Goal: Information Seeking & Learning: Check status

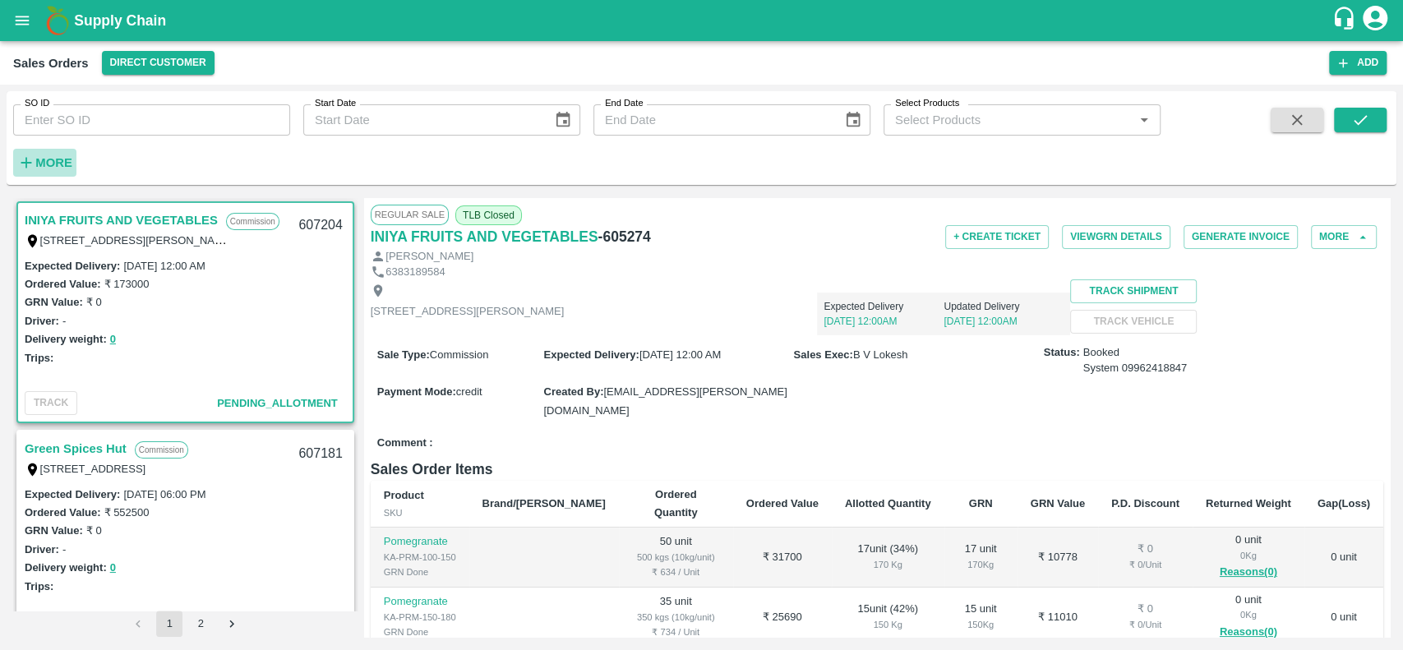
click at [46, 156] on strong "More" at bounding box center [53, 162] width 37 height 13
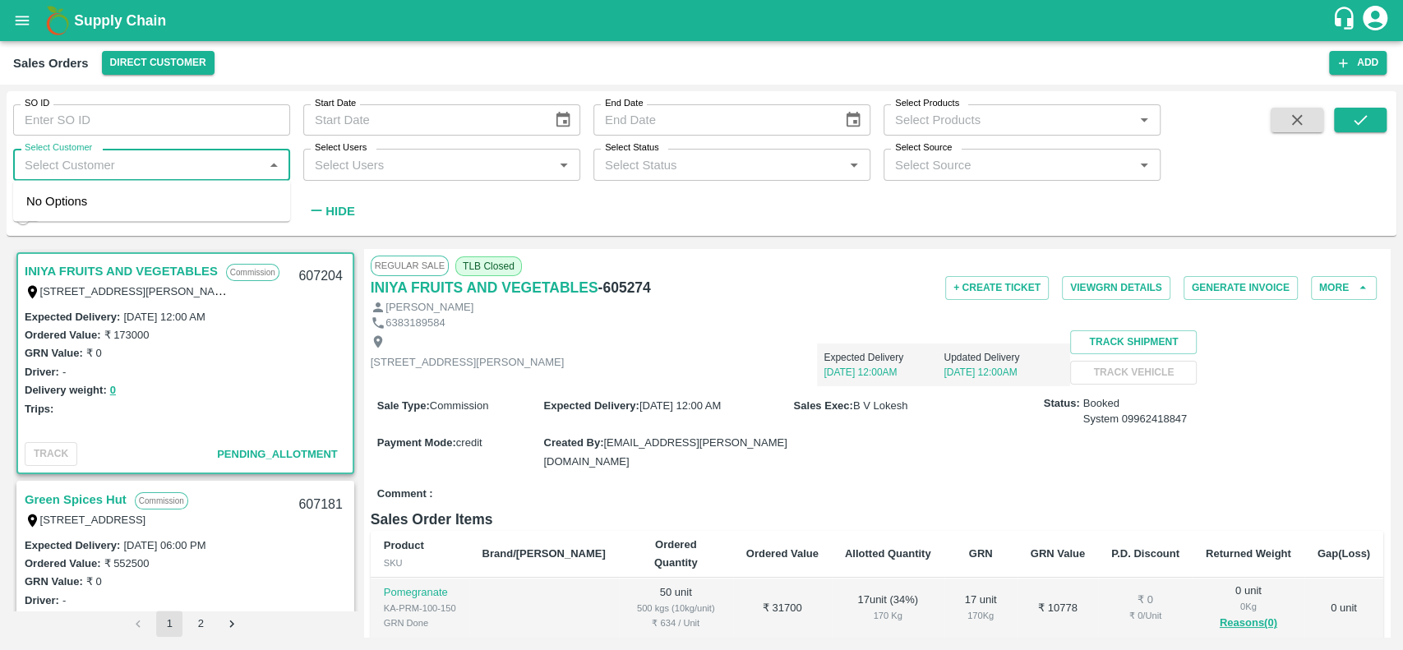
click at [68, 175] on input "Select Customer" at bounding box center [138, 164] width 240 height 21
type input "green"
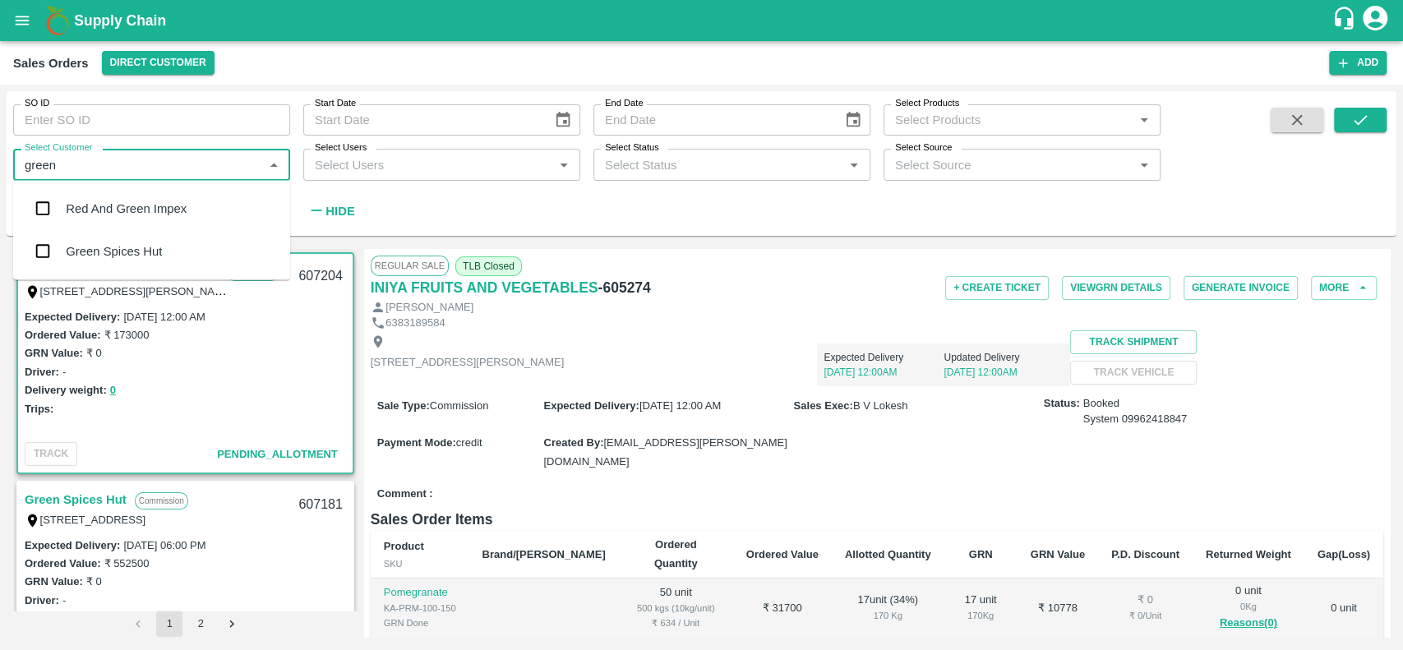
click at [168, 259] on div "Green Spices Hut" at bounding box center [151, 251] width 277 height 43
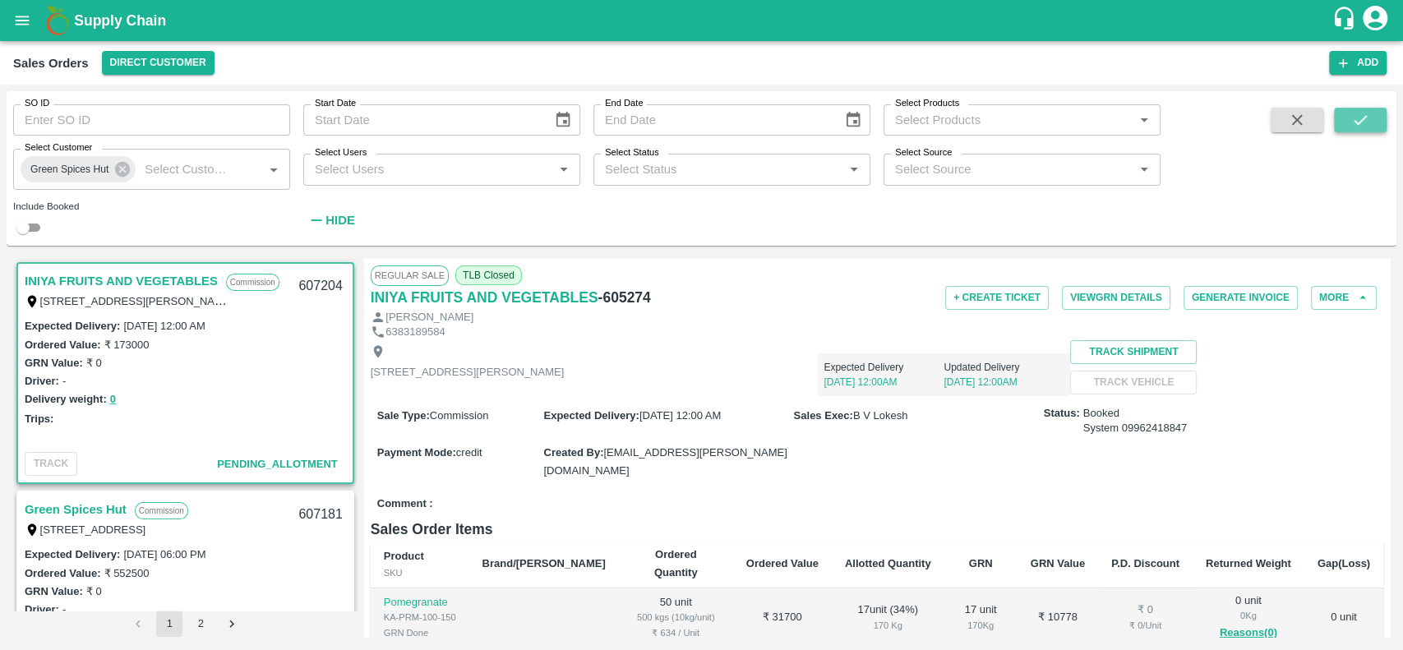
click at [1365, 122] on icon "submit" at bounding box center [1360, 120] width 18 height 18
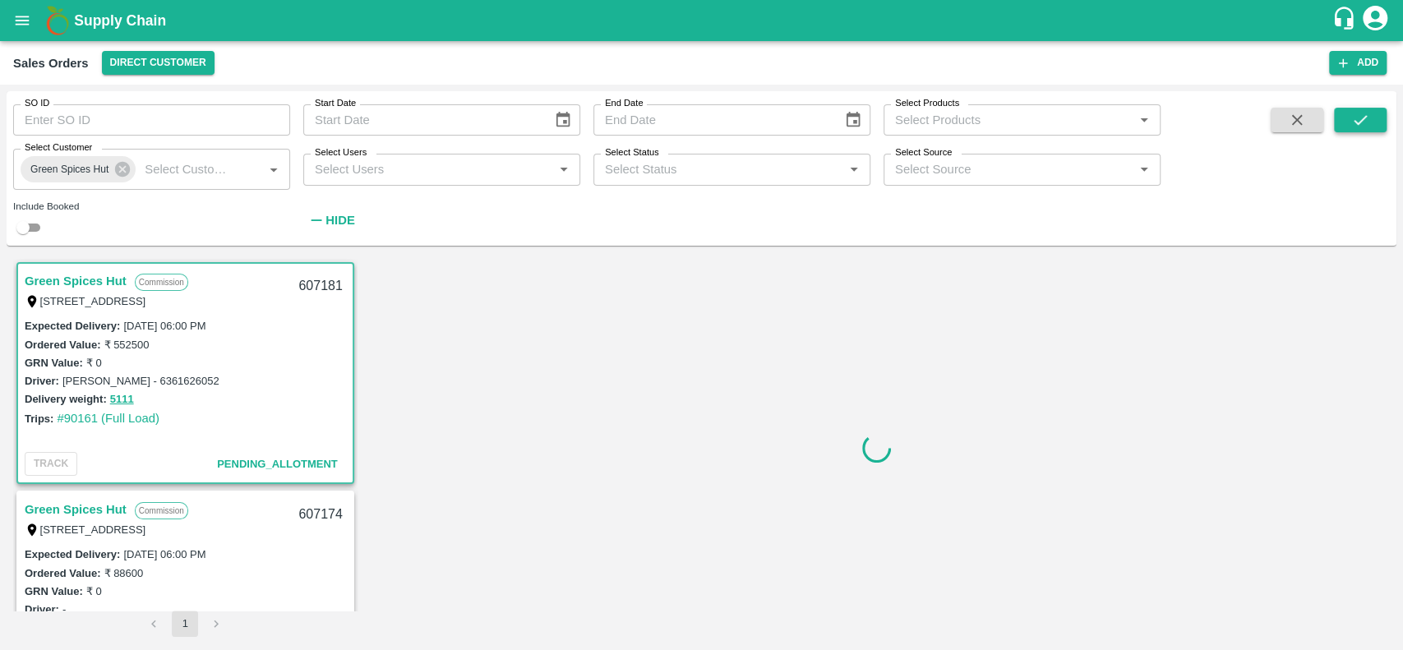
scroll to position [3, 0]
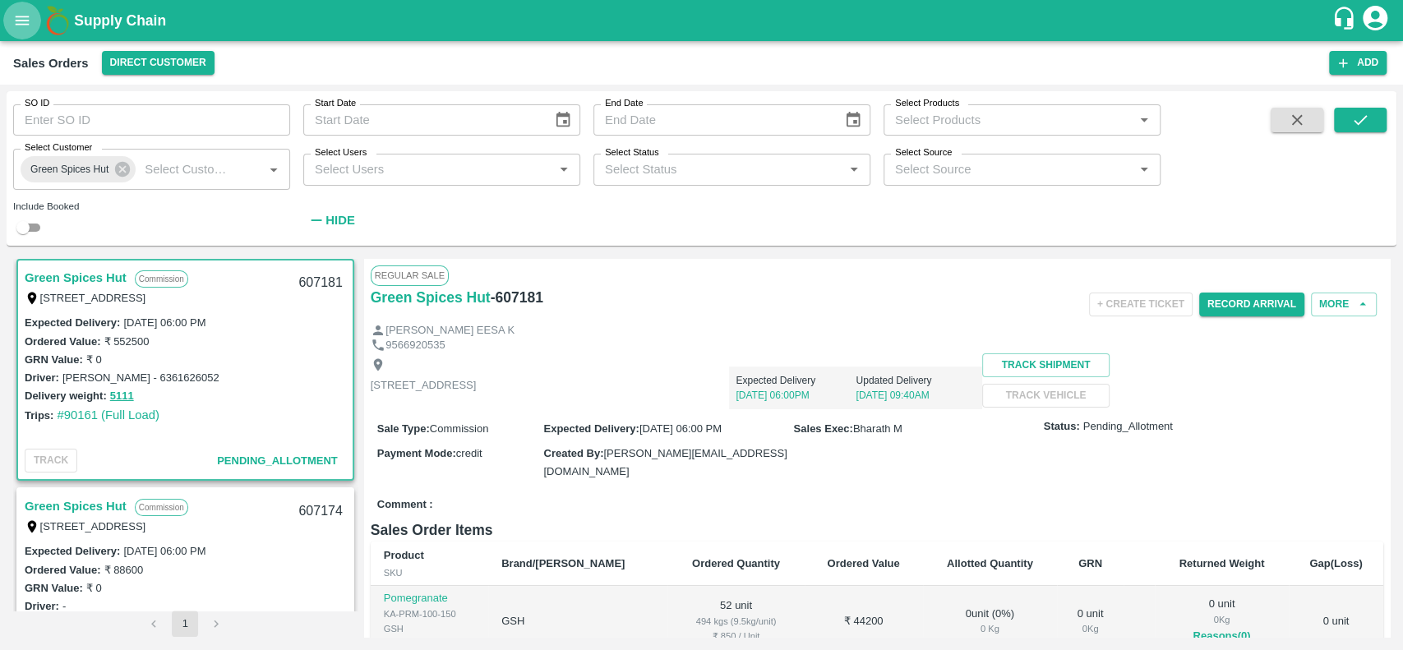
click at [12, 16] on button "open drawer" at bounding box center [22, 21] width 38 height 38
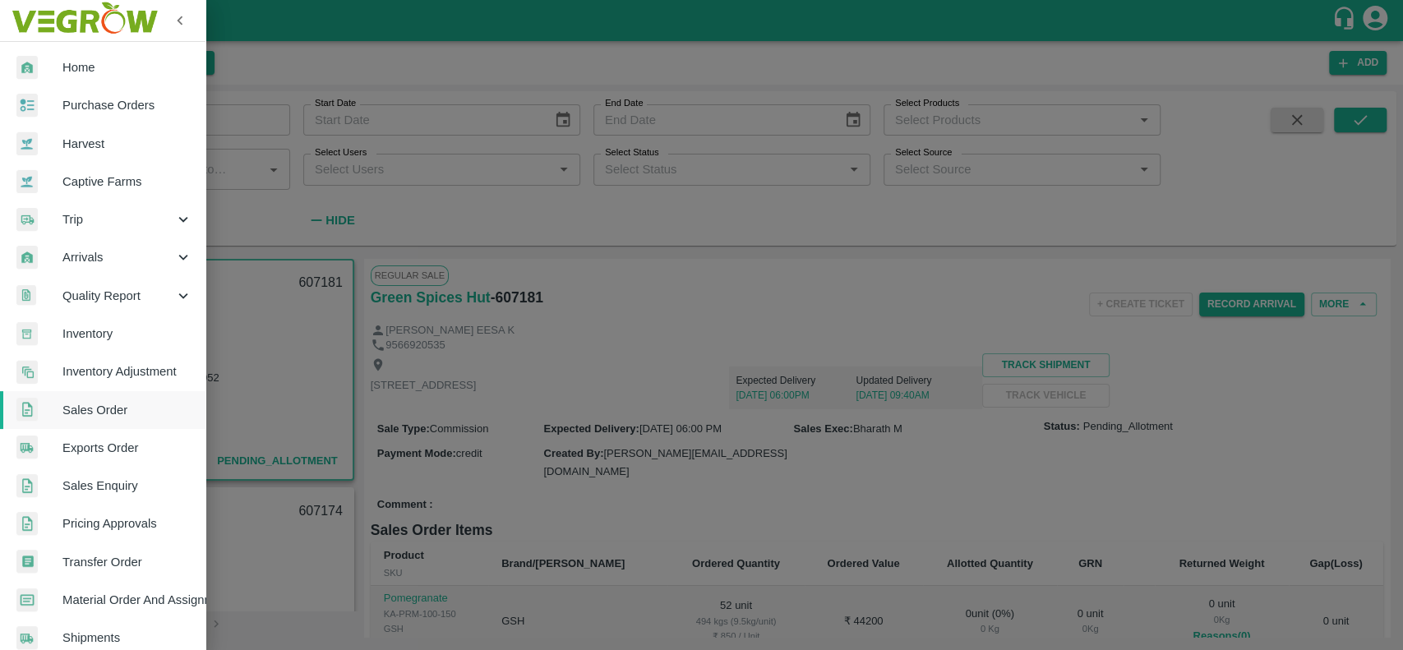
click at [72, 216] on span "Trip" at bounding box center [118, 219] width 112 height 18
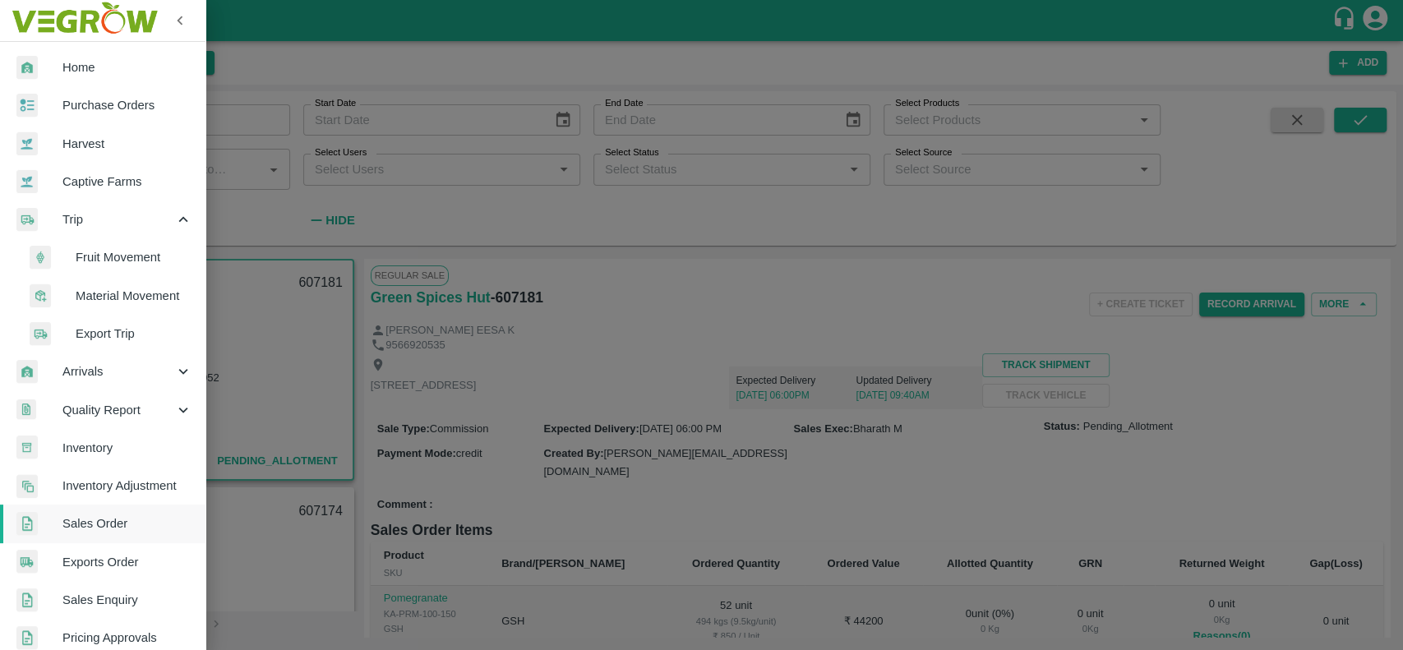
click at [77, 256] on span "Fruit Movement" at bounding box center [134, 257] width 117 height 18
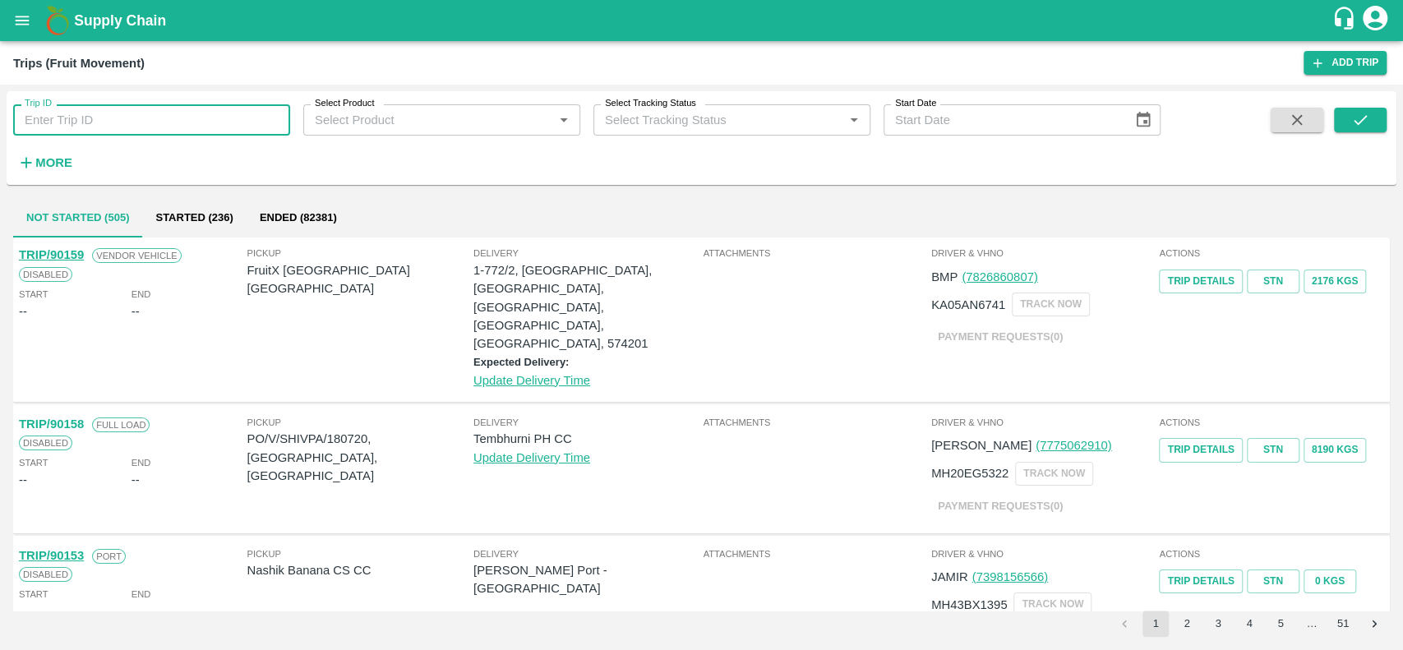
click at [62, 121] on input "Trip ID" at bounding box center [151, 119] width 277 height 31
paste input "90098"
type input "90098"
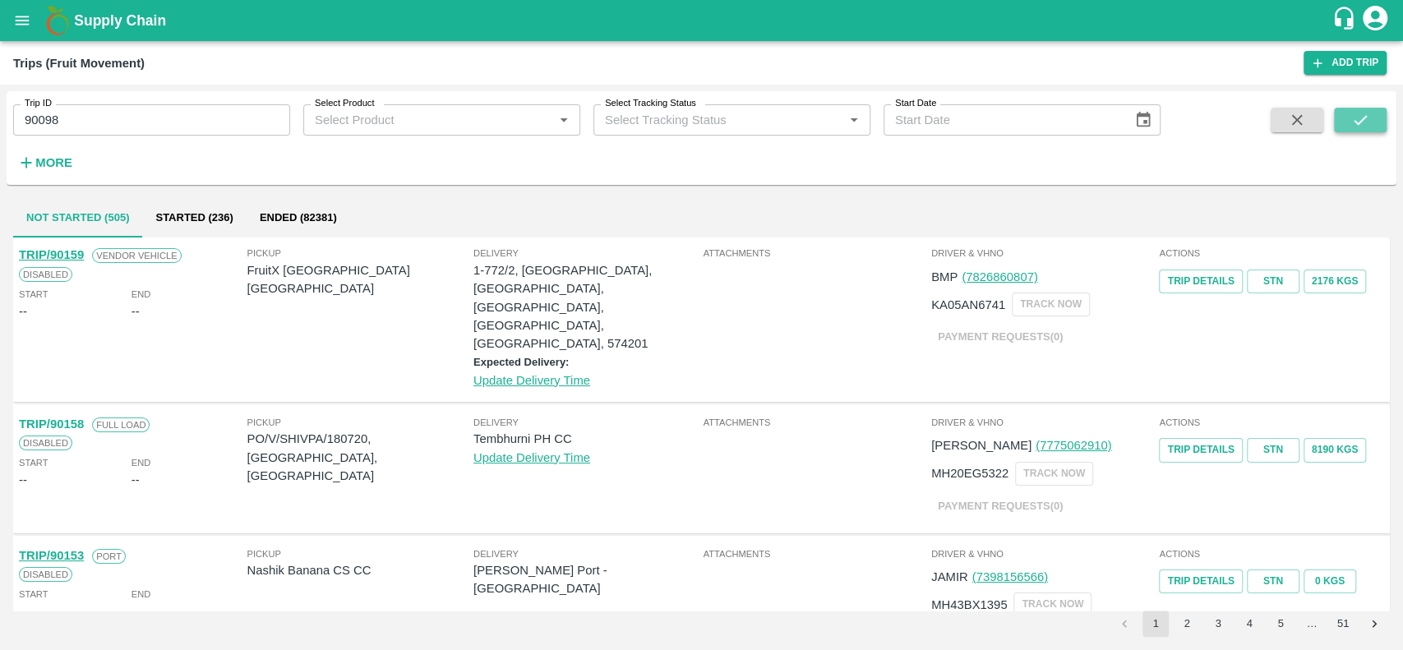
click at [1354, 119] on icon "submit" at bounding box center [1360, 120] width 18 height 18
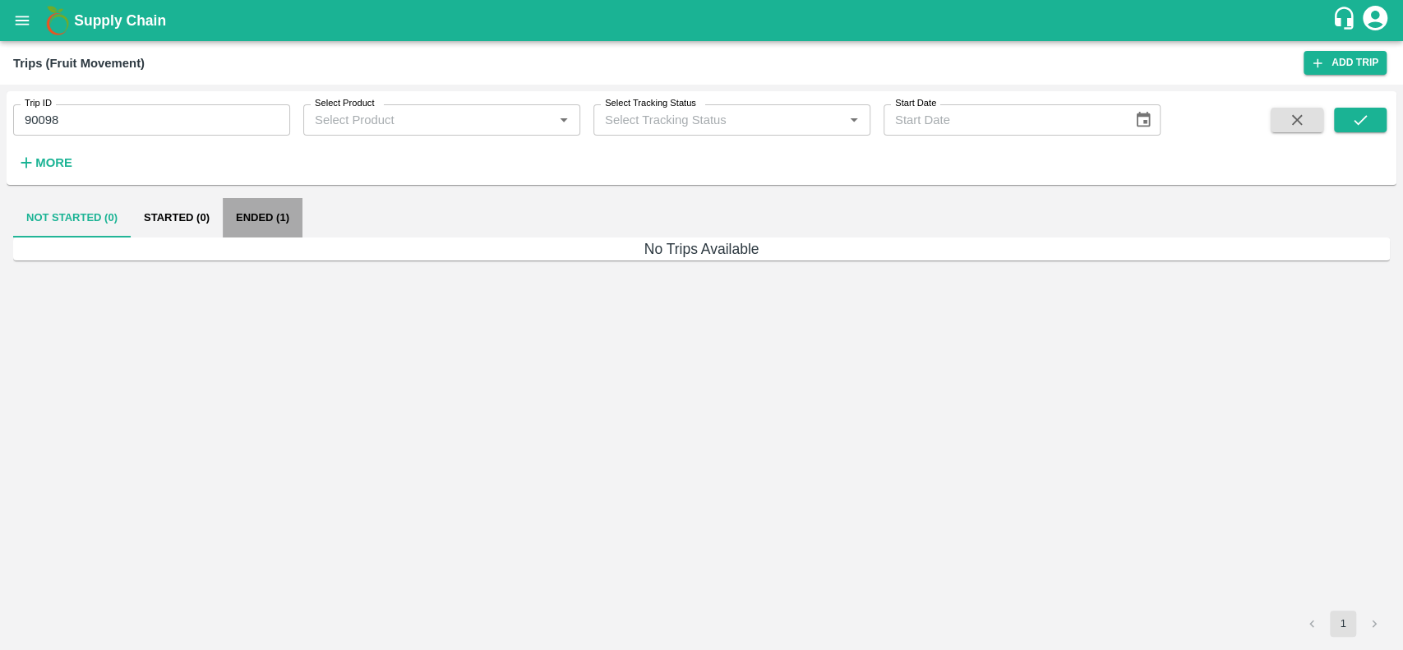
click at [241, 214] on button "Ended (1)" at bounding box center [263, 217] width 80 height 39
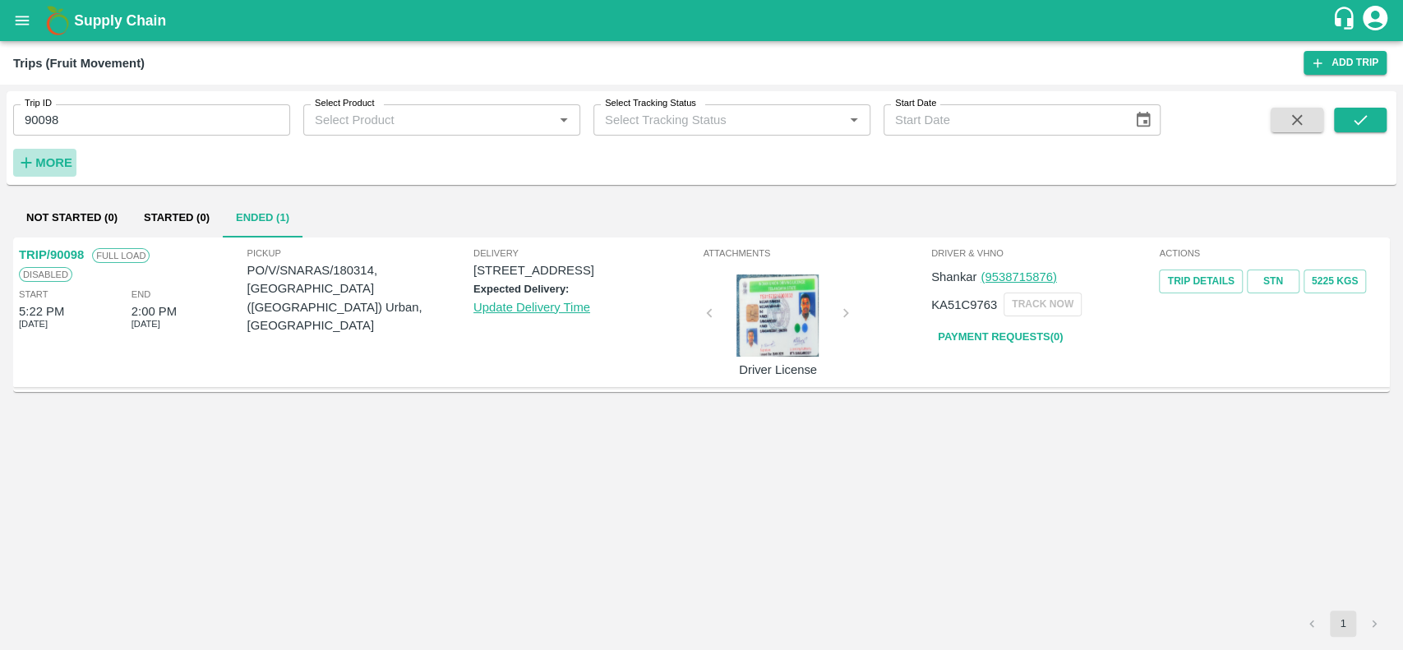
click at [43, 149] on button "More" at bounding box center [44, 163] width 63 height 28
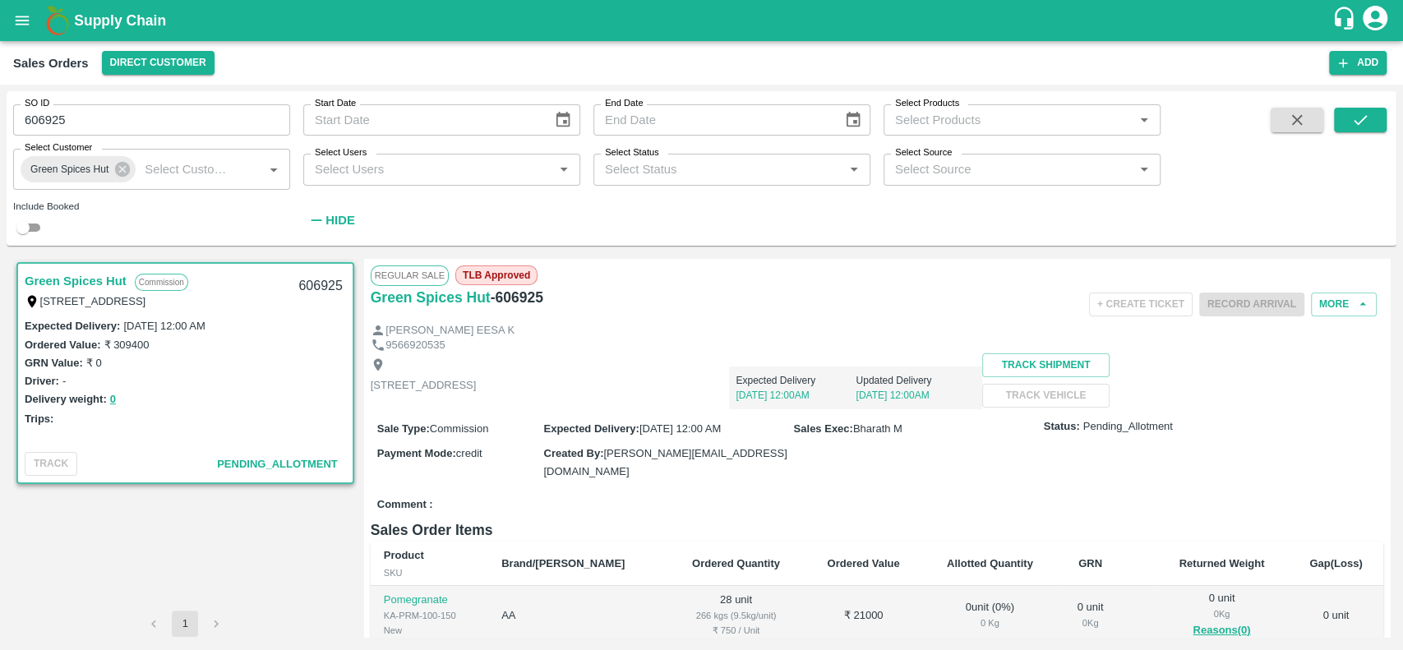
scroll to position [103, 0]
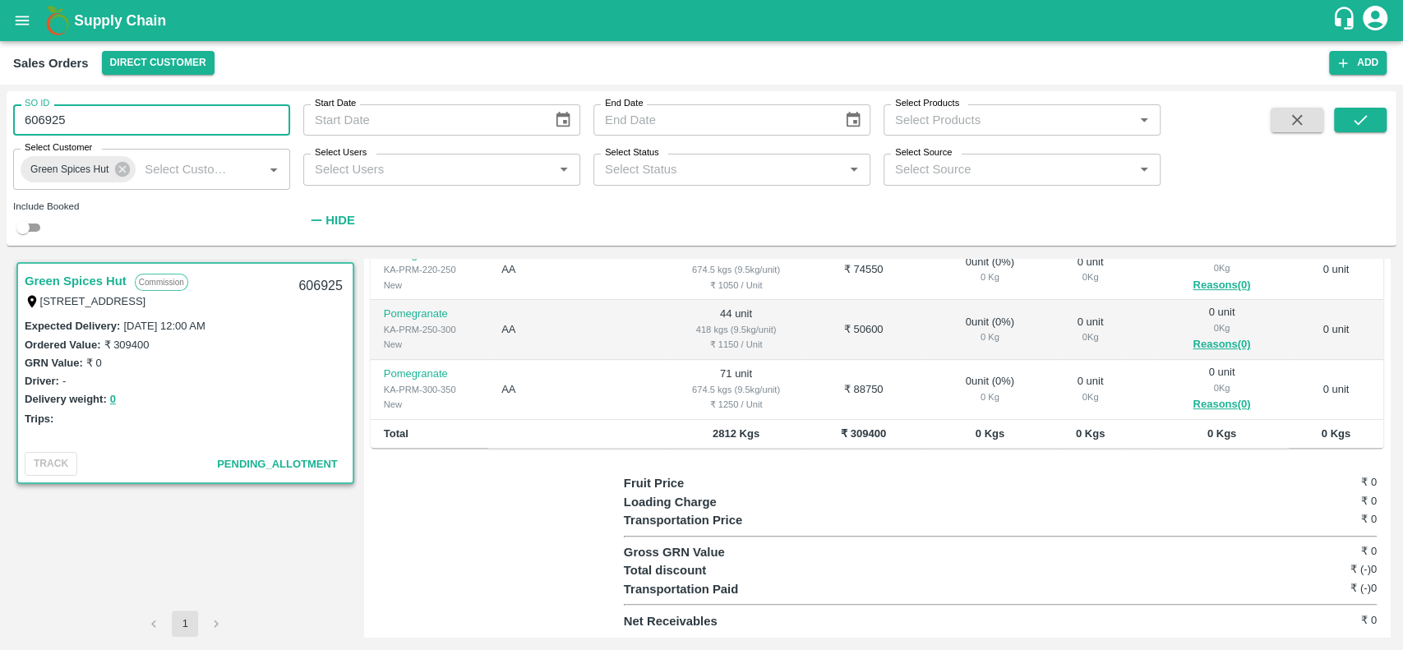
drag, startPoint x: 88, startPoint y: 121, endPoint x: 22, endPoint y: 123, distance: 65.8
click at [22, 123] on input "606925" at bounding box center [151, 119] width 277 height 31
type input "606925"
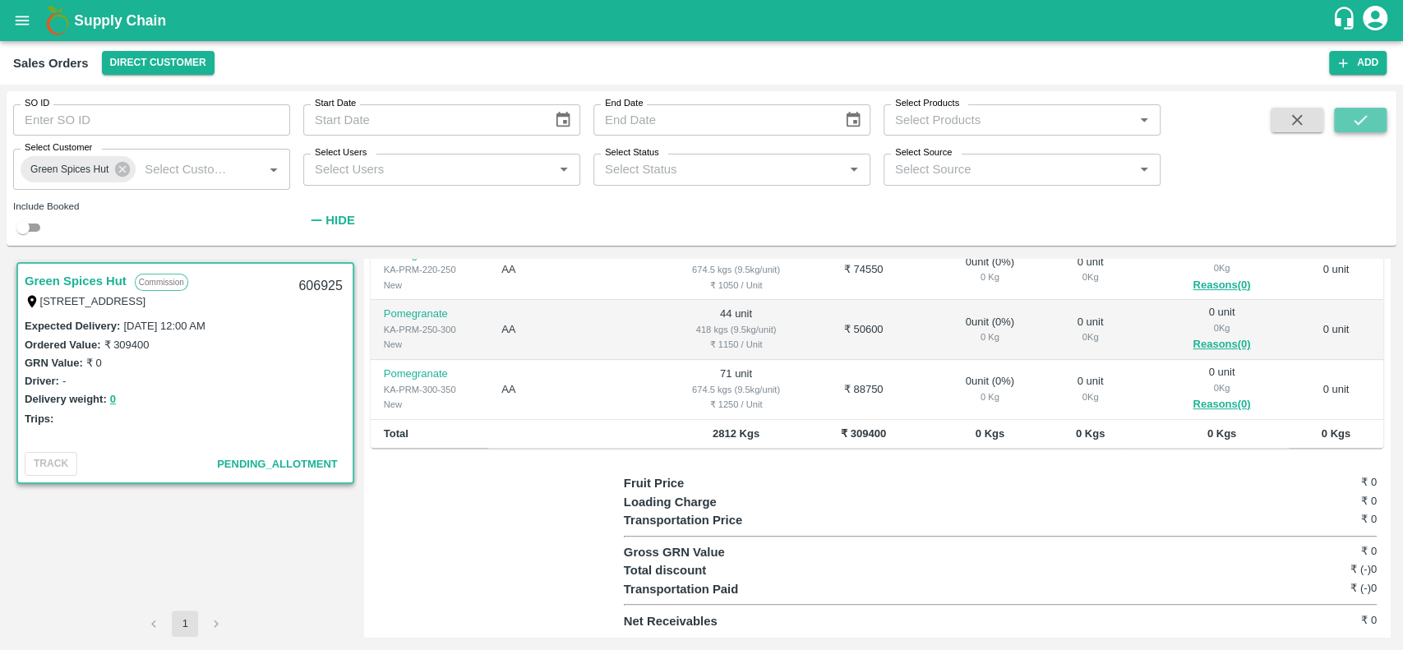
click at [1368, 119] on icon "submit" at bounding box center [1360, 120] width 18 height 18
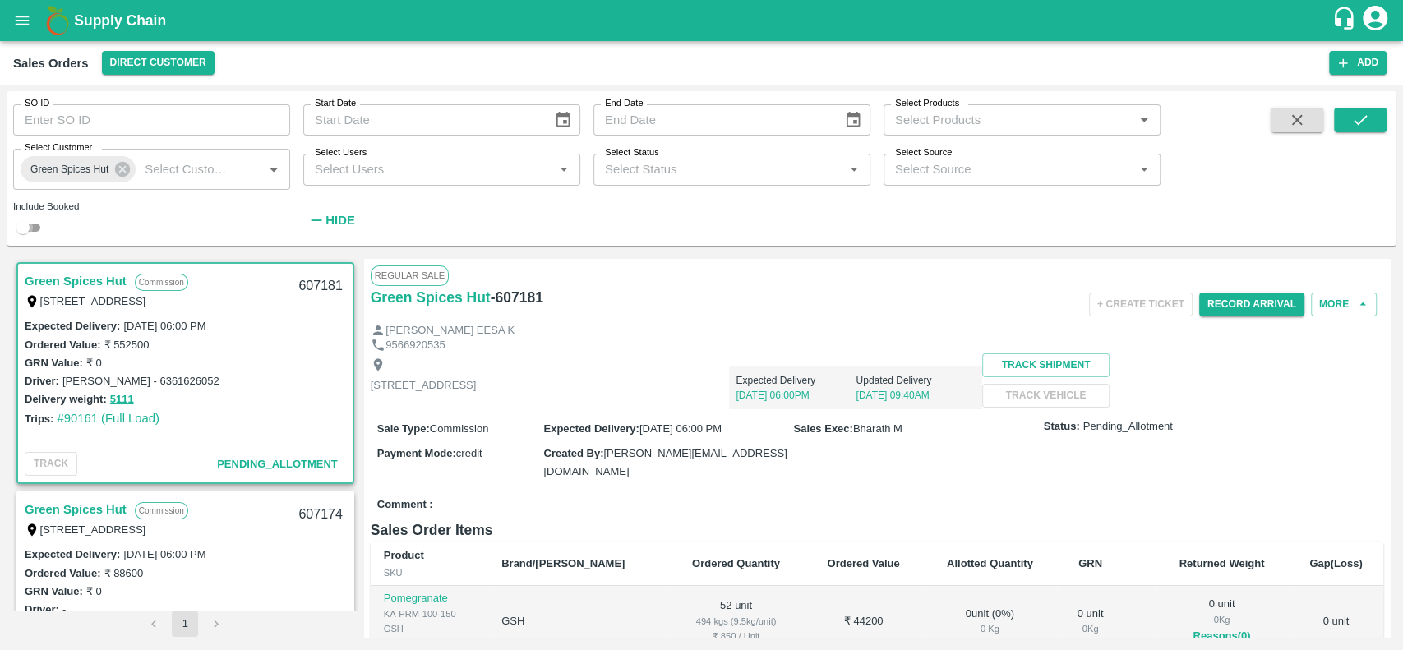
click at [38, 227] on input "checkbox" at bounding box center [22, 228] width 59 height 20
checkbox input "true"
click at [1358, 120] on icon "submit" at bounding box center [1360, 120] width 18 height 18
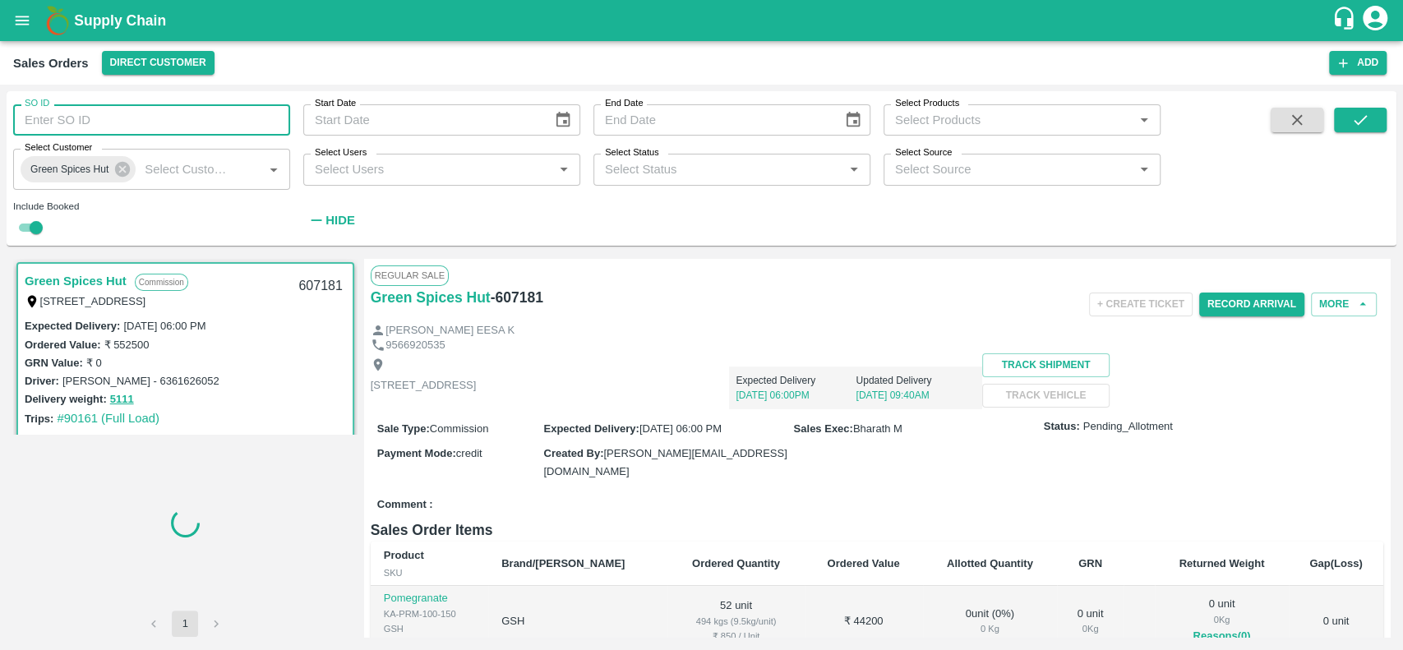
click at [178, 118] on input "SO ID" at bounding box center [151, 119] width 277 height 31
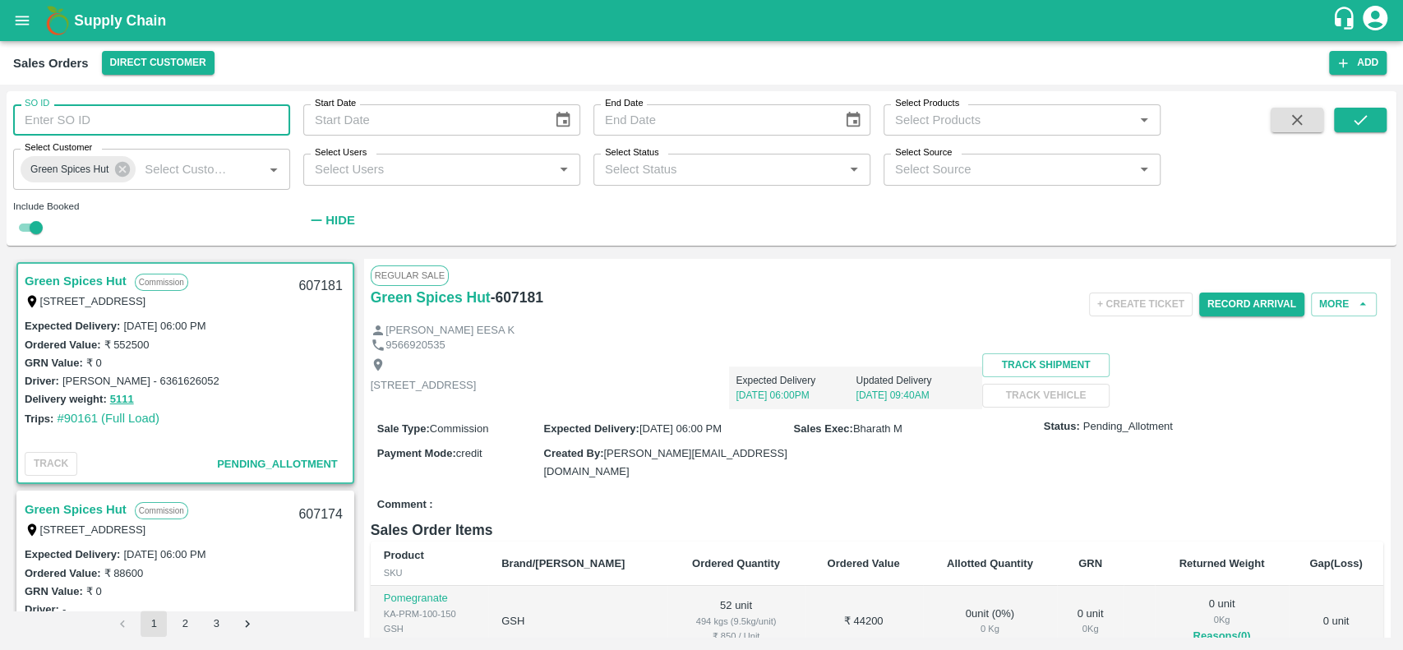
scroll to position [3, 0]
type input "607093"
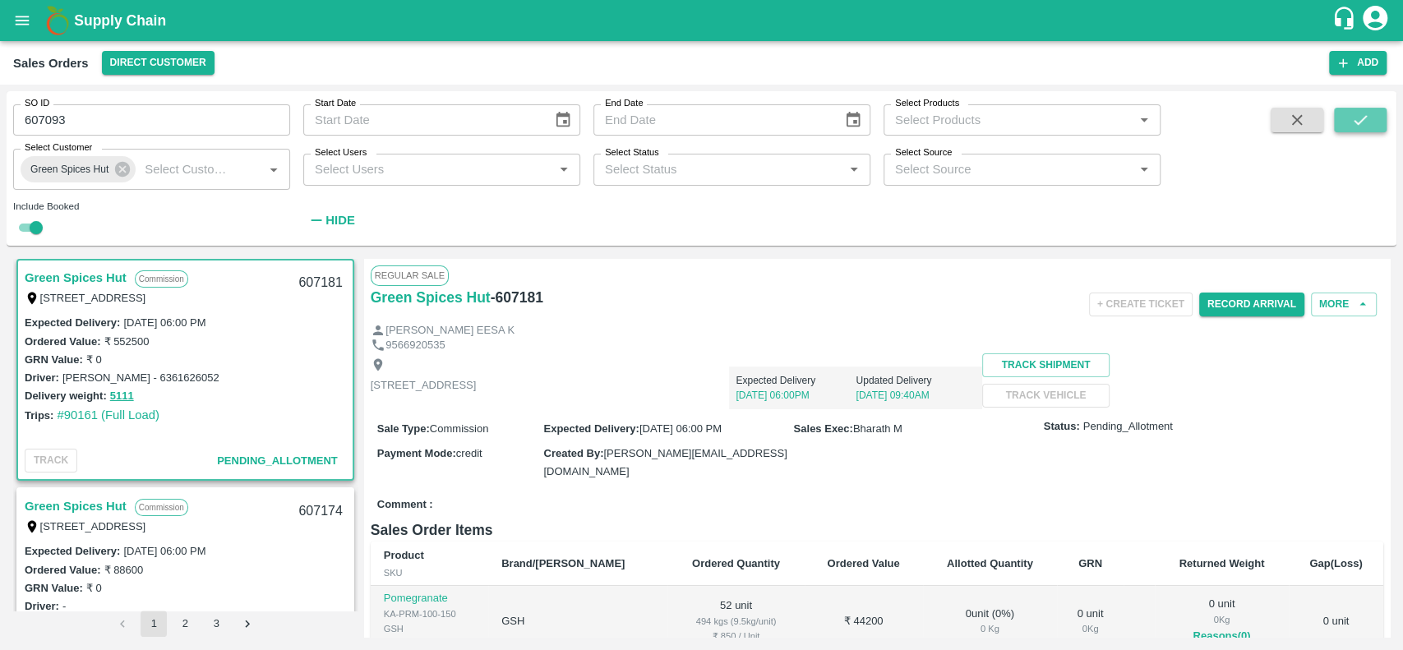
click at [1368, 122] on icon "submit" at bounding box center [1360, 120] width 18 height 18
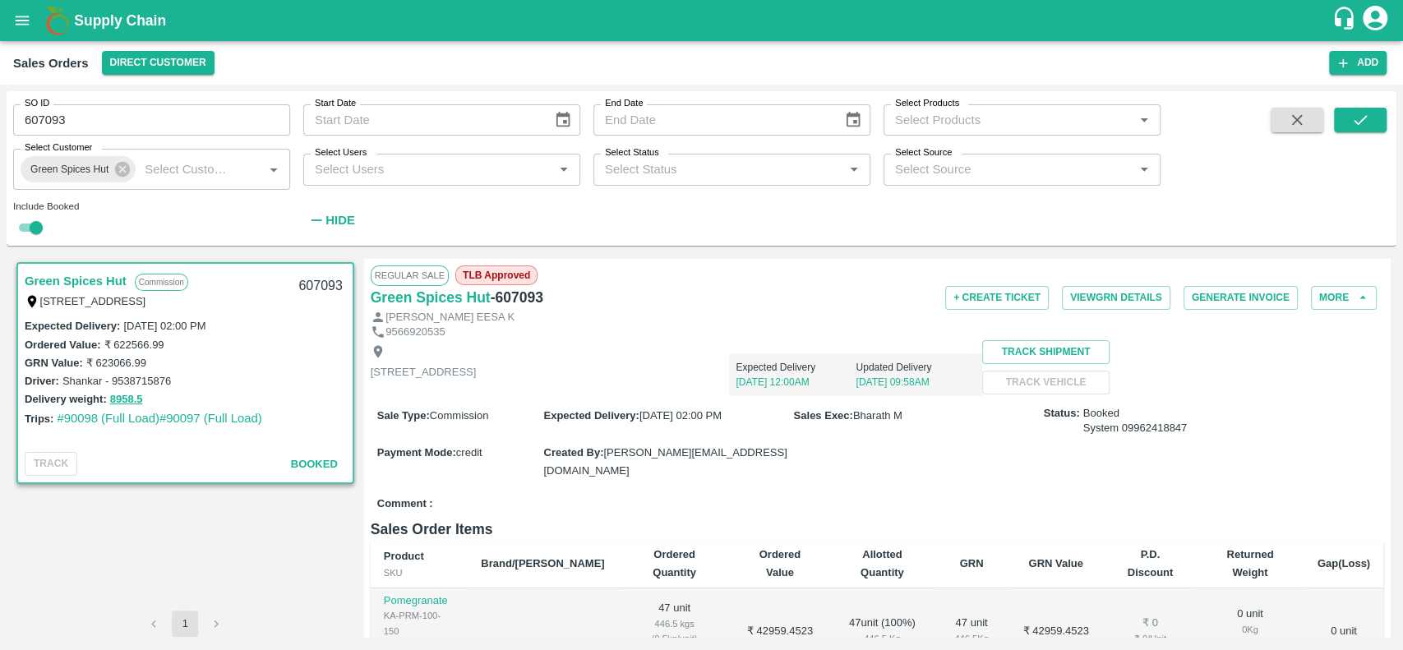
click at [35, 279] on link "Green Spices Hut" at bounding box center [76, 280] width 102 height 21
click at [1074, 294] on button "View GRN Details" at bounding box center [1116, 298] width 109 height 24
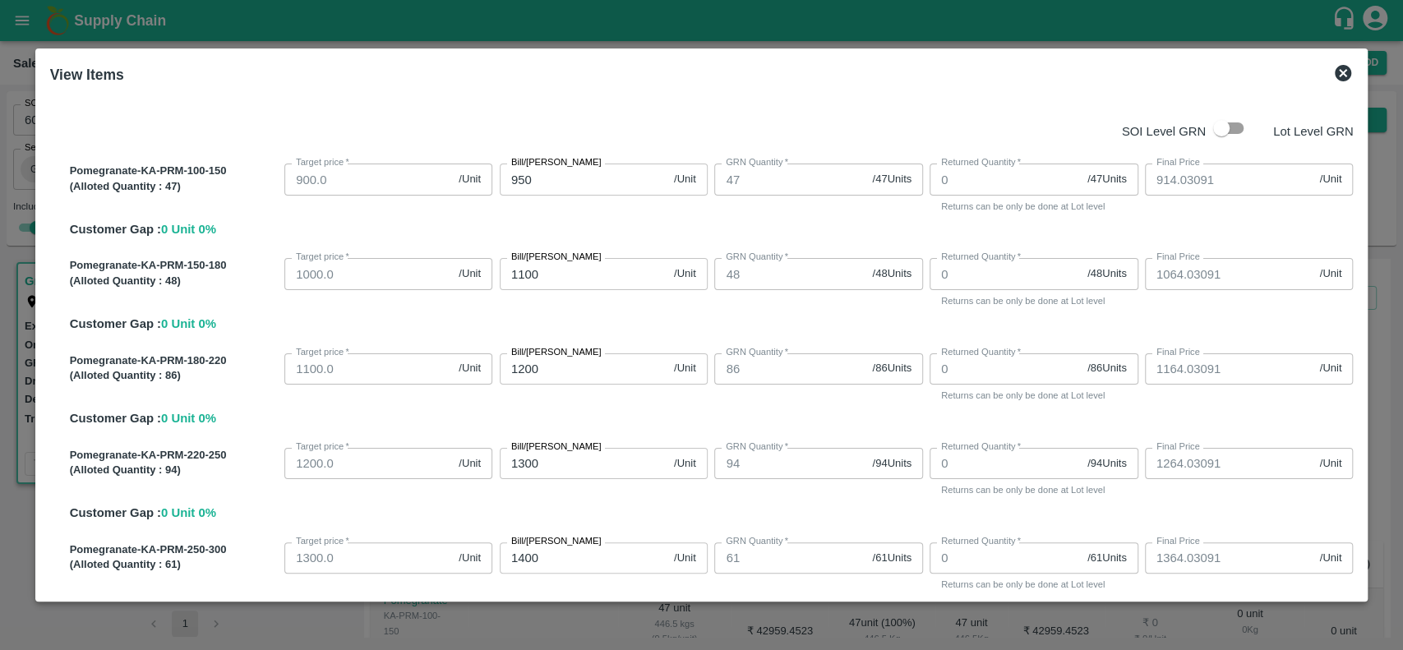
scroll to position [607, 0]
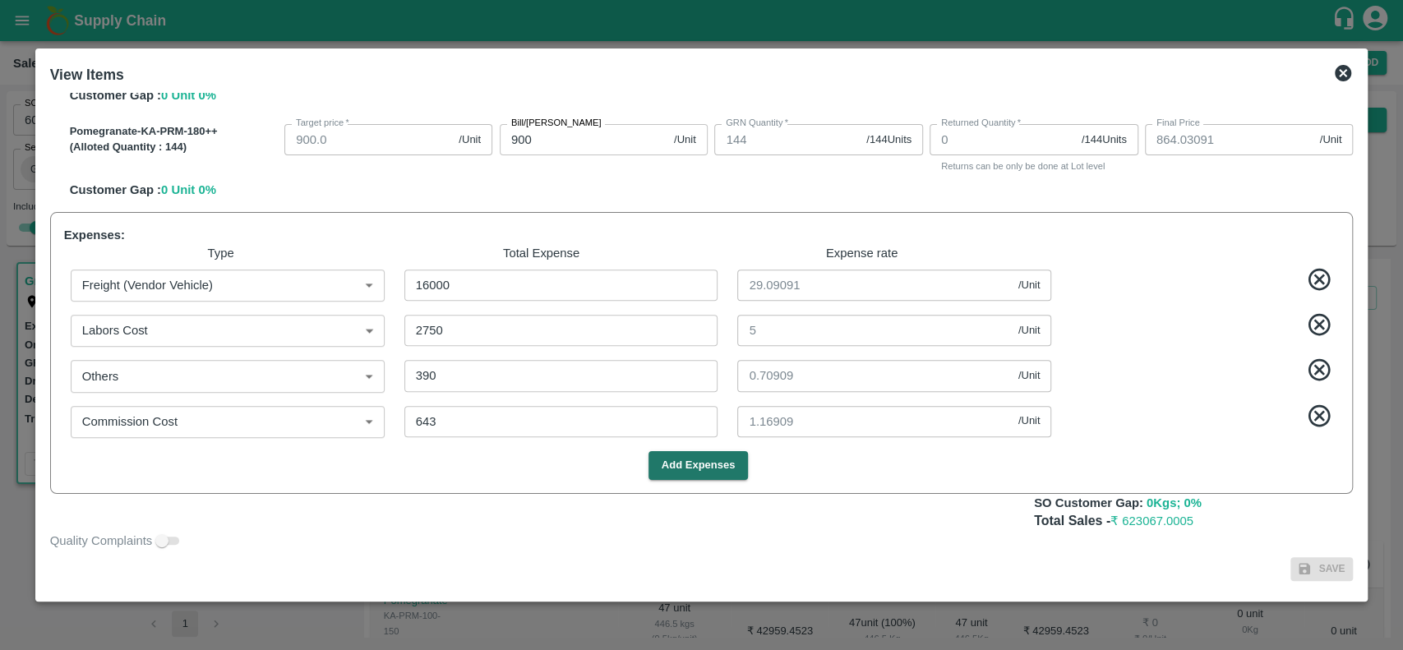
click at [1342, 76] on icon at bounding box center [1343, 73] width 16 height 16
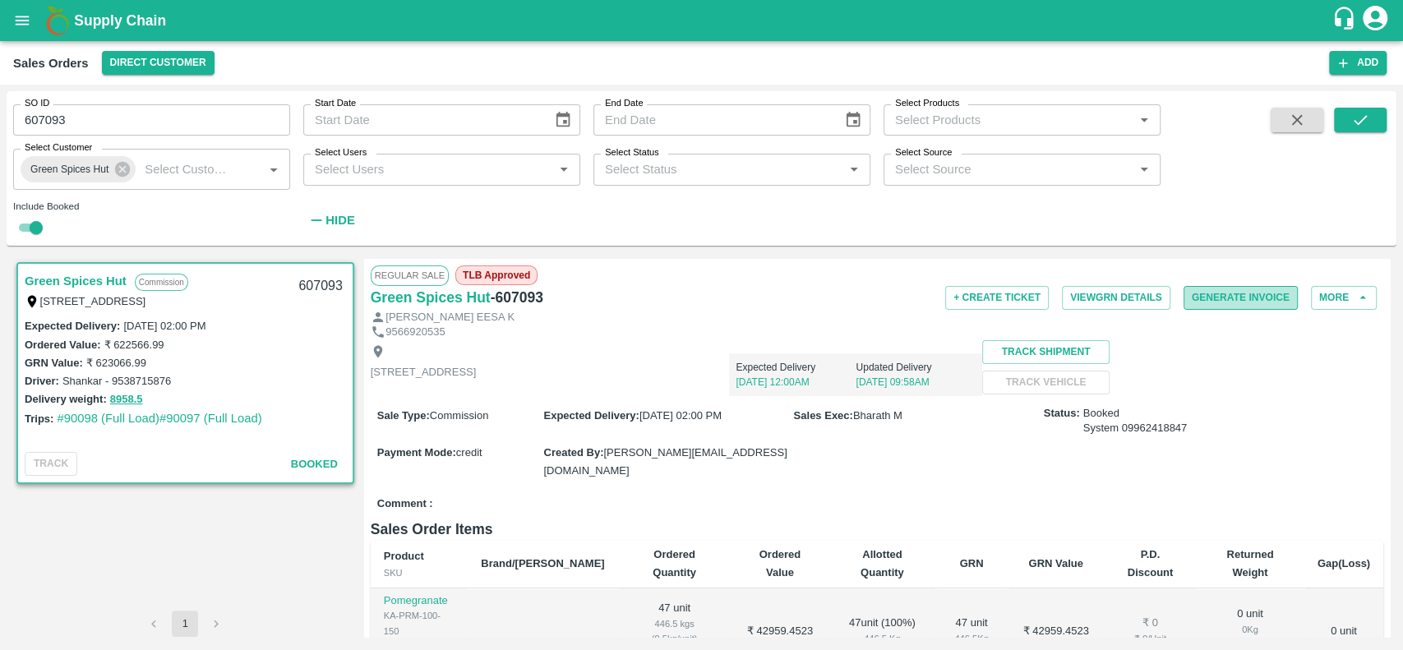
click at [1198, 301] on button "Generate Invoice" at bounding box center [1241, 298] width 114 height 24
click at [1065, 299] on button "View GRN Details" at bounding box center [1116, 298] width 109 height 24
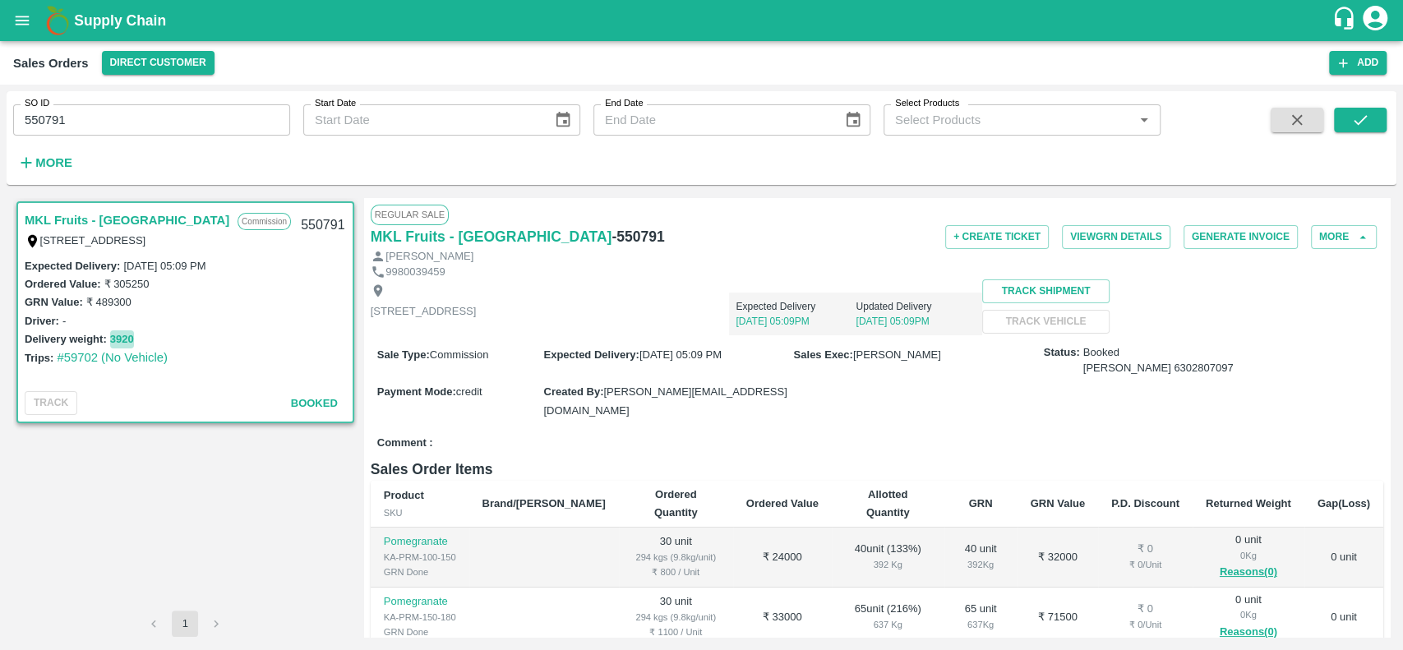
click at [118, 336] on button "3920" at bounding box center [122, 339] width 24 height 19
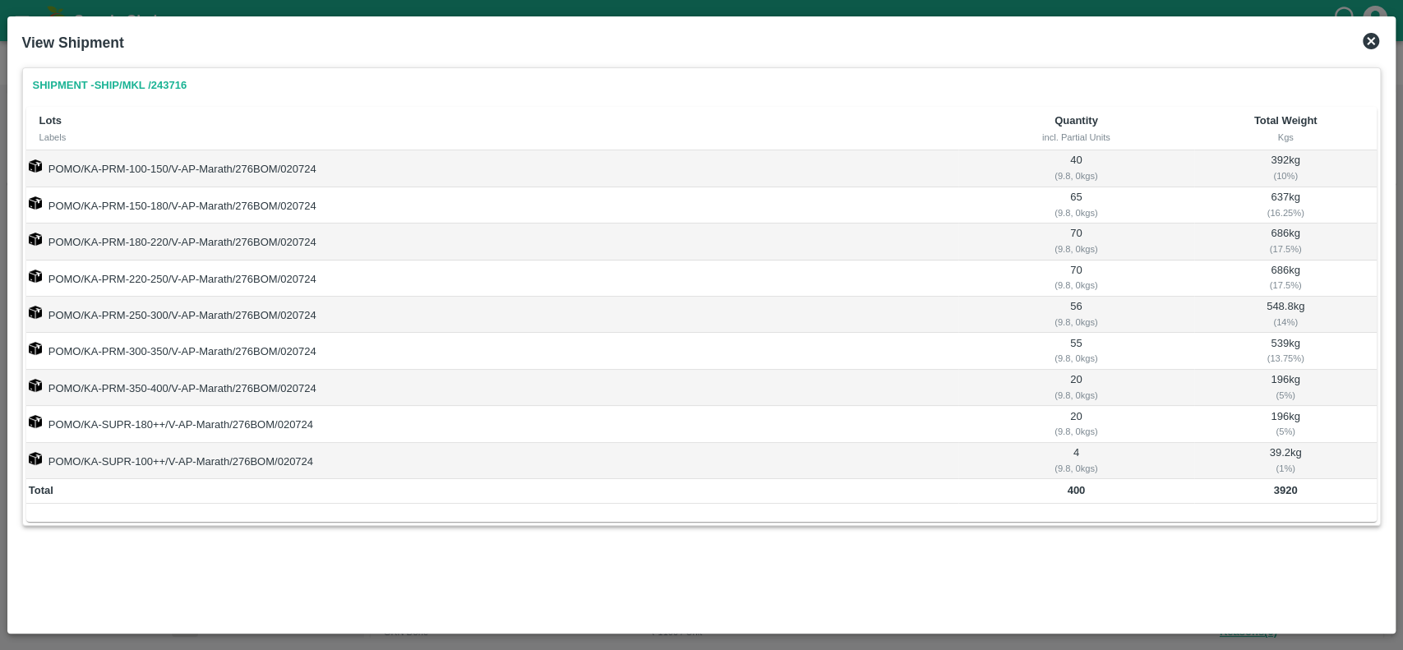
click at [1368, 37] on icon at bounding box center [1371, 41] width 20 height 20
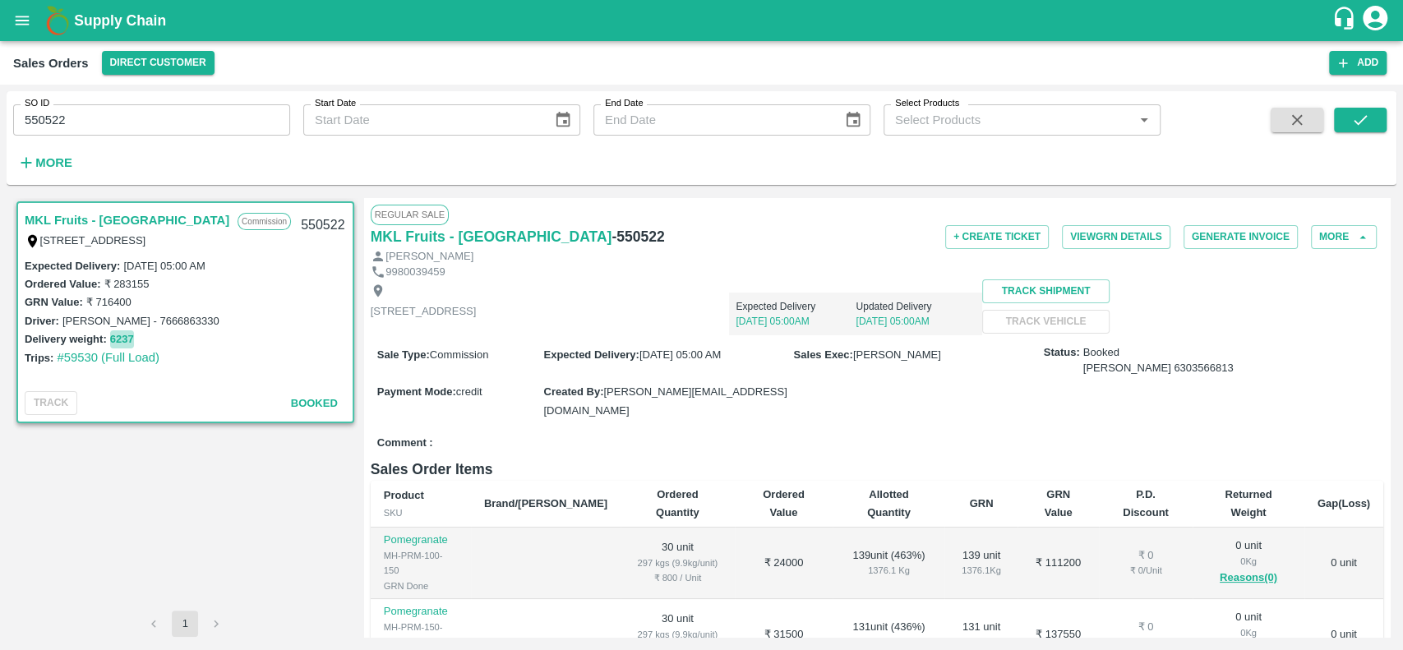
click at [119, 336] on button "6237" at bounding box center [122, 339] width 24 height 19
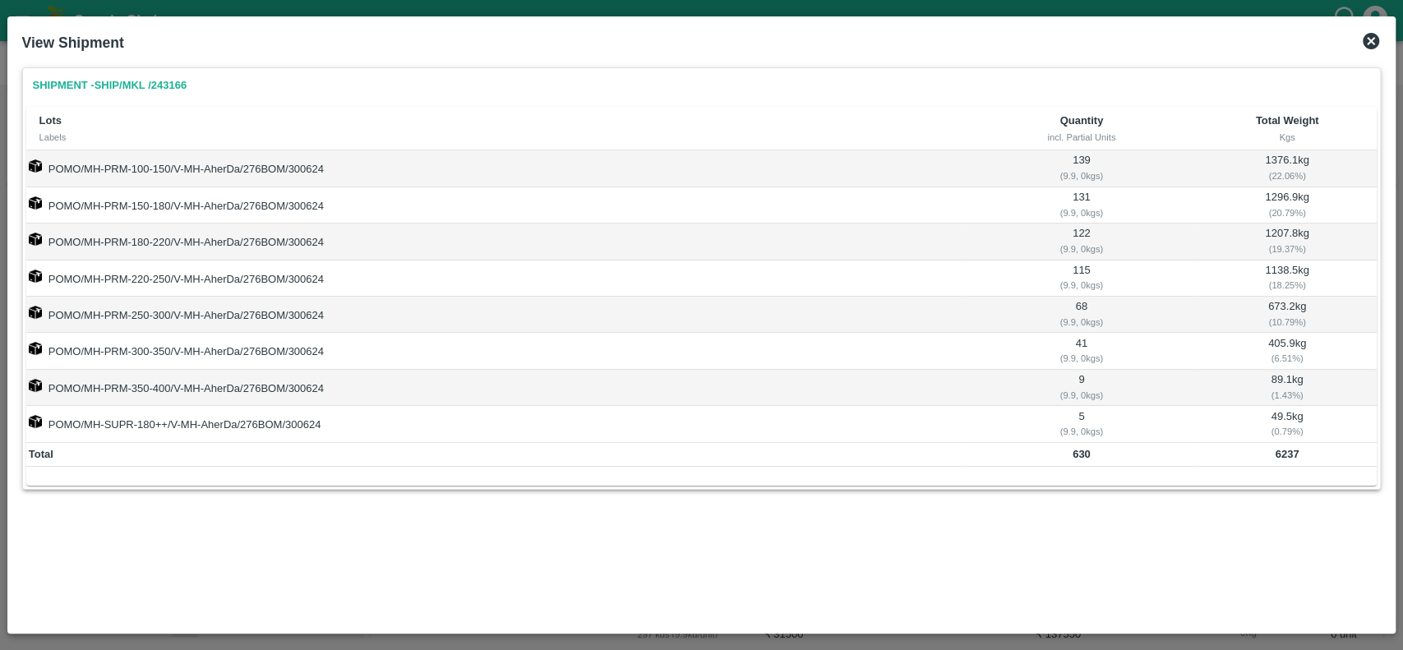
click at [1368, 36] on icon at bounding box center [1371, 41] width 16 height 16
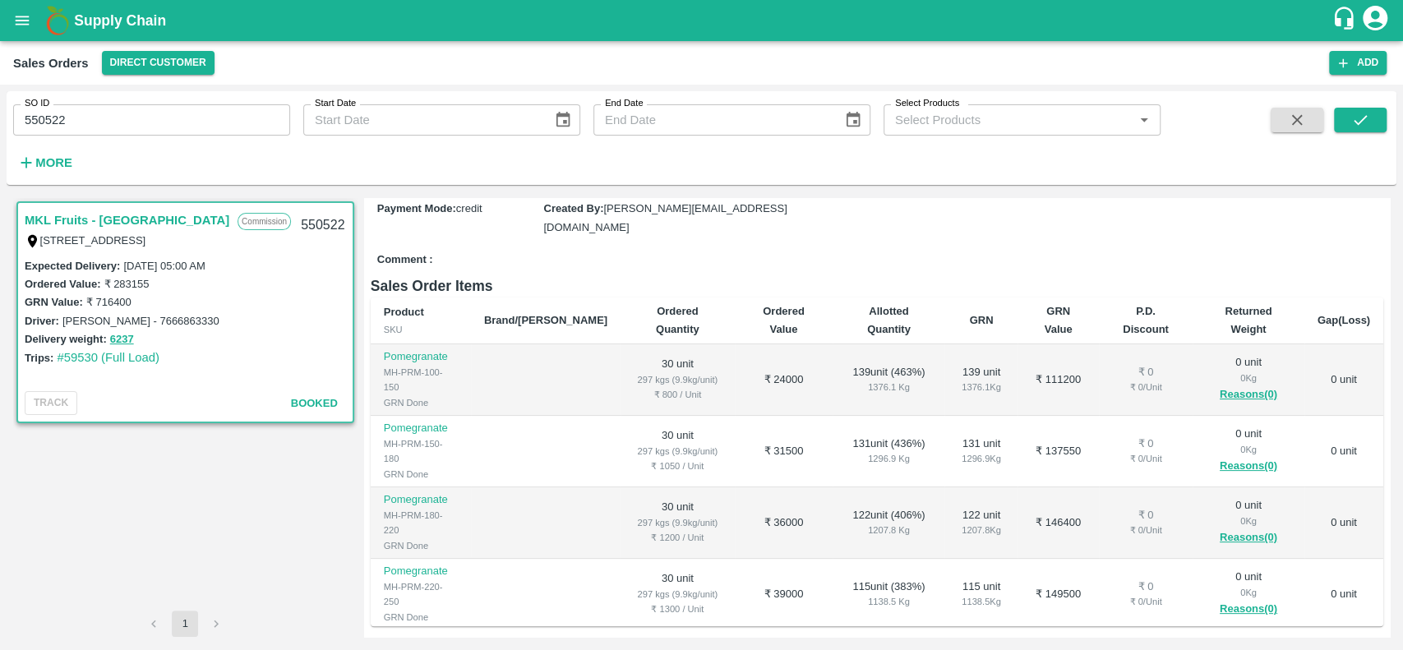
scroll to position [178, 0]
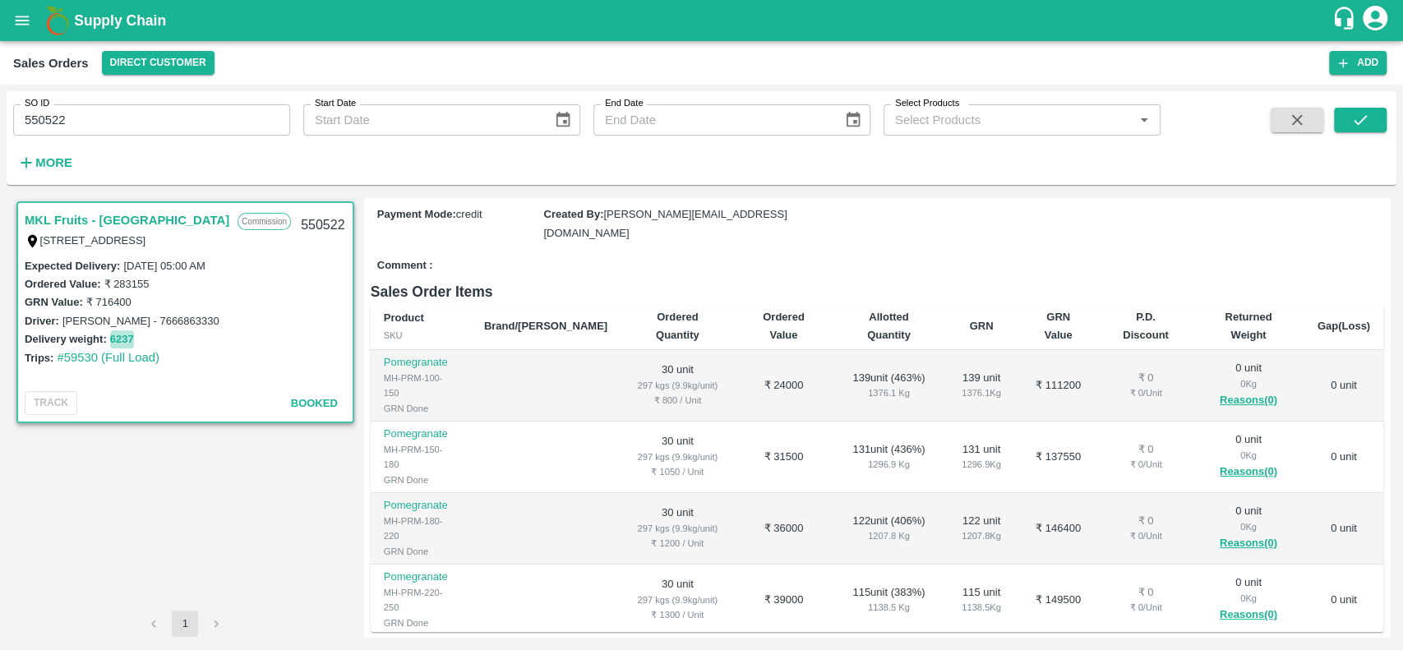
click at [127, 341] on button "6237" at bounding box center [122, 339] width 24 height 19
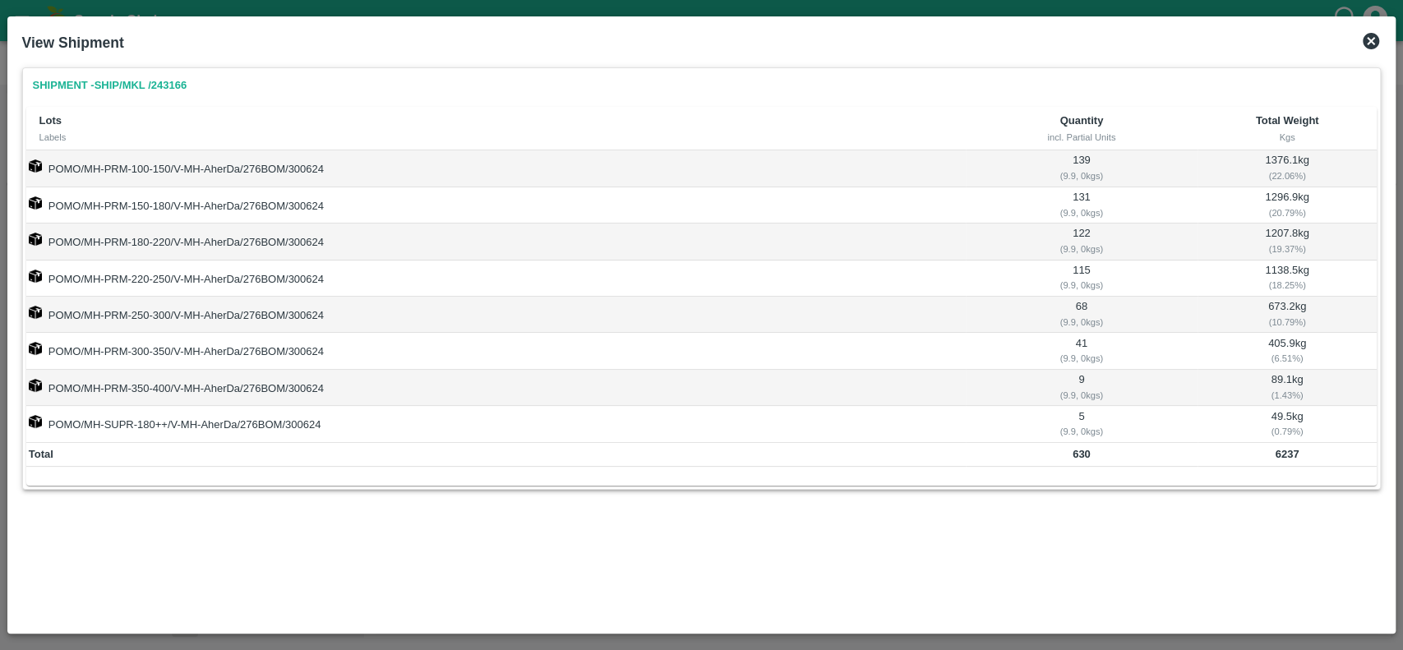
click at [1371, 40] on icon at bounding box center [1371, 41] width 20 height 20
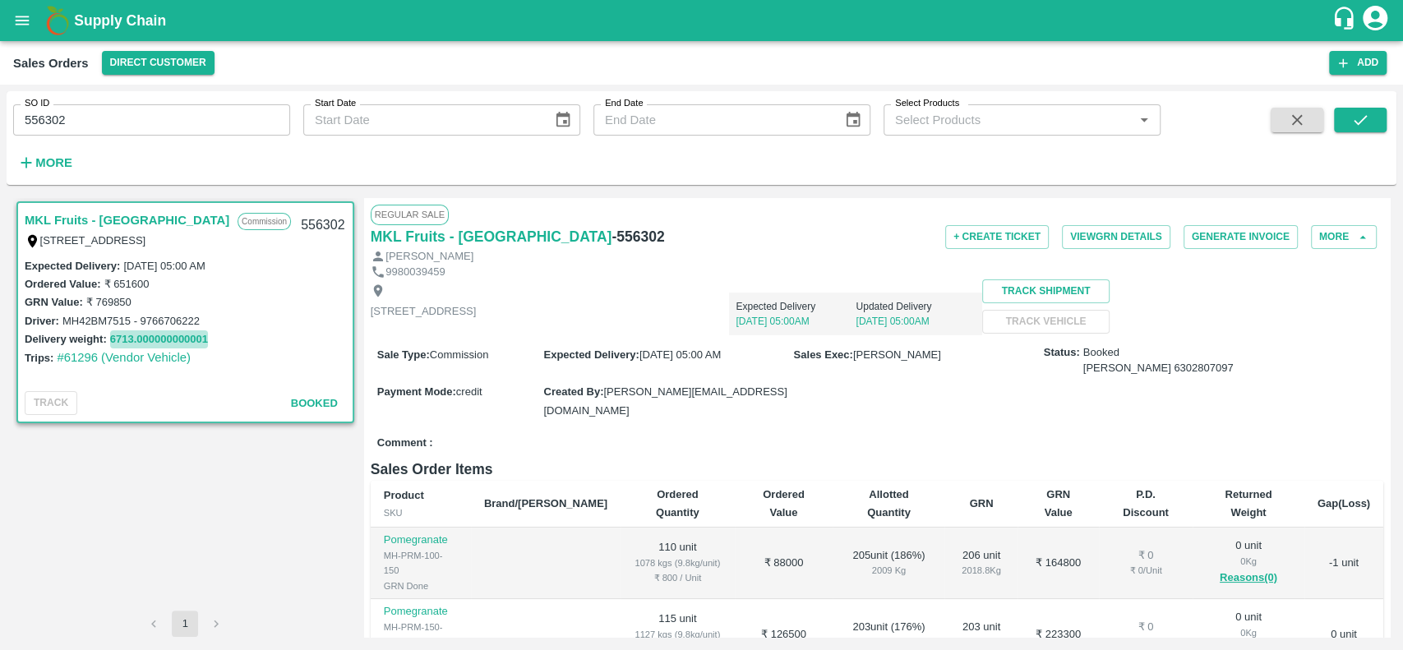
click at [183, 335] on button "6713.000000000001" at bounding box center [159, 339] width 98 height 19
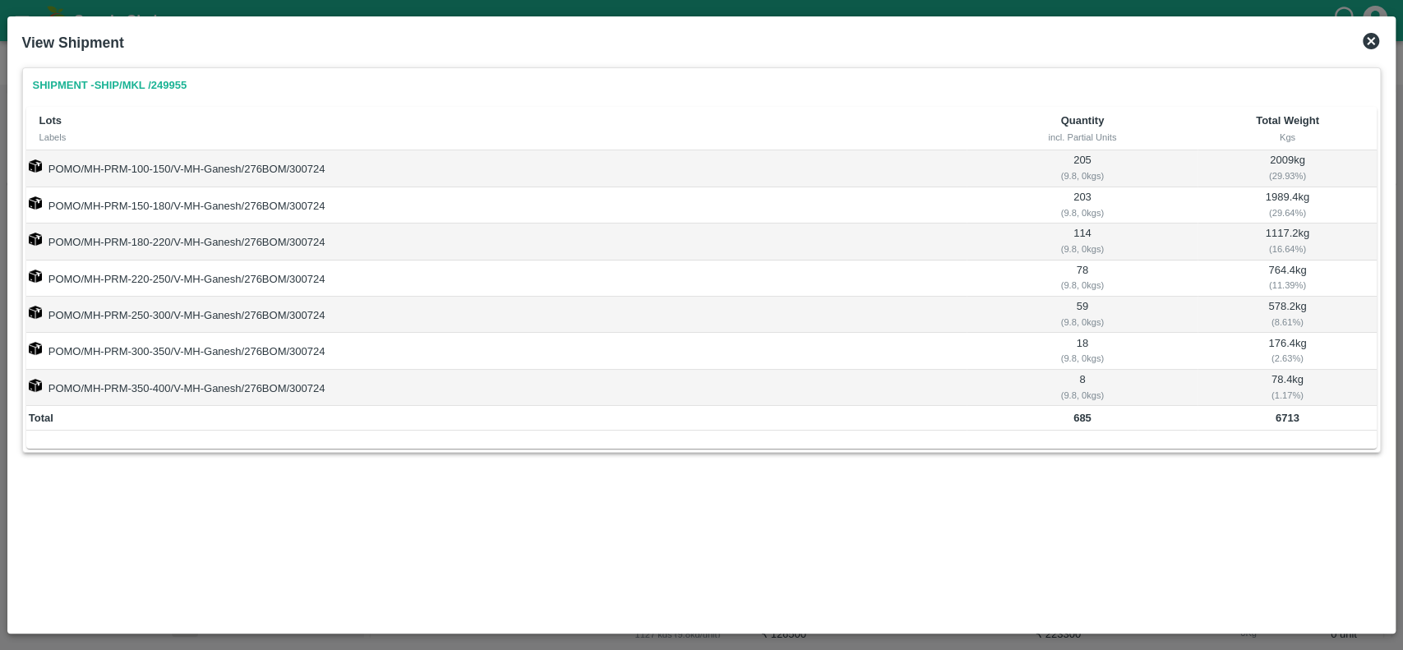
click at [1371, 33] on icon at bounding box center [1371, 41] width 16 height 16
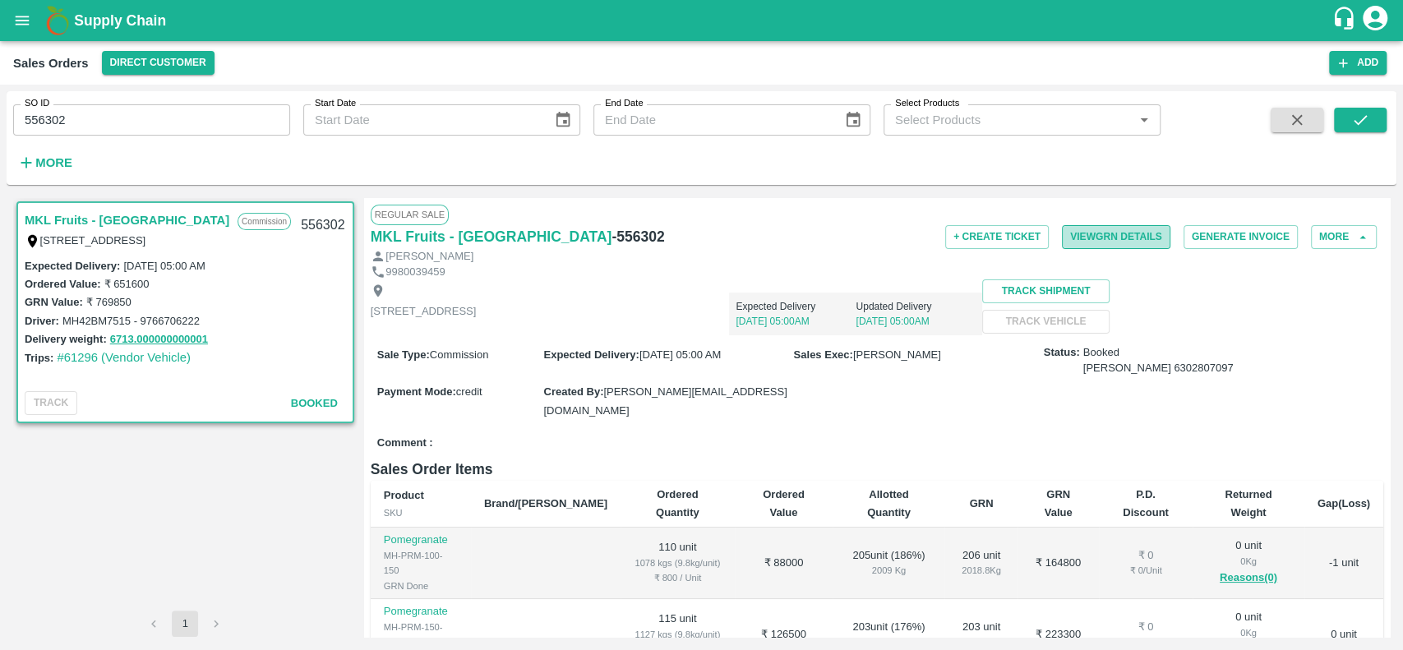
click at [1076, 238] on button "View GRN Details" at bounding box center [1116, 237] width 109 height 24
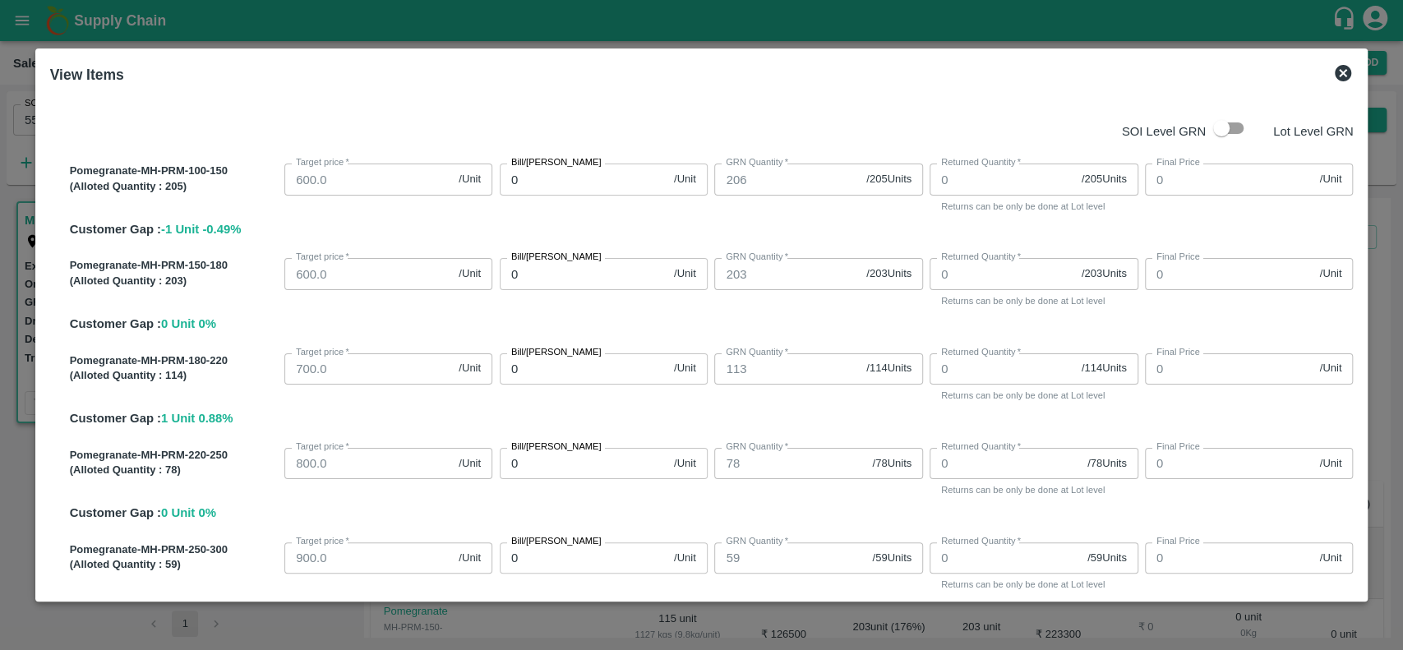
click at [1341, 64] on icon at bounding box center [1343, 73] width 20 height 20
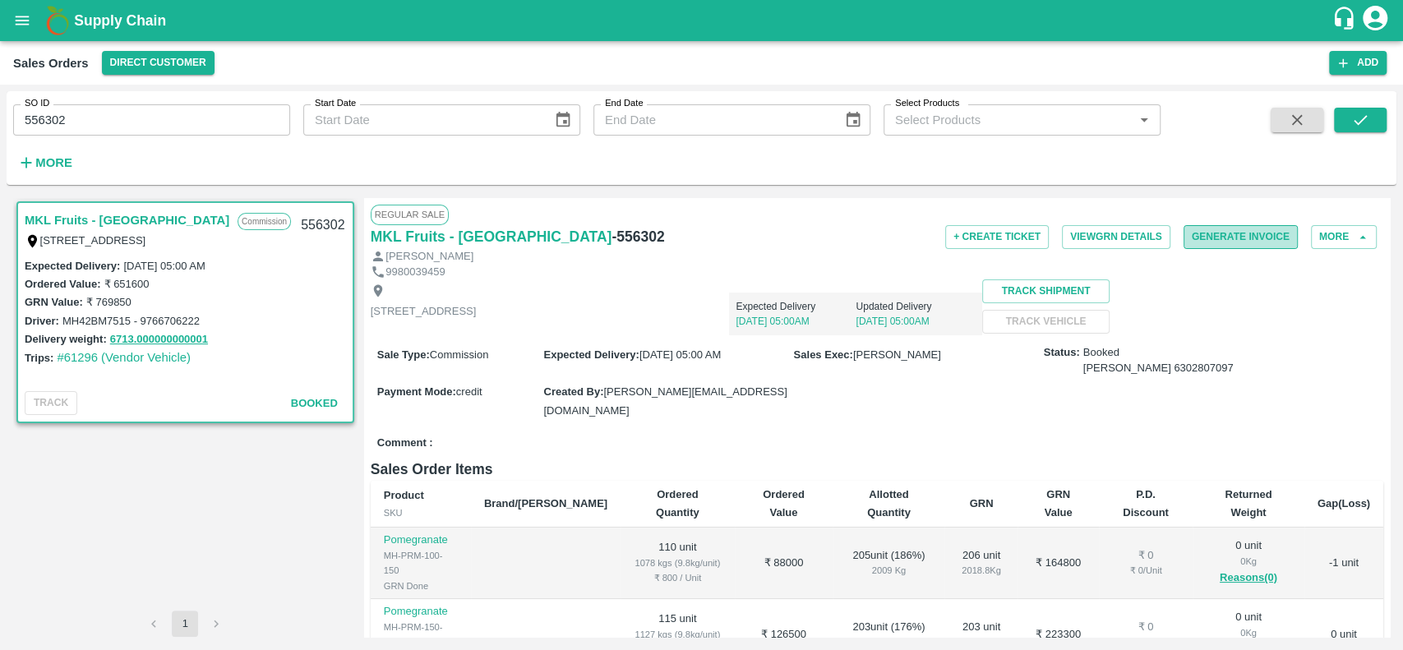
click at [1200, 240] on button "Generate Invoice" at bounding box center [1241, 237] width 114 height 24
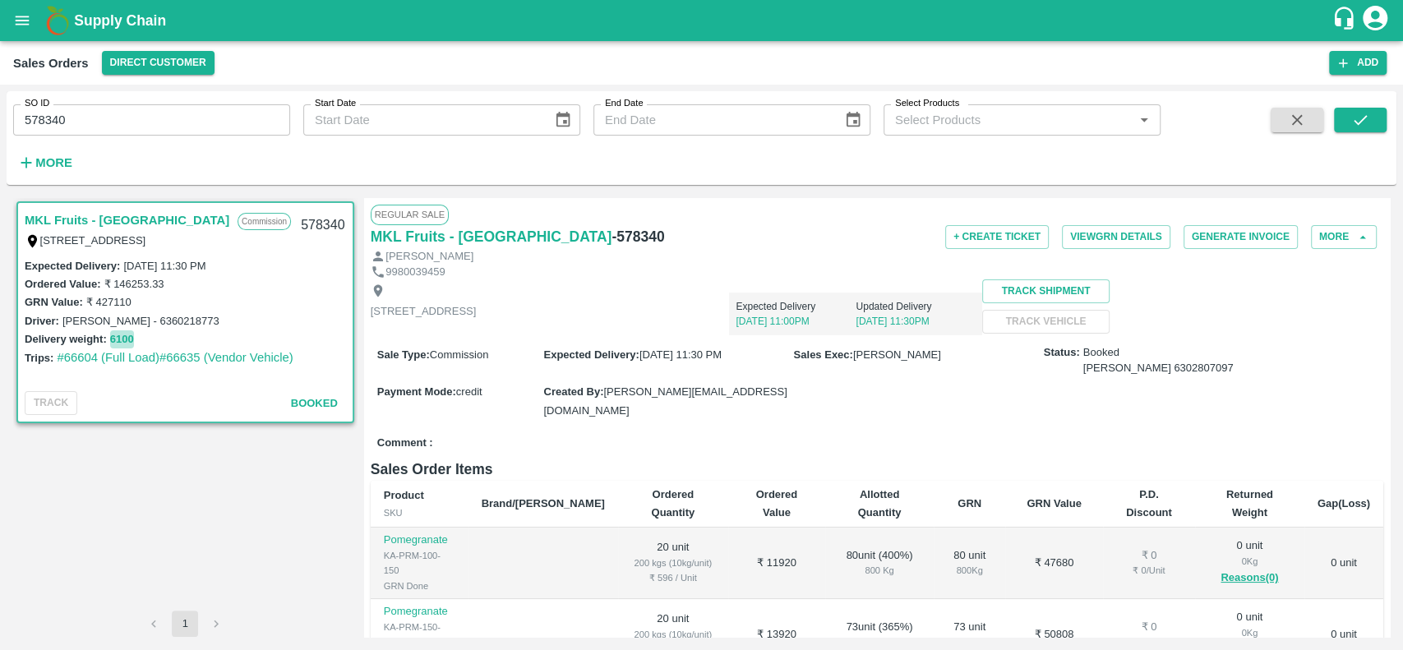
click at [117, 337] on button "6100" at bounding box center [122, 339] width 24 height 19
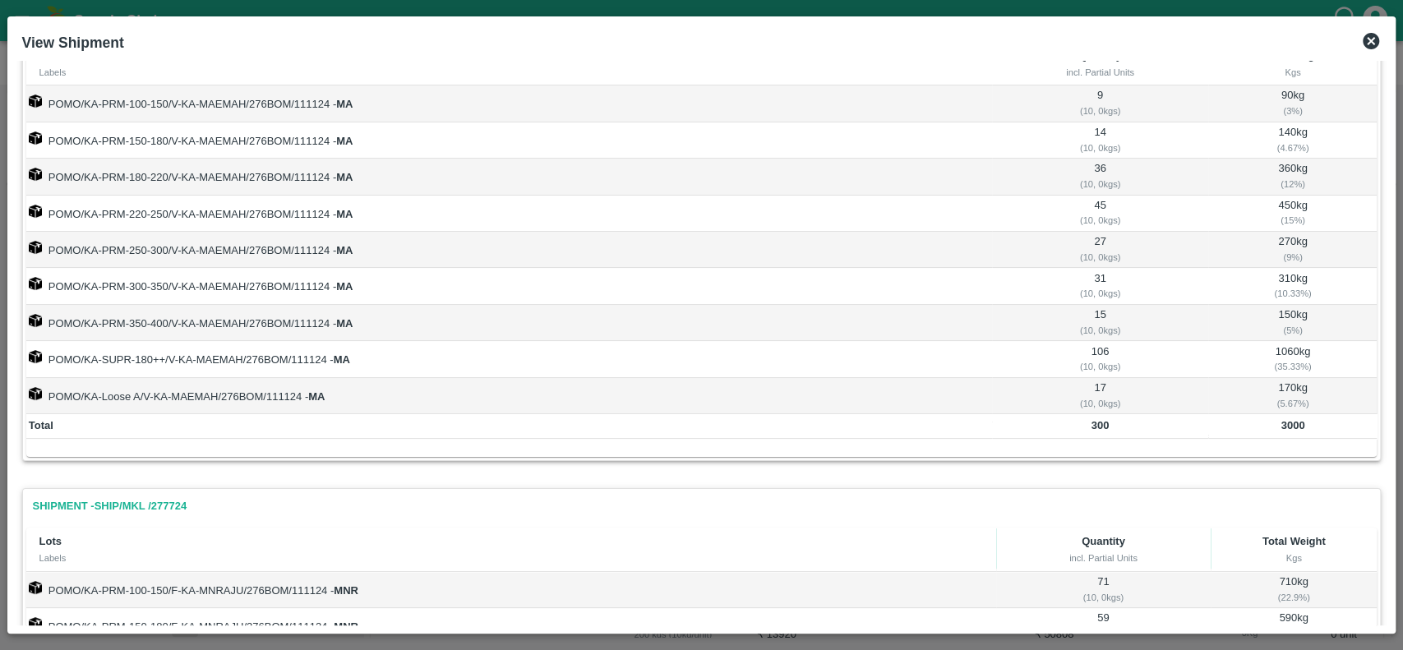
scroll to position [62, 0]
click at [1368, 39] on icon at bounding box center [1371, 41] width 16 height 16
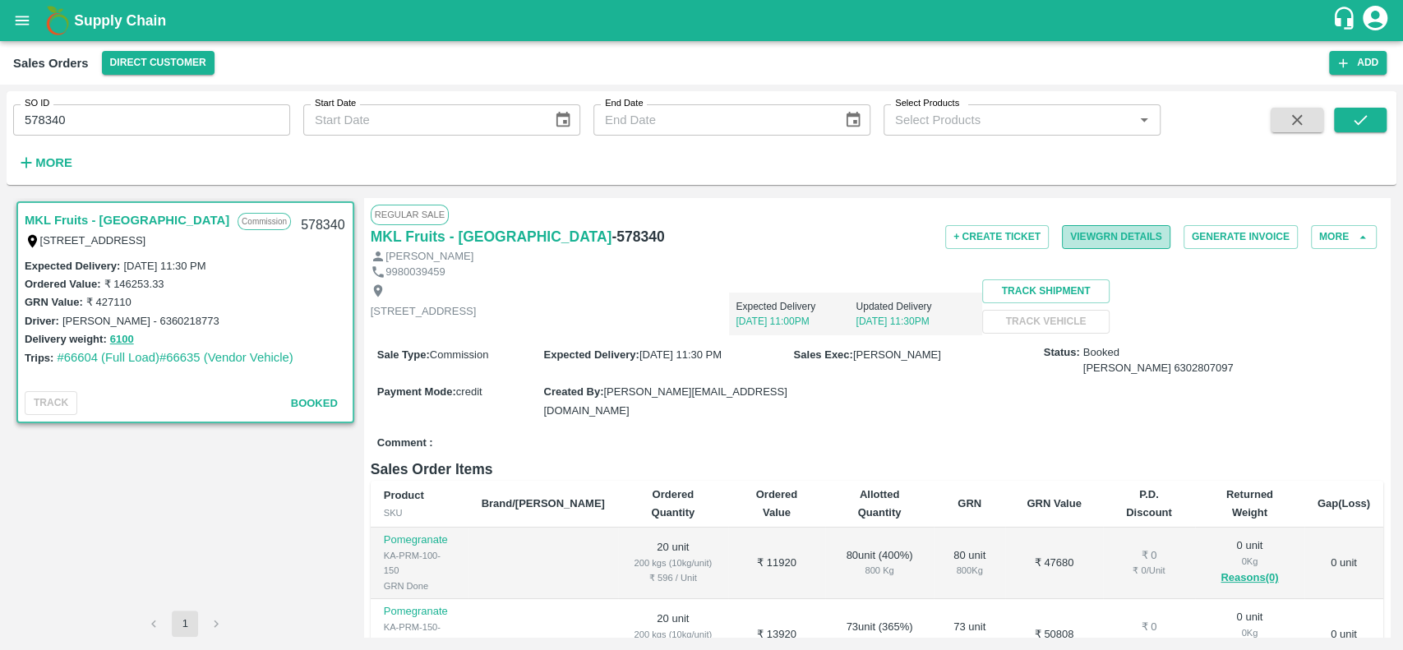
click at [1087, 235] on button "View GRN Details" at bounding box center [1116, 237] width 109 height 24
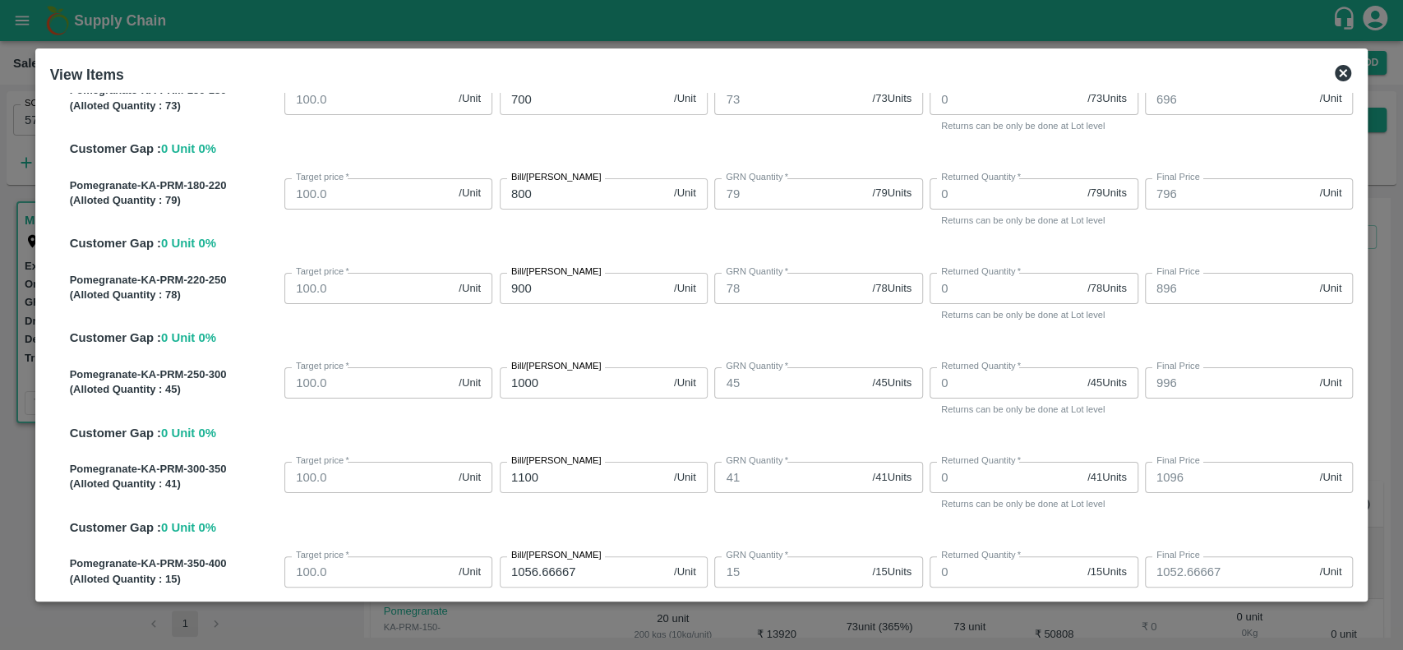
scroll to position [0, 0]
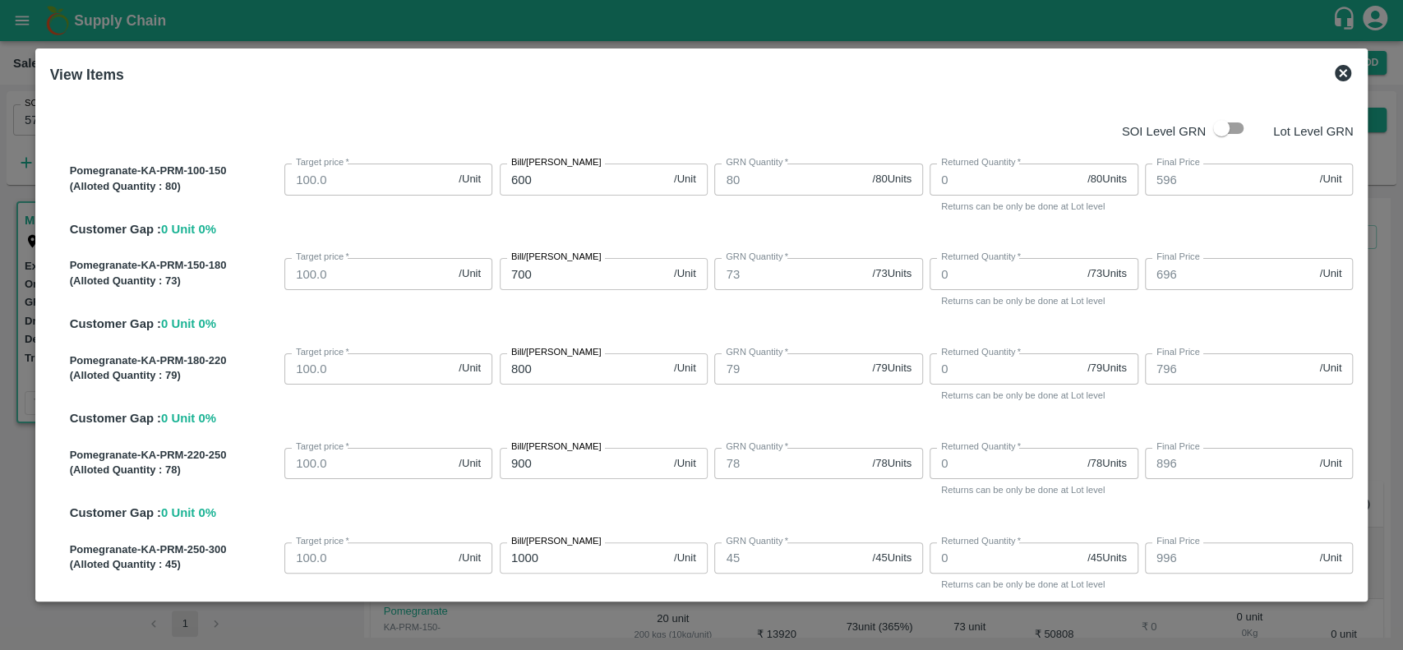
click at [1351, 76] on icon at bounding box center [1343, 73] width 20 height 20
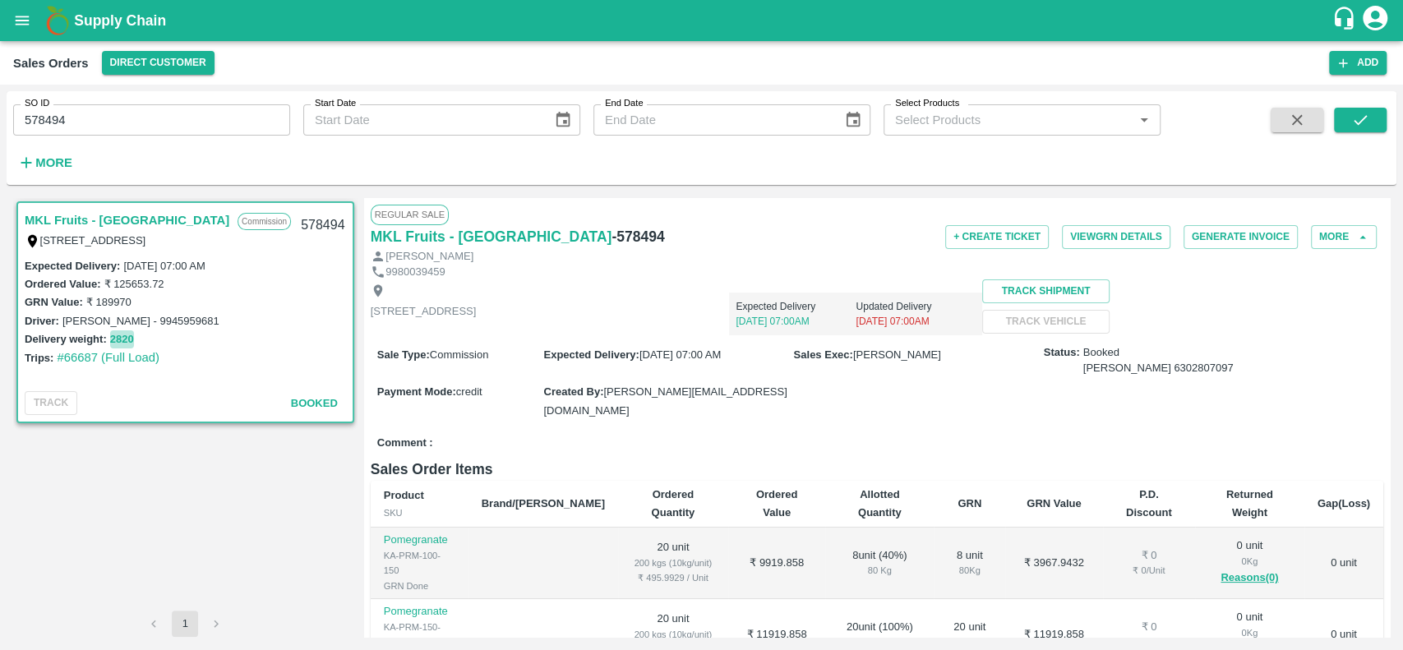
click at [112, 335] on button "2820" at bounding box center [122, 339] width 24 height 19
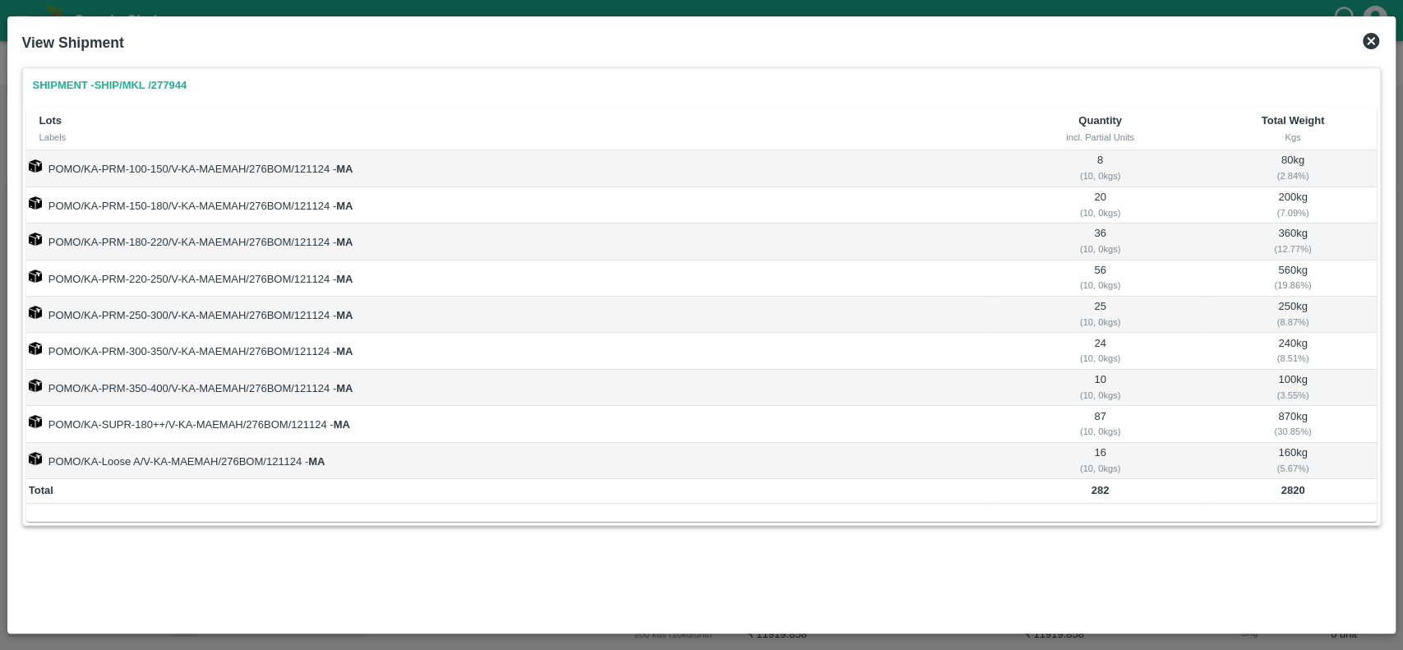
click at [1370, 36] on icon at bounding box center [1371, 41] width 16 height 16
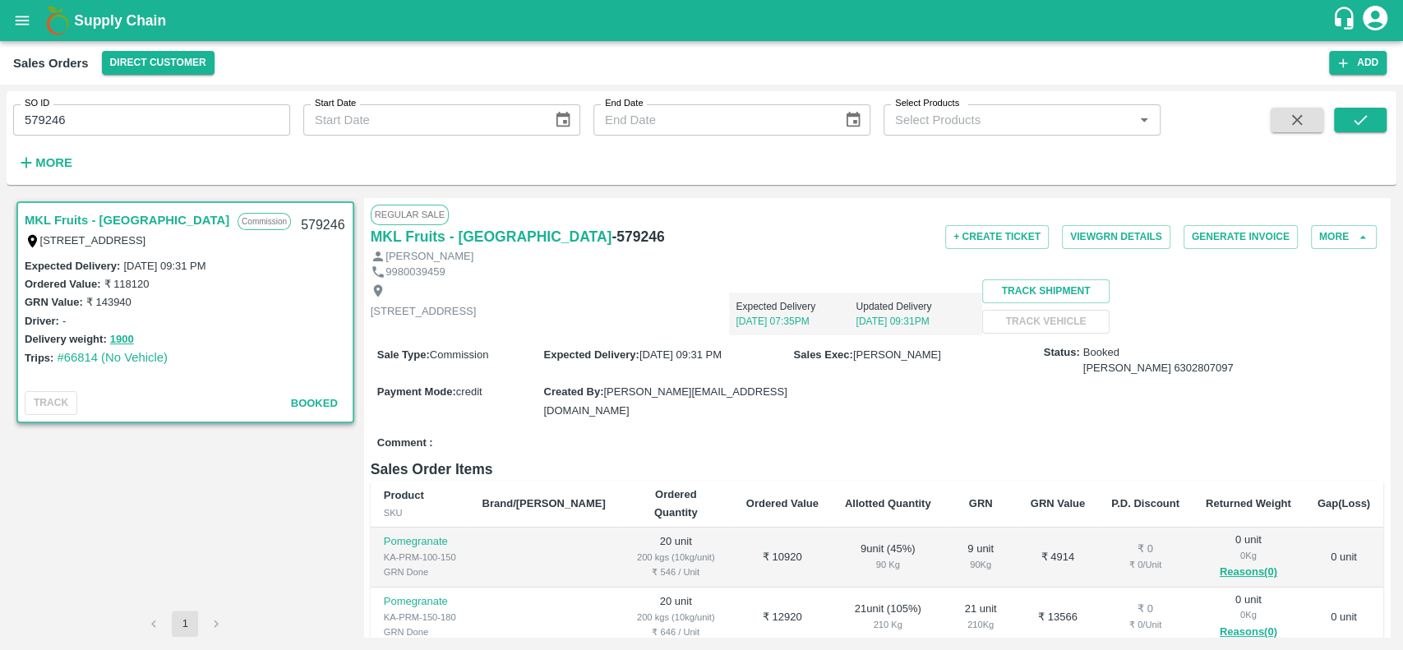
click at [212, 499] on div "MKL Fruits - Bangalore Commission F -[STREET_ADDRESS] 579246 Expected Delivery …" at bounding box center [185, 404] width 344 height 413
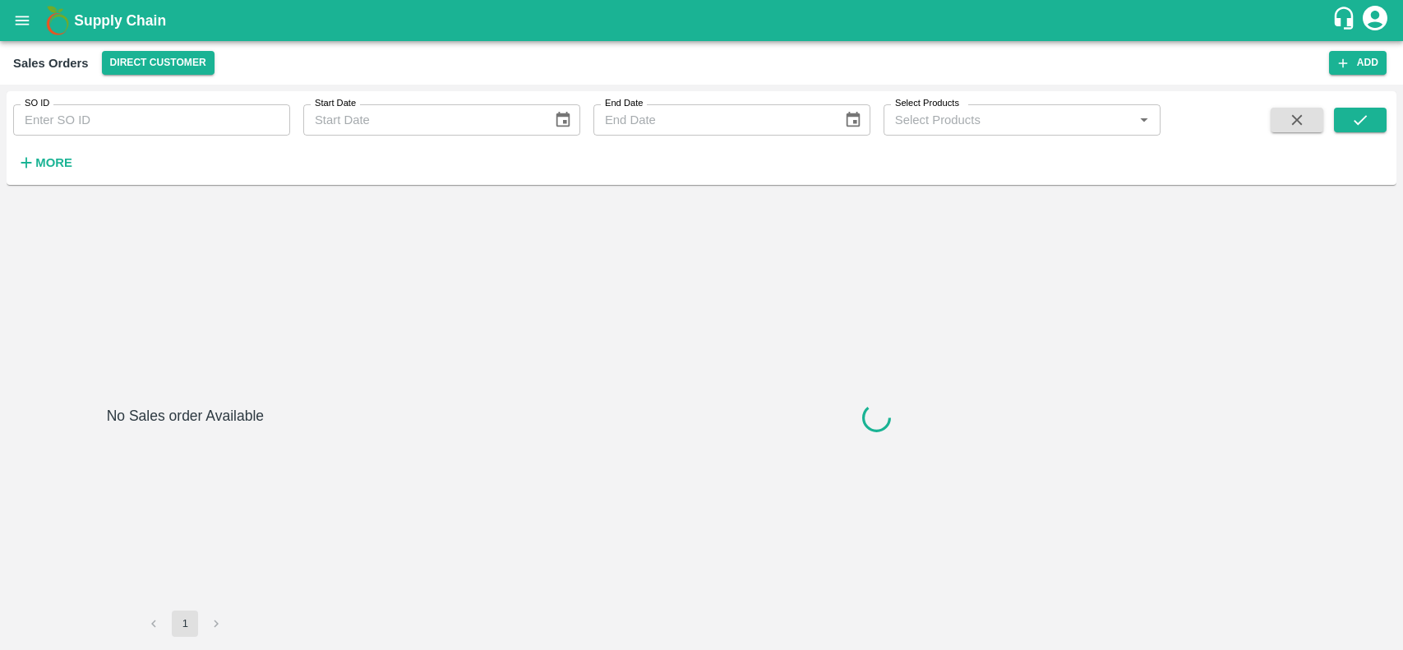
type input "579782"
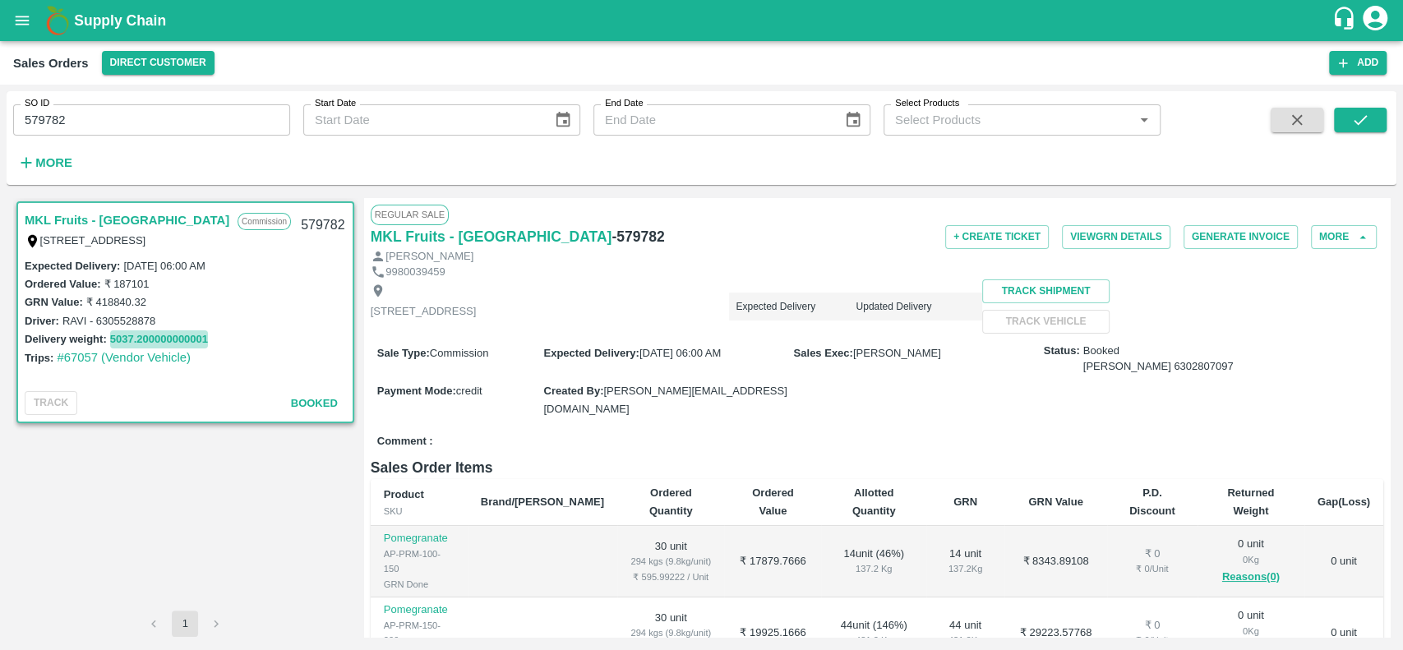
click at [132, 333] on button "5037.200000000001" at bounding box center [159, 339] width 98 height 19
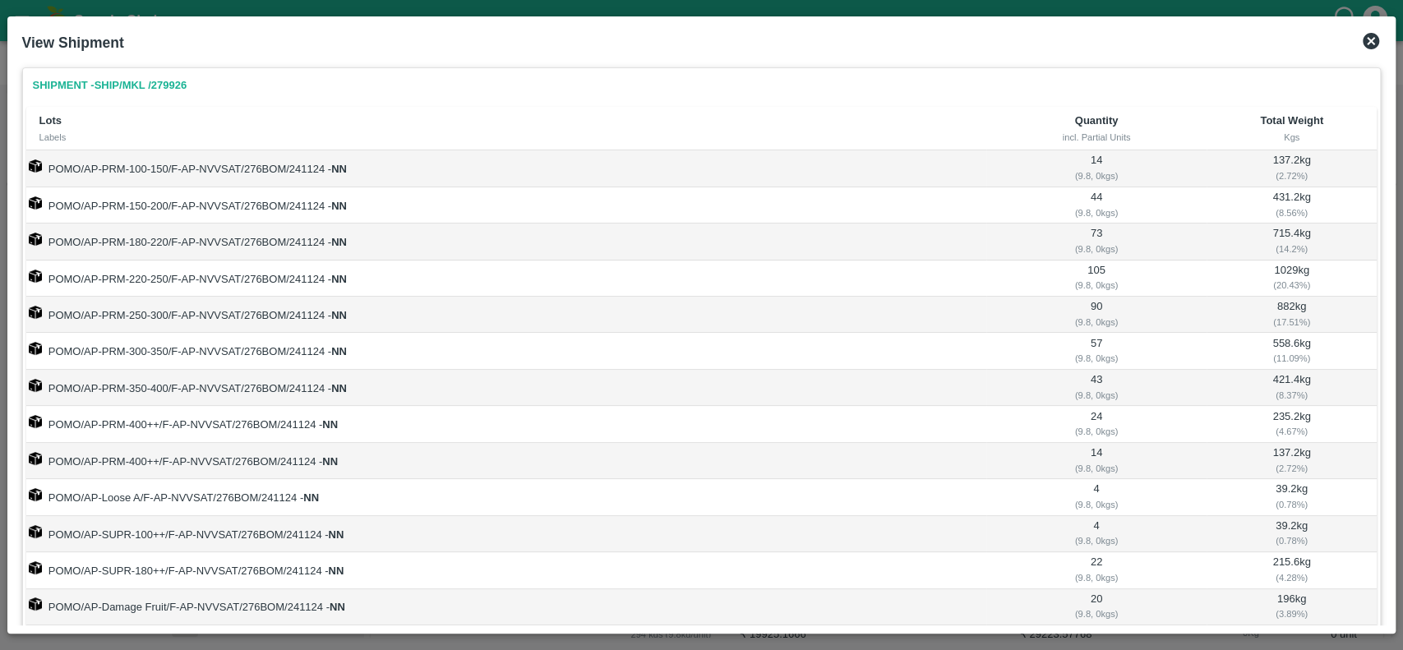
click at [1370, 43] on icon at bounding box center [1371, 41] width 20 height 20
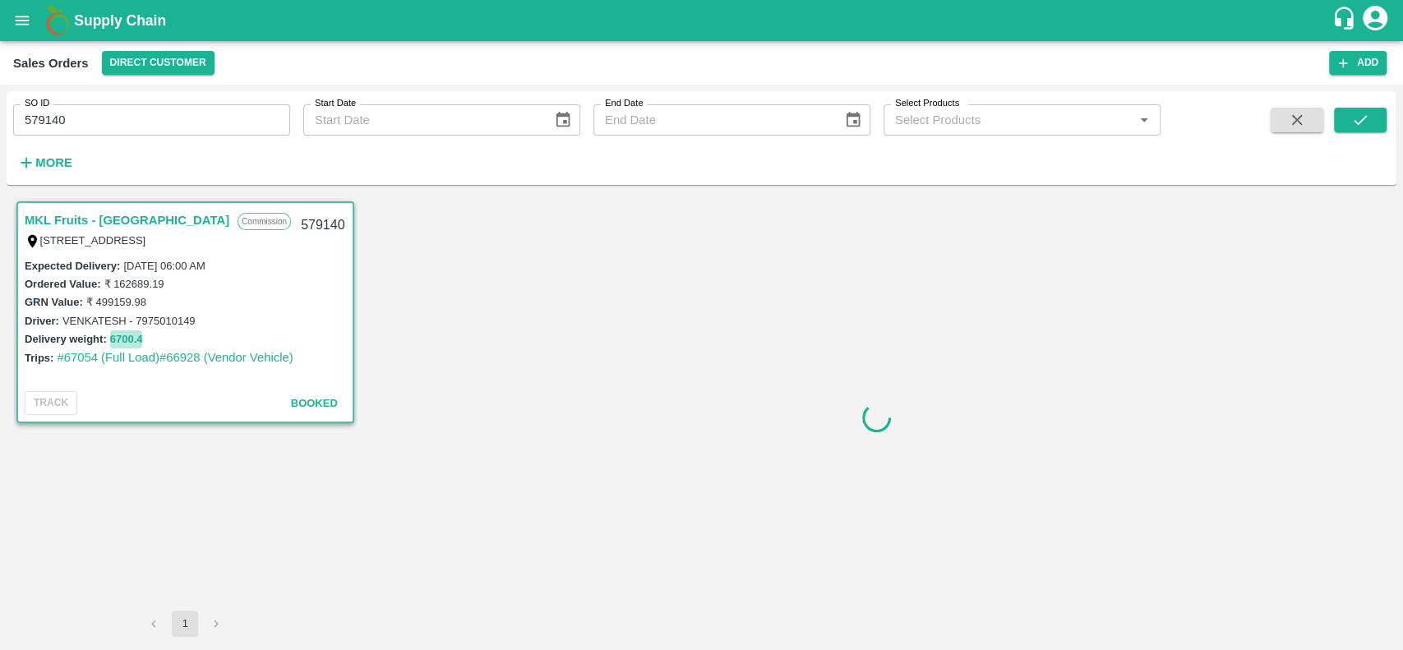
click at [131, 335] on button "6700.4" at bounding box center [126, 339] width 33 height 19
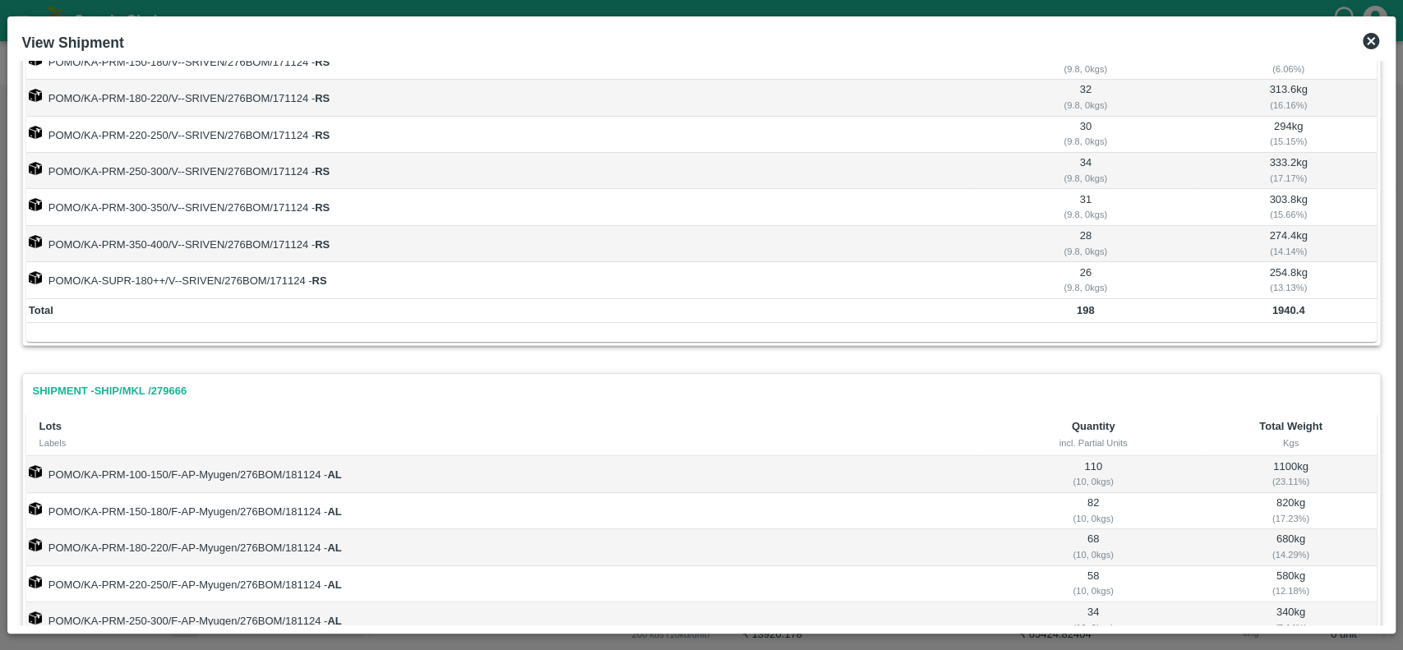
scroll to position [159, 0]
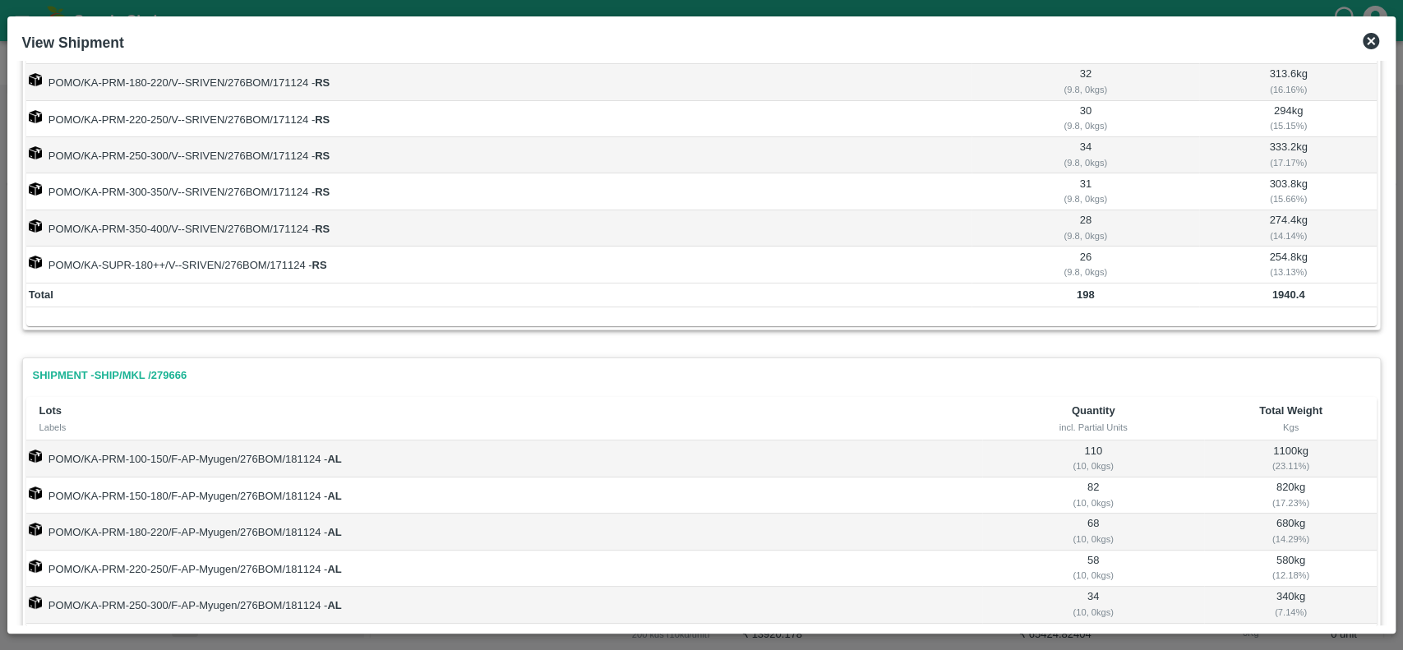
click at [1375, 40] on icon at bounding box center [1371, 41] width 16 height 16
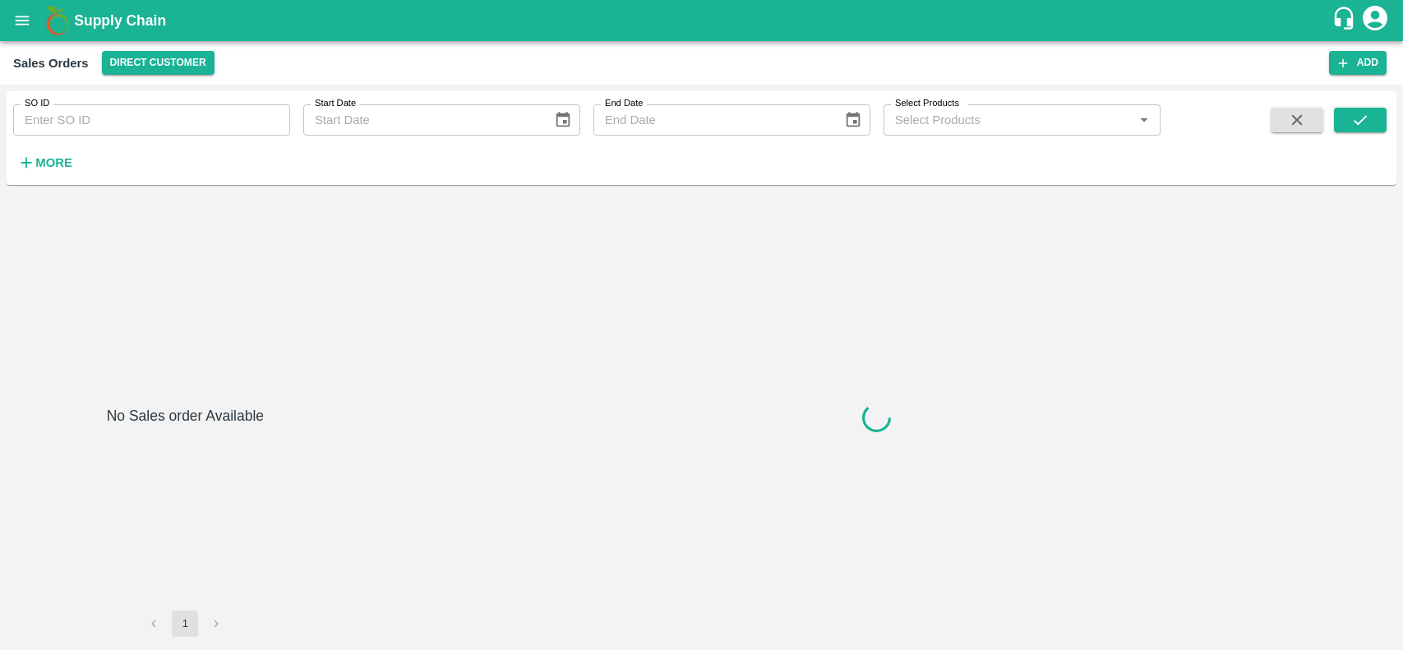
type input "581487"
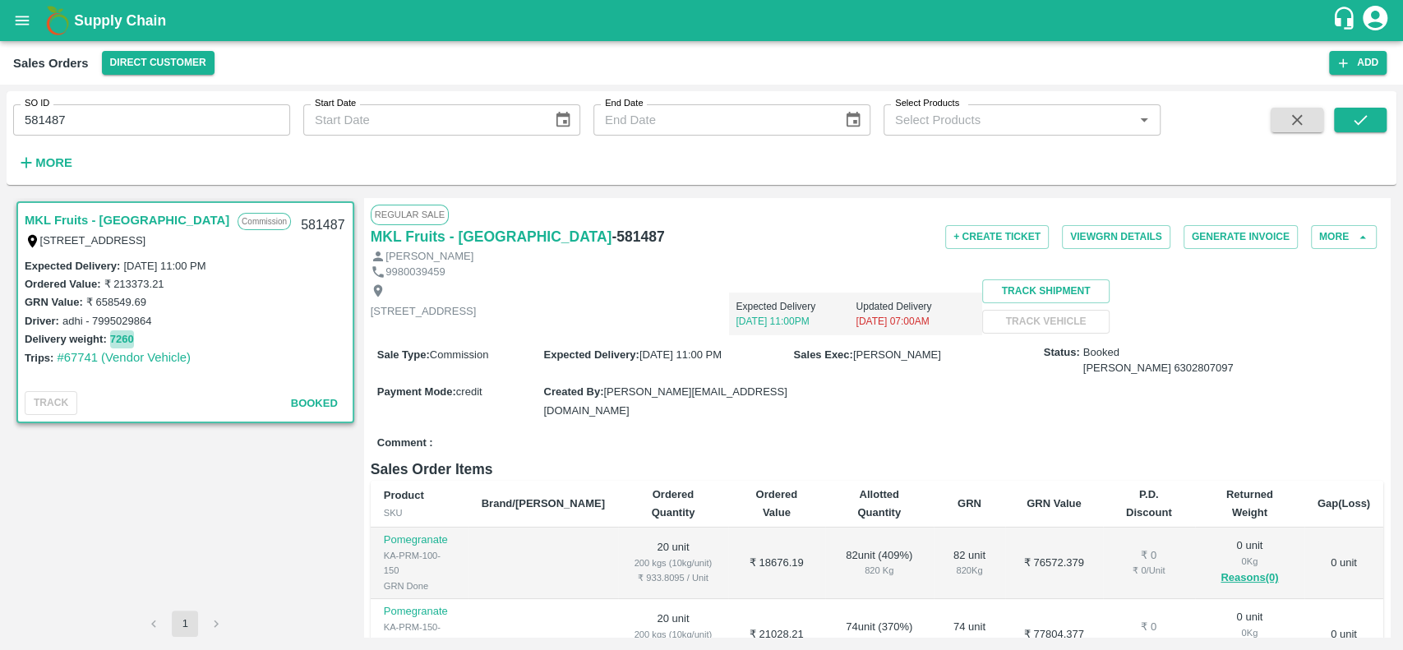
click at [122, 333] on button "7260" at bounding box center [122, 339] width 24 height 19
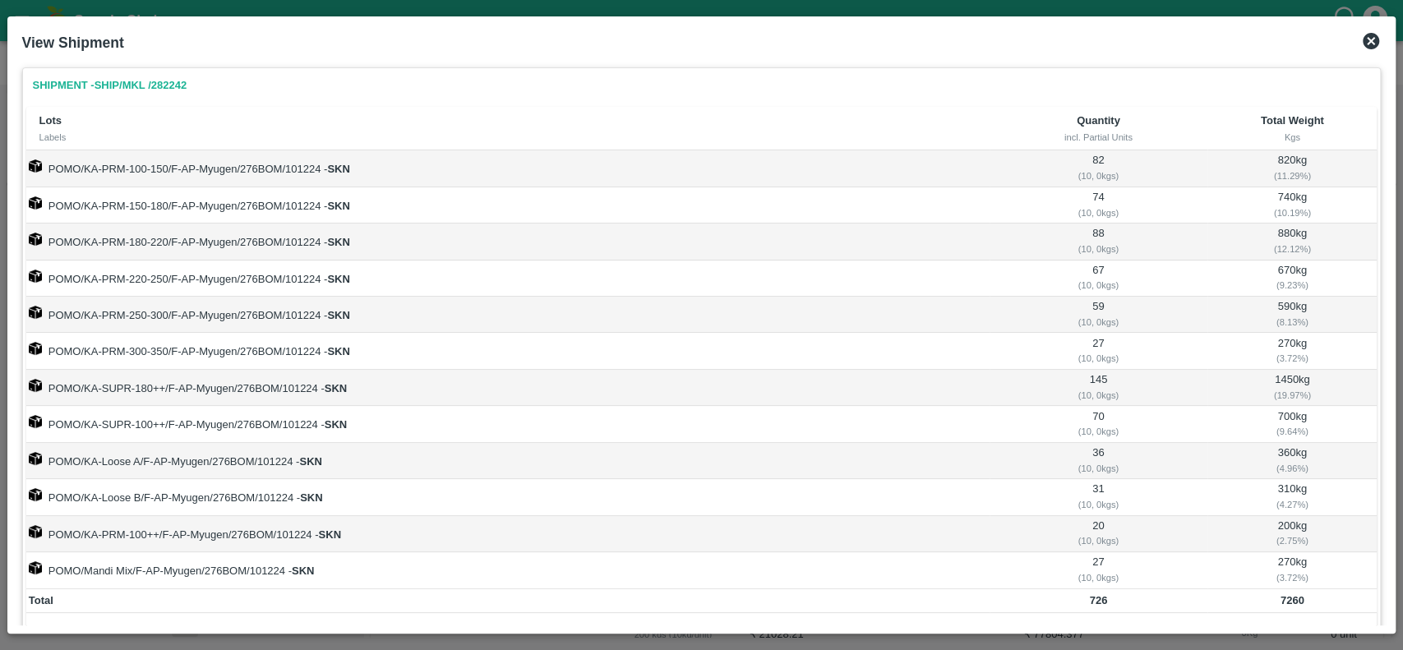
scroll to position [42, 0]
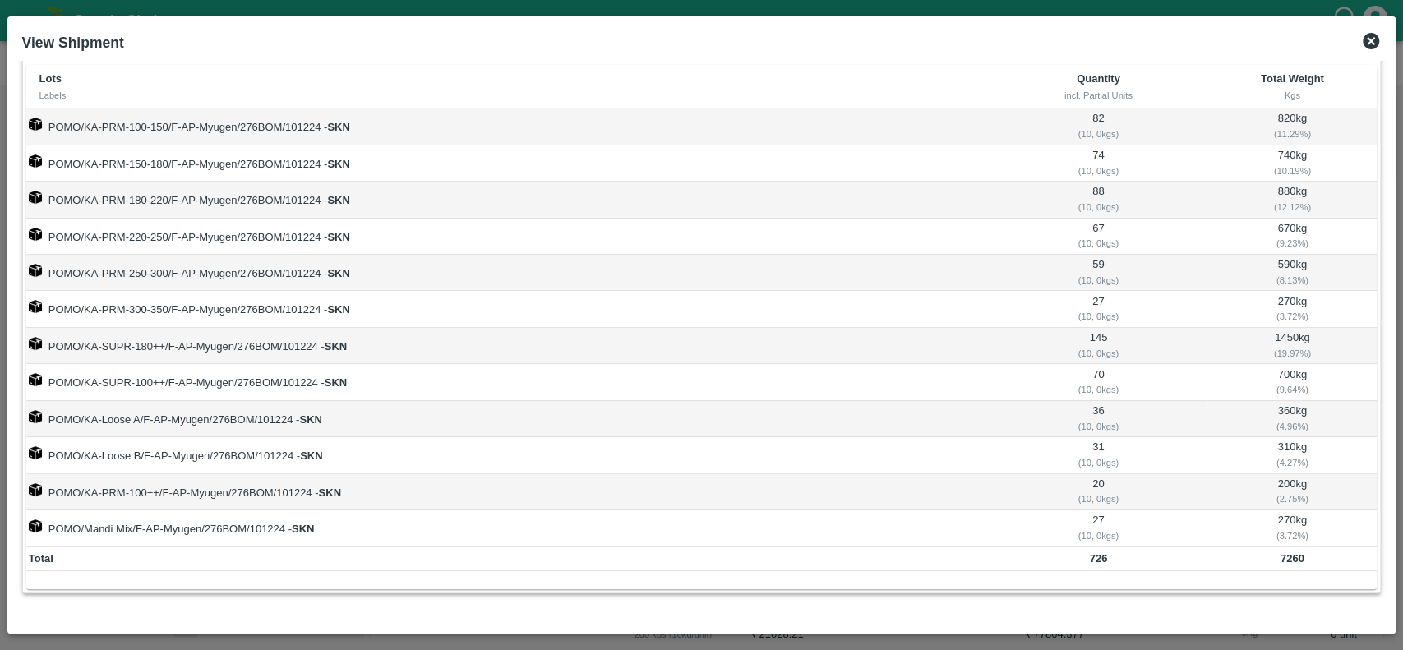
click at [1377, 40] on icon at bounding box center [1371, 41] width 16 height 16
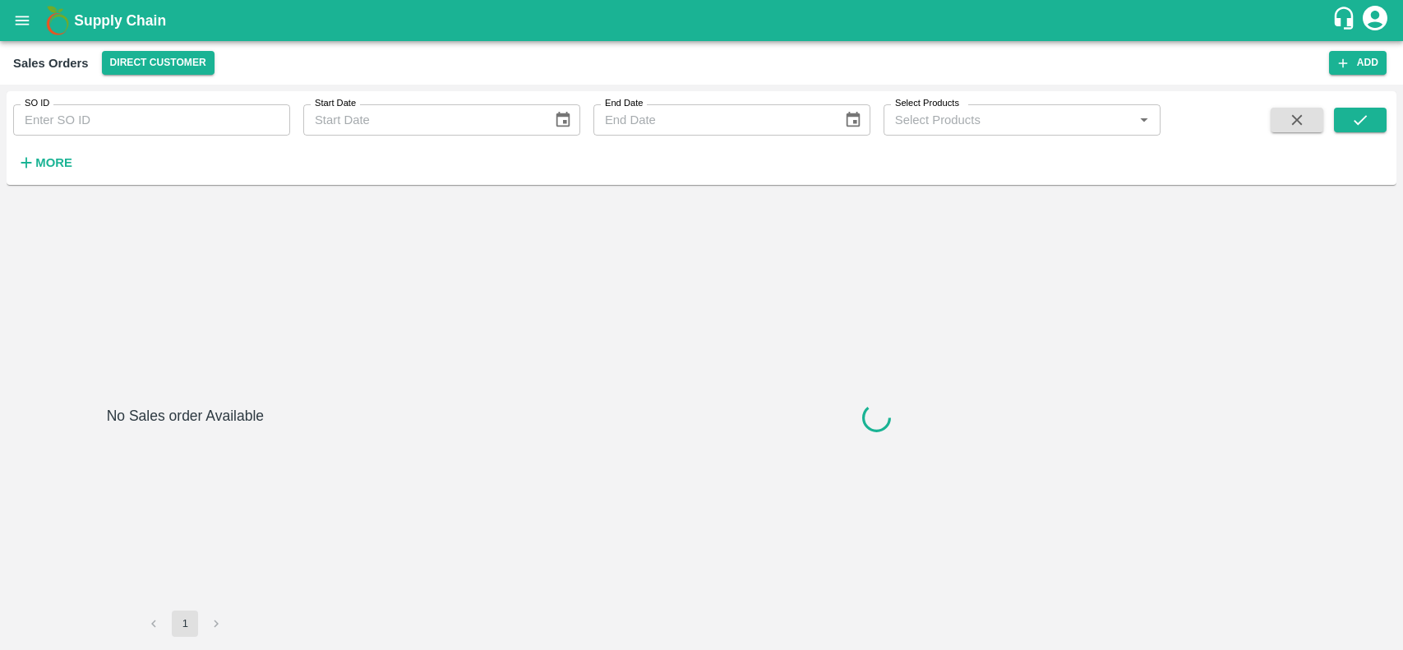
type input "583089"
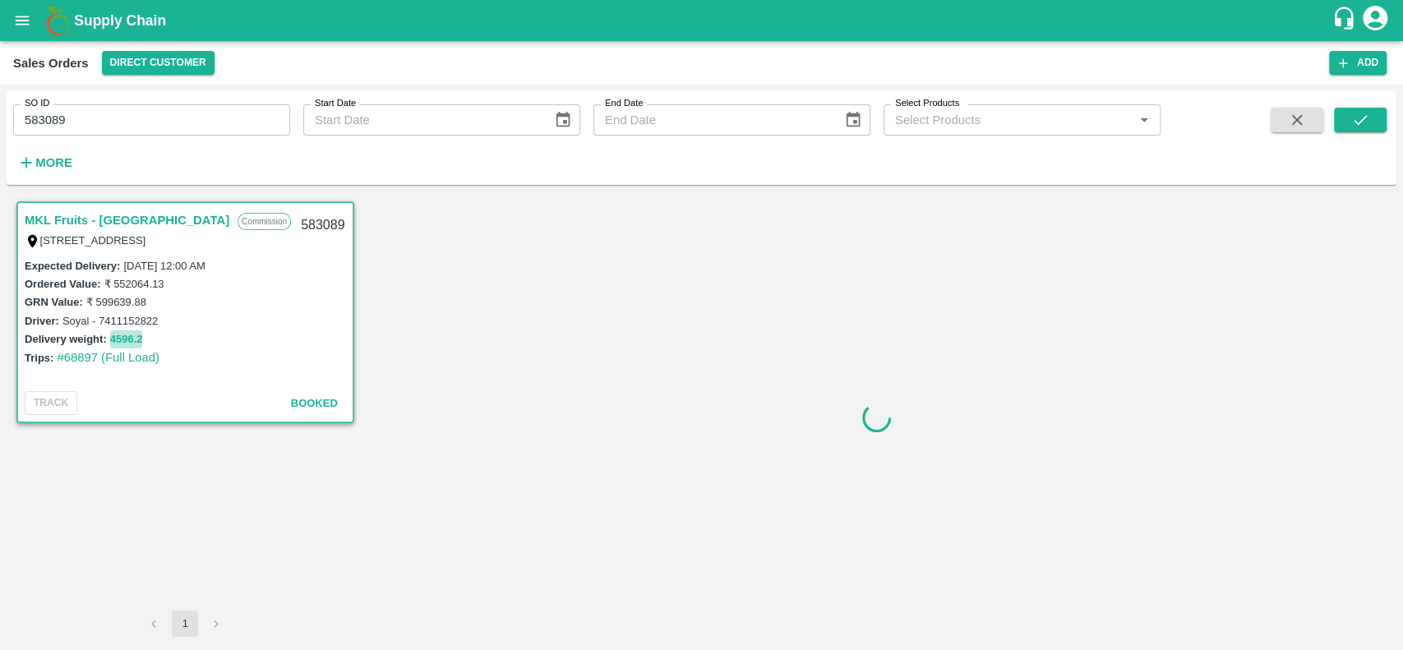
click at [140, 339] on button "4596.2" at bounding box center [126, 339] width 33 height 19
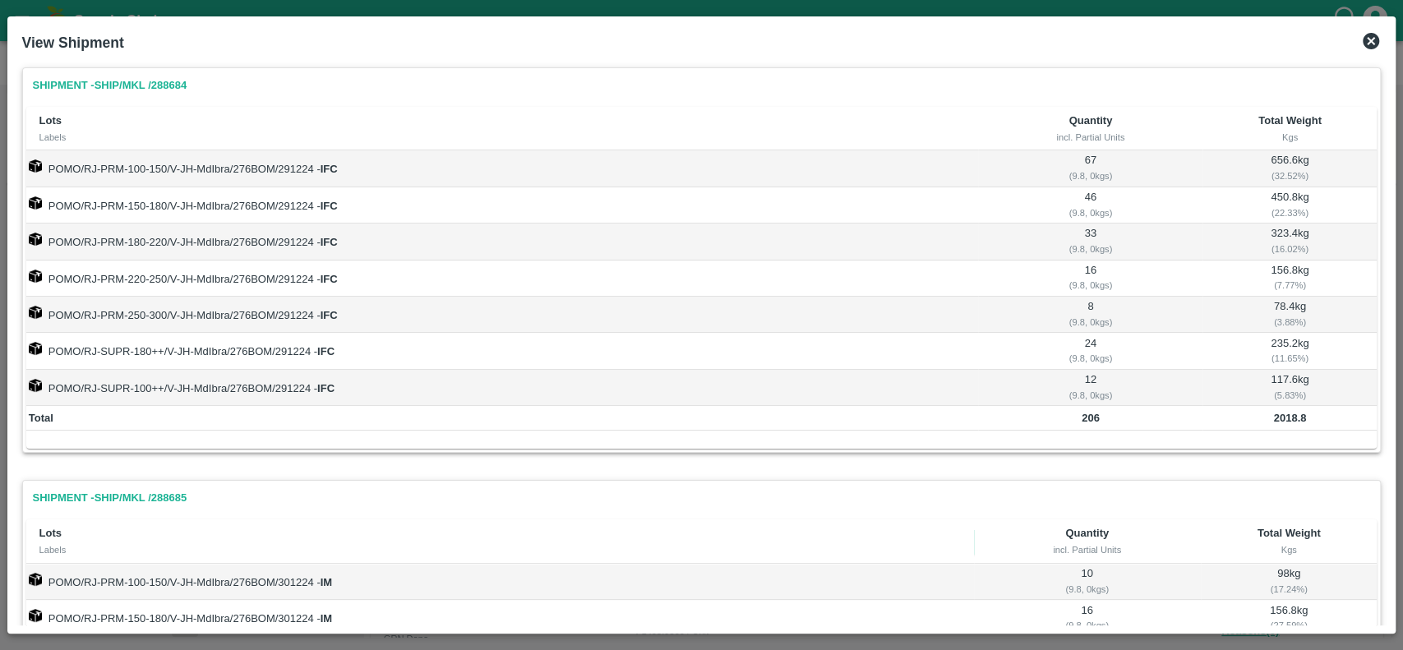
click at [1380, 39] on icon at bounding box center [1371, 41] width 20 height 20
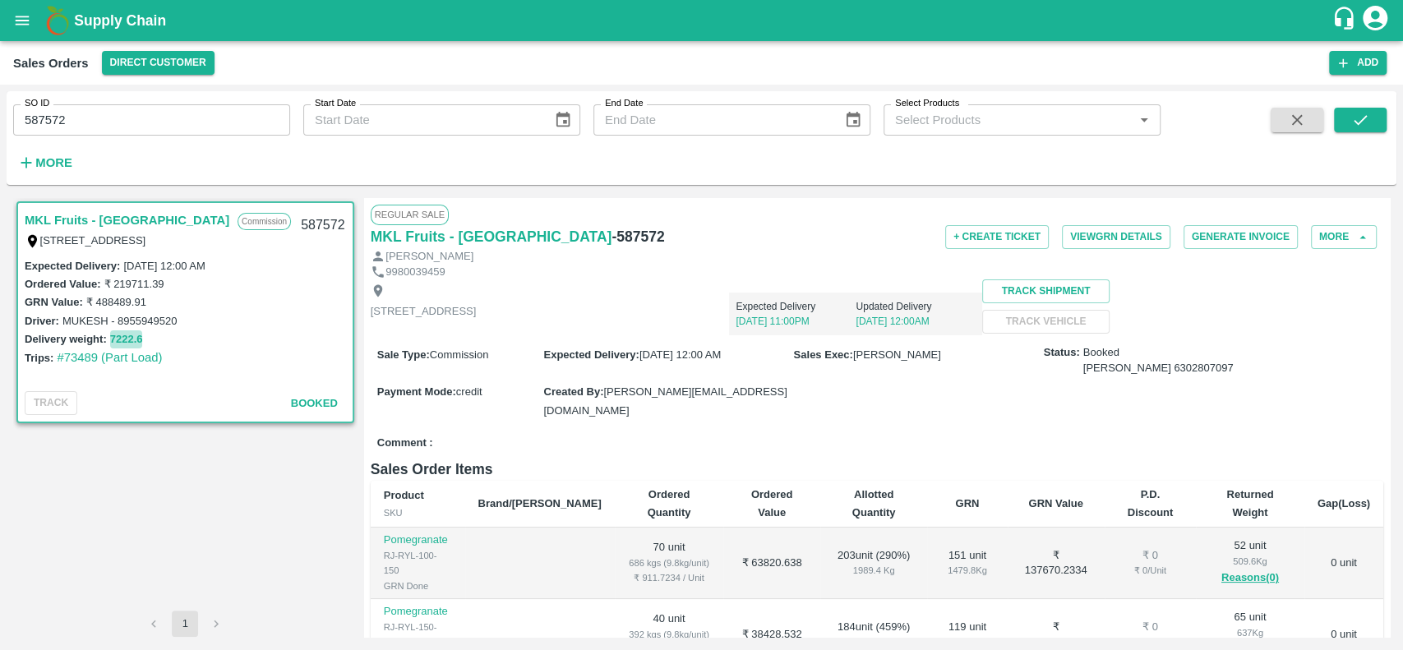
click at [136, 337] on button "7222.6" at bounding box center [126, 339] width 33 height 19
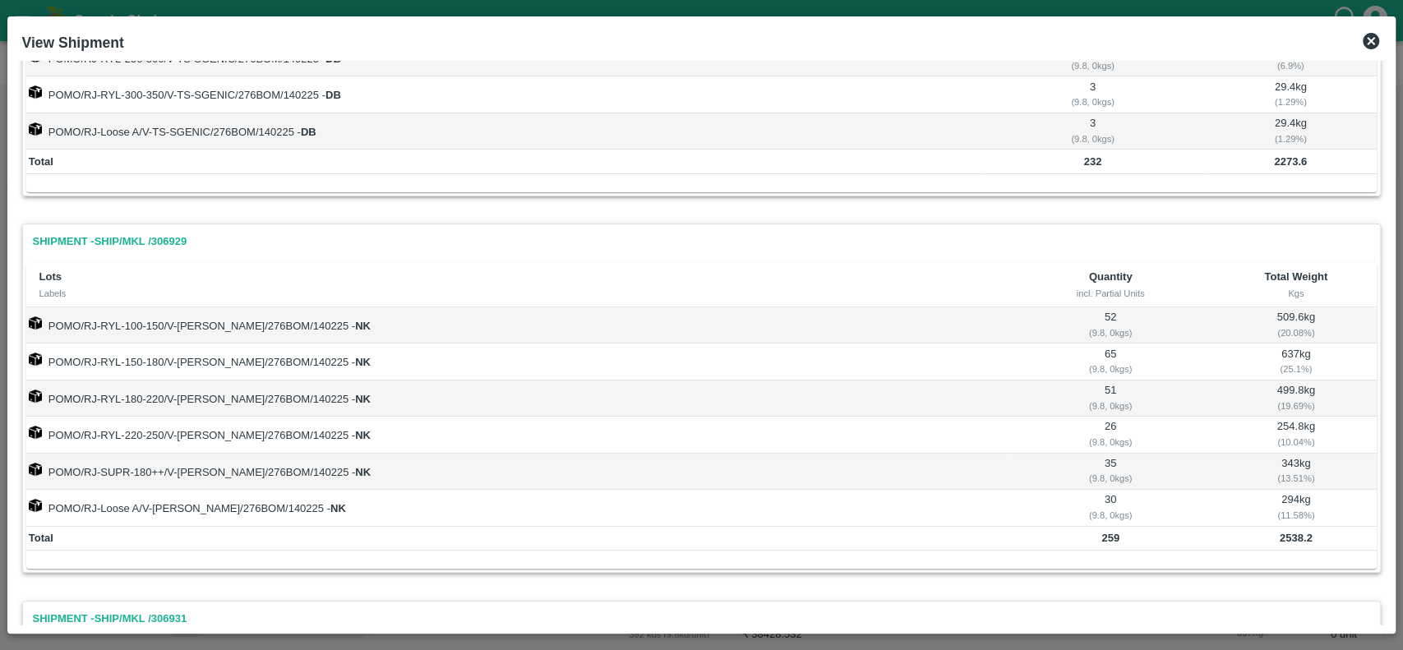
scroll to position [252, 0]
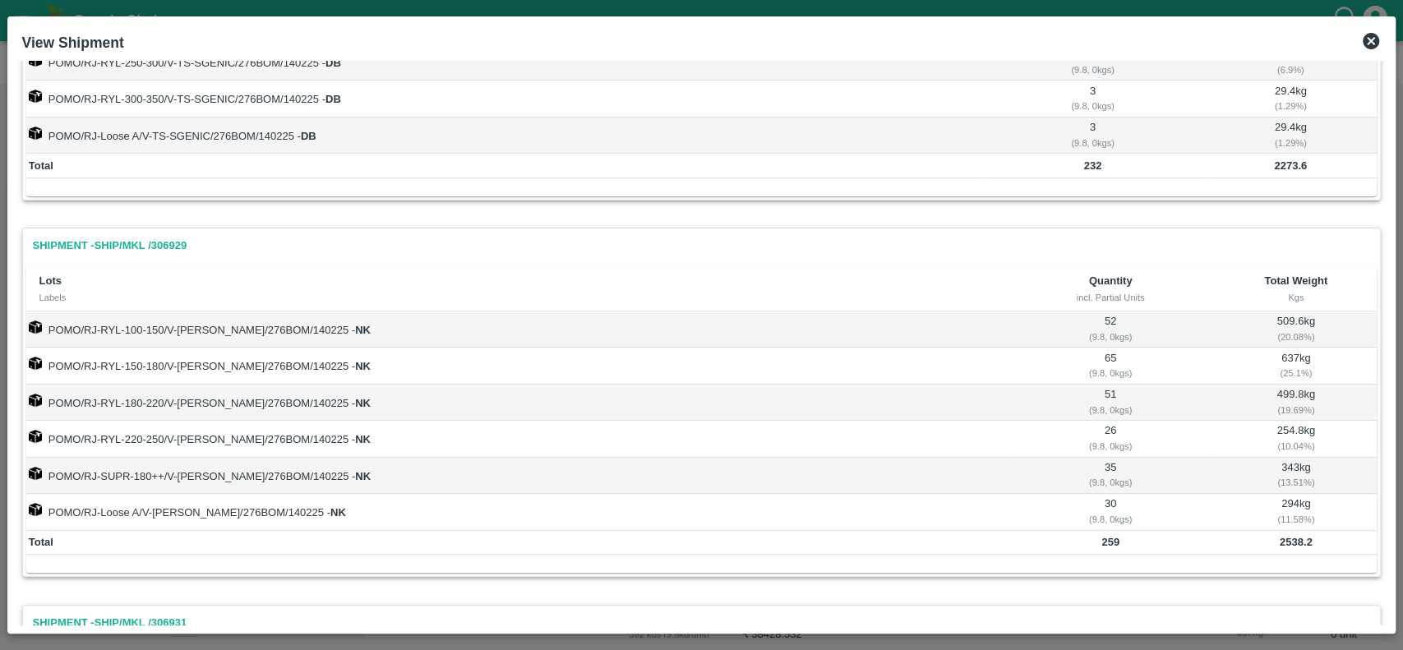
click at [1368, 41] on icon at bounding box center [1371, 41] width 16 height 16
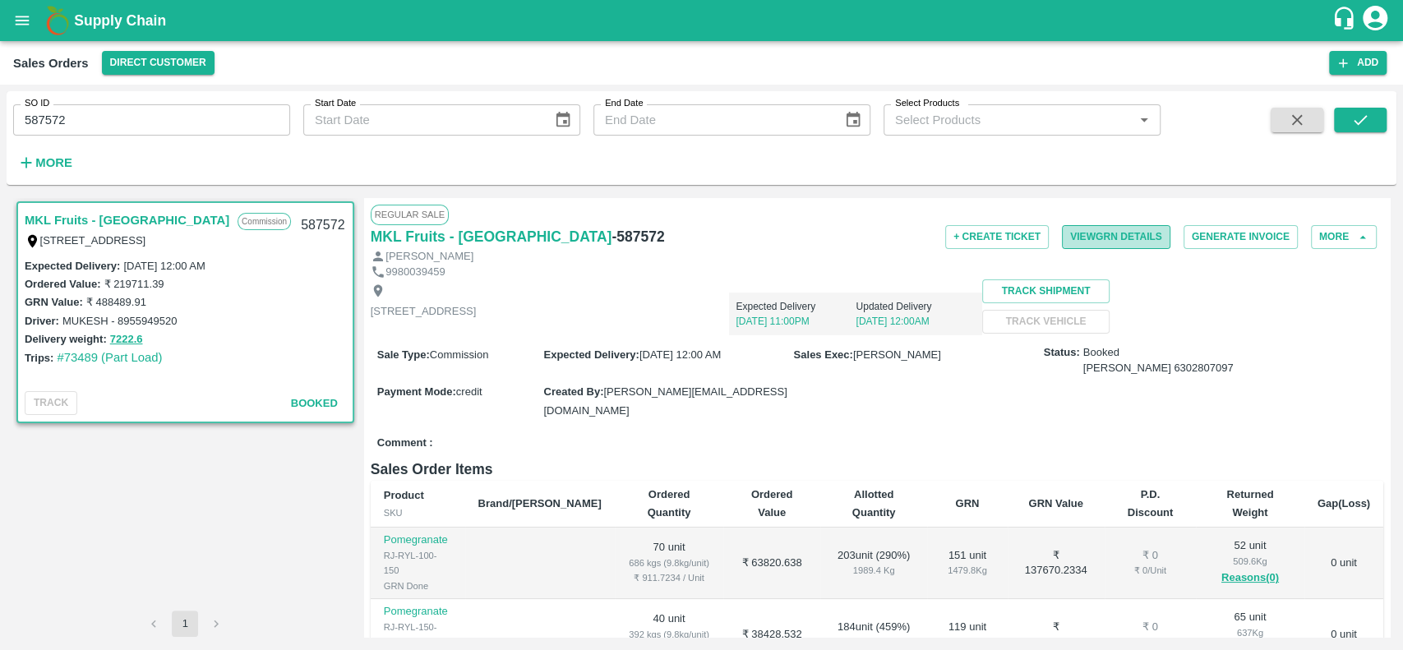
click at [1102, 229] on button "View GRN Details" at bounding box center [1116, 237] width 109 height 24
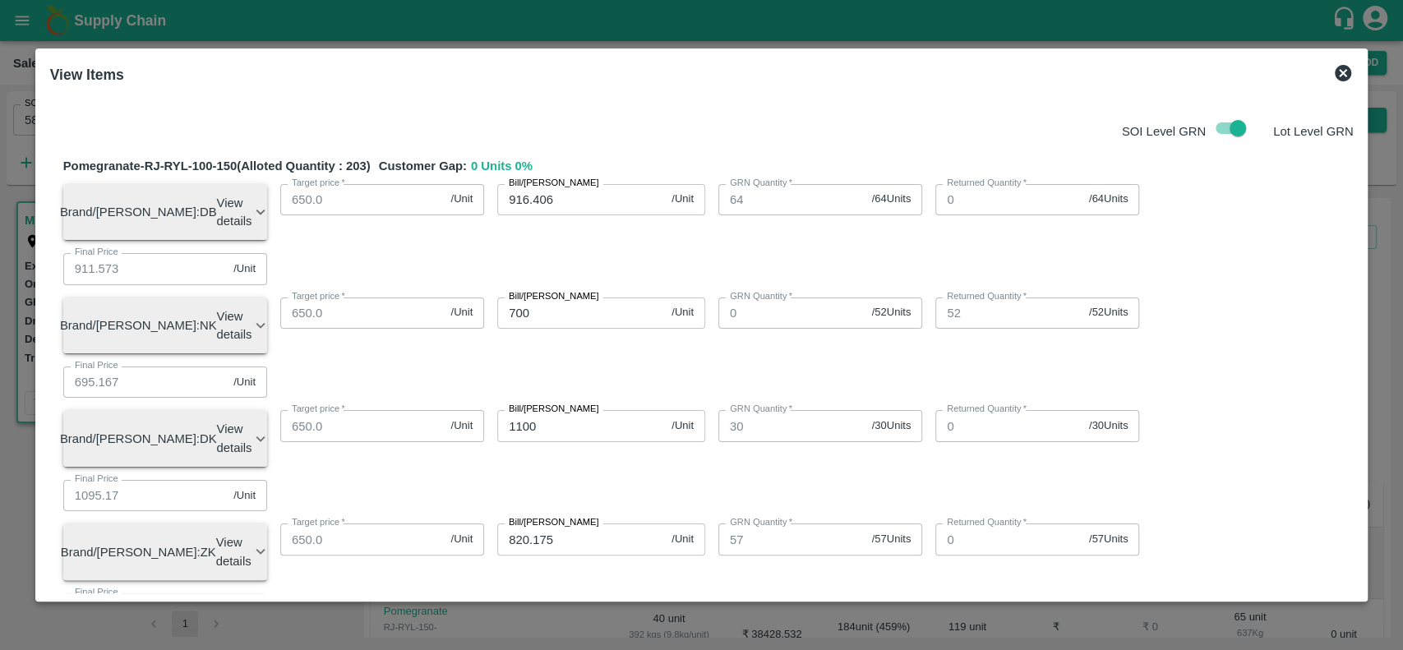
click at [1342, 69] on icon at bounding box center [1343, 73] width 16 height 16
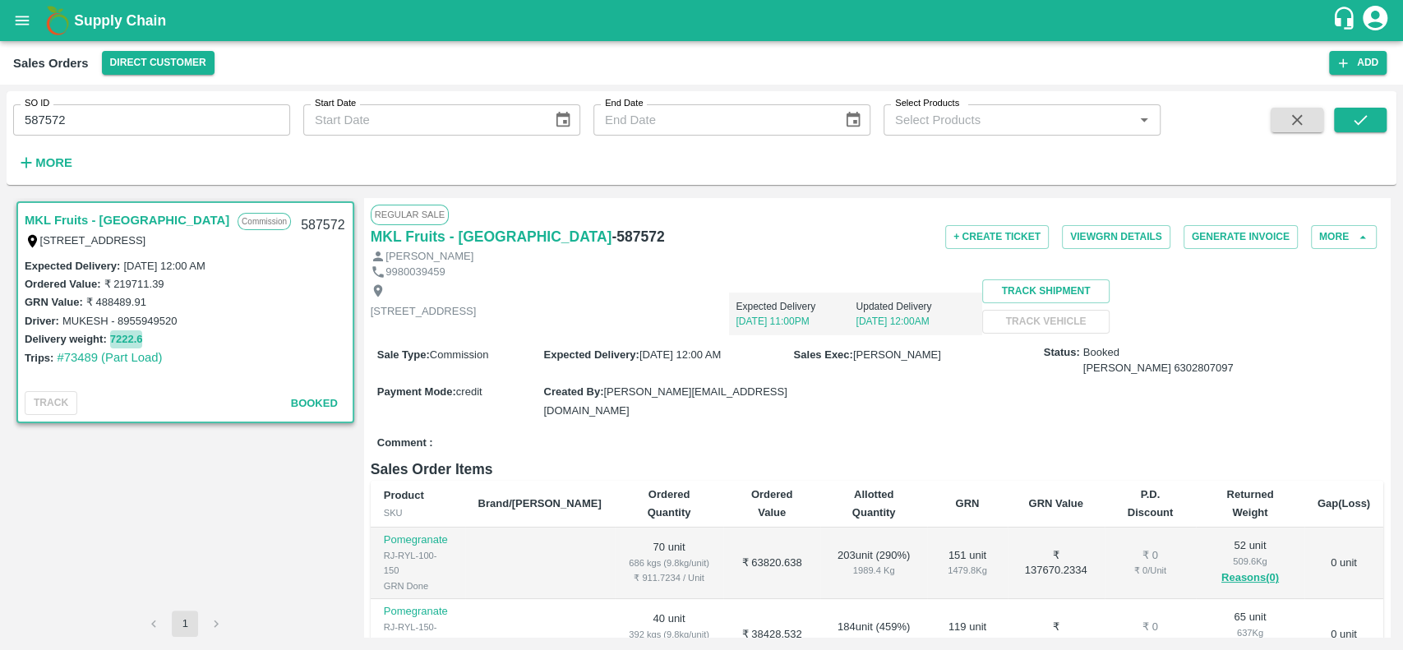
click at [132, 337] on button "7222.6" at bounding box center [126, 339] width 33 height 19
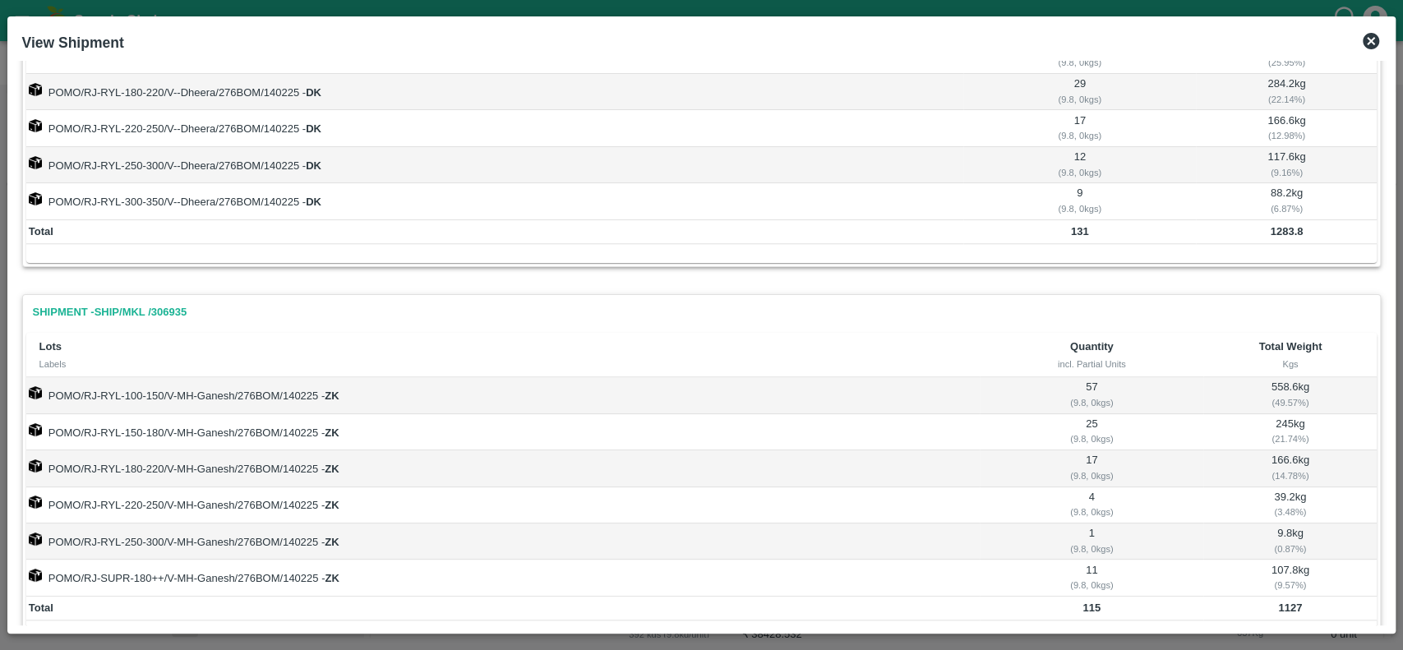
scroll to position [986, 0]
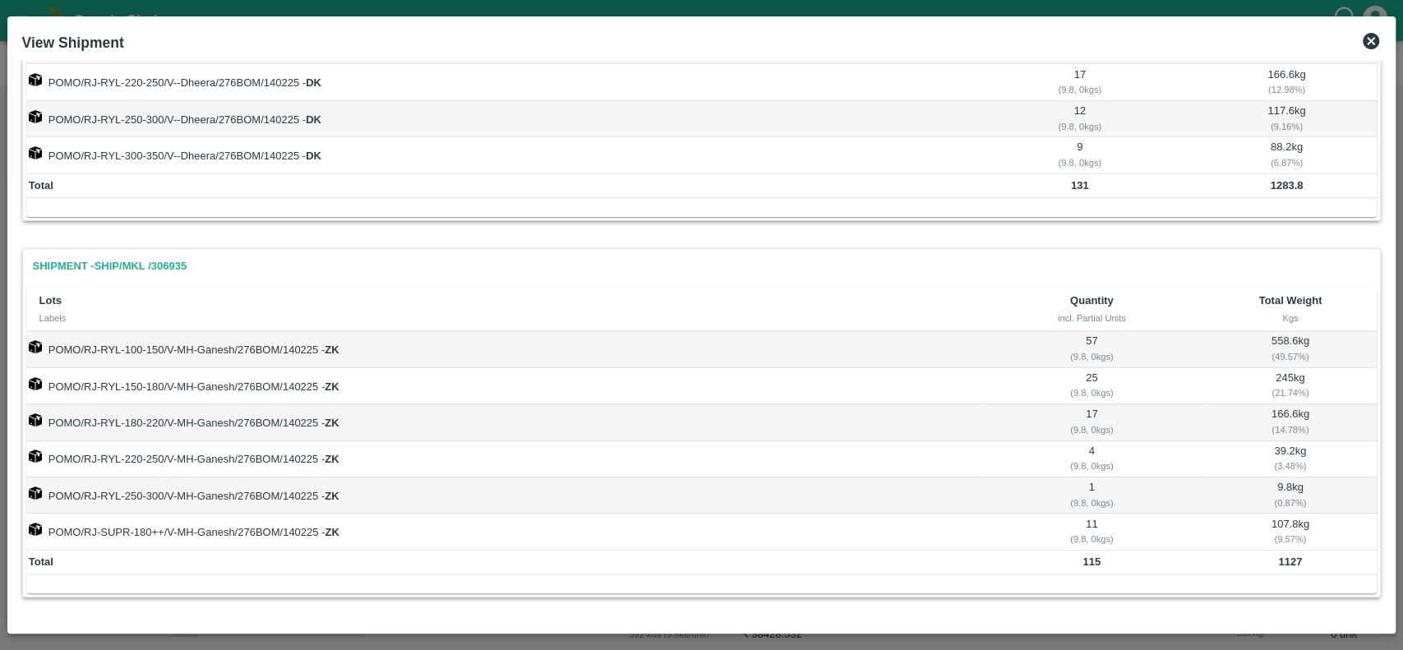
click at [1368, 40] on icon at bounding box center [1371, 41] width 16 height 16
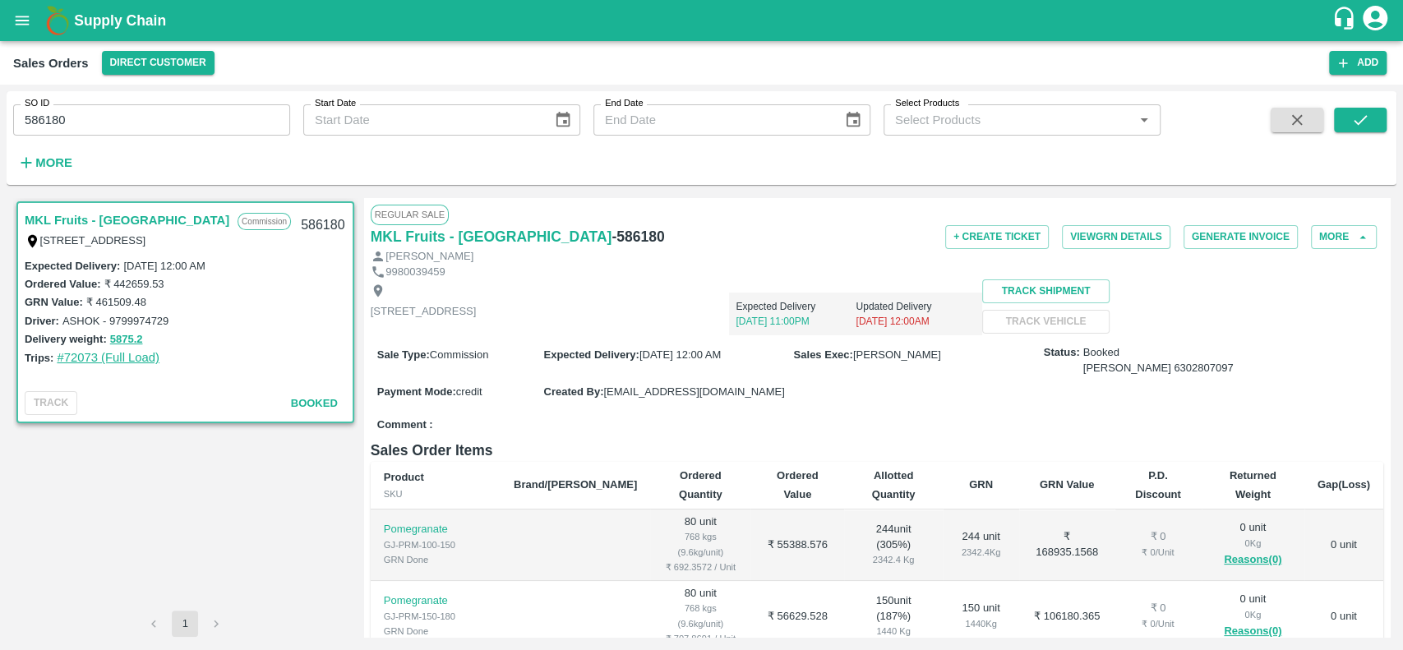
click at [122, 355] on link "#72073 (Full Load)" at bounding box center [108, 357] width 103 height 13
click at [113, 335] on button "5875.2" at bounding box center [126, 339] width 33 height 19
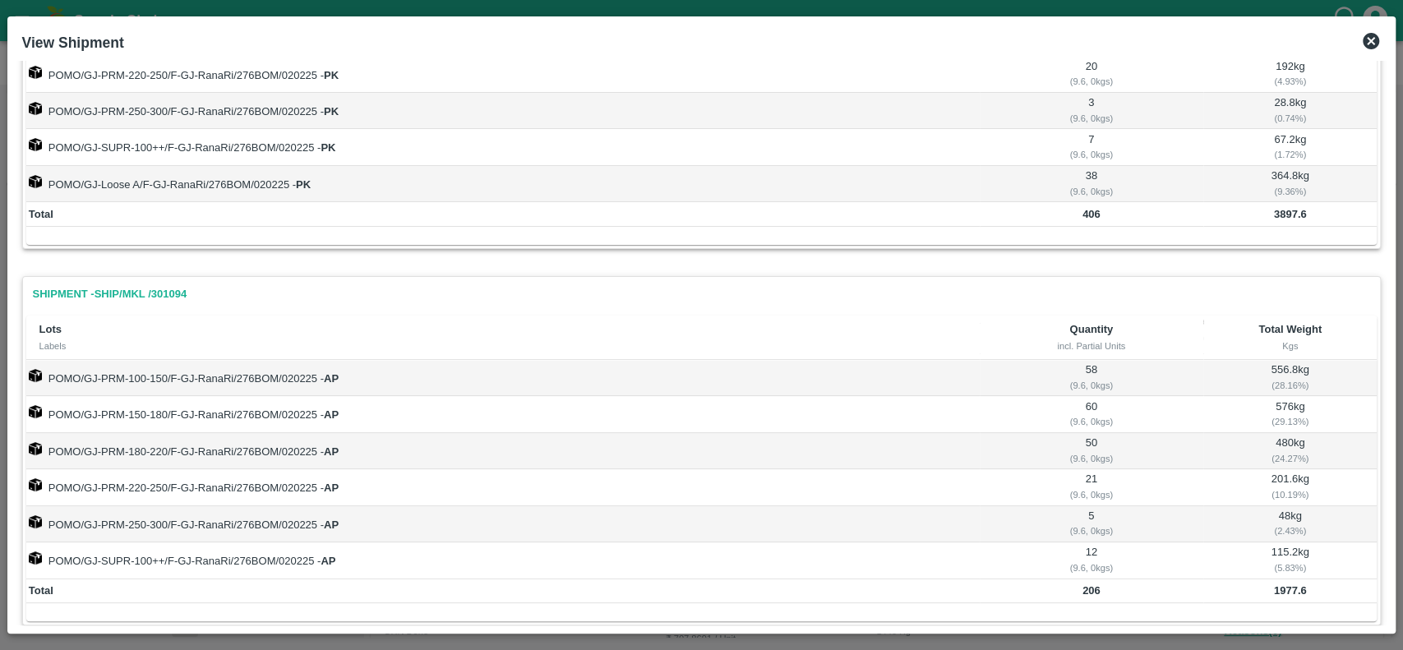
scroll to position [204, 0]
click at [1370, 42] on icon at bounding box center [1371, 41] width 20 height 20
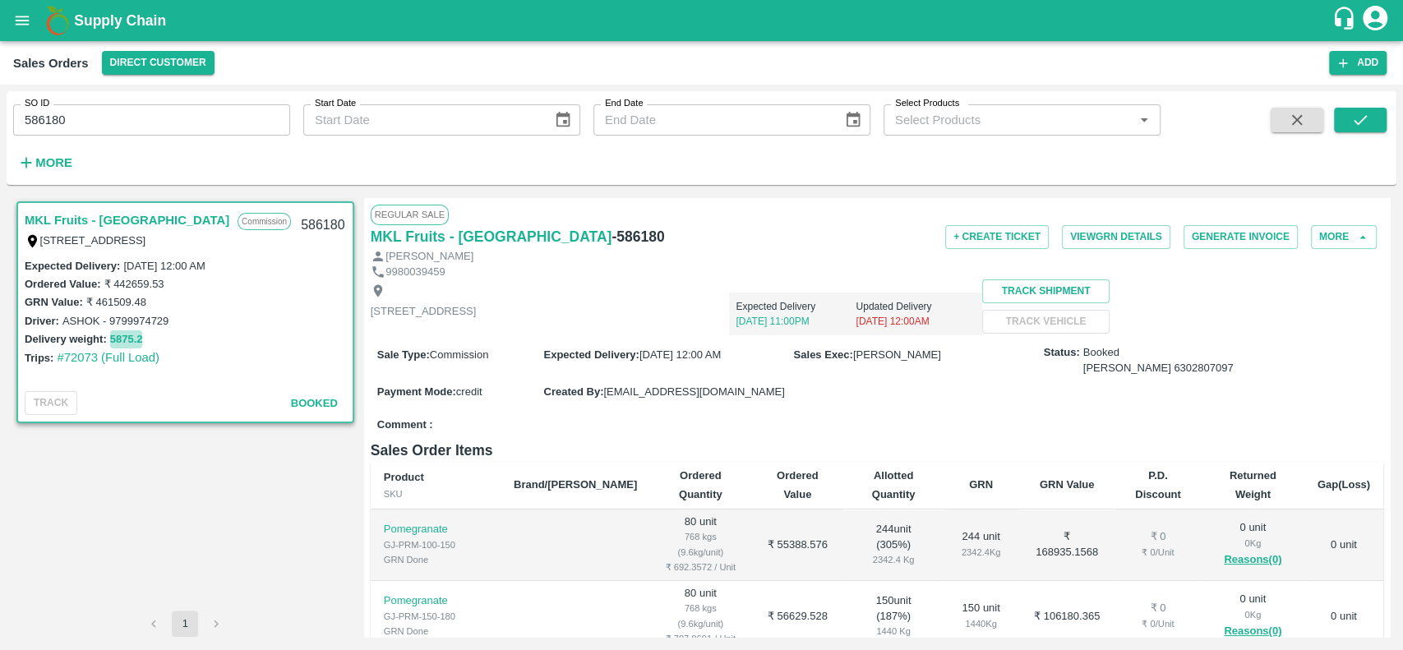
click at [118, 338] on button "5875.2" at bounding box center [126, 339] width 33 height 19
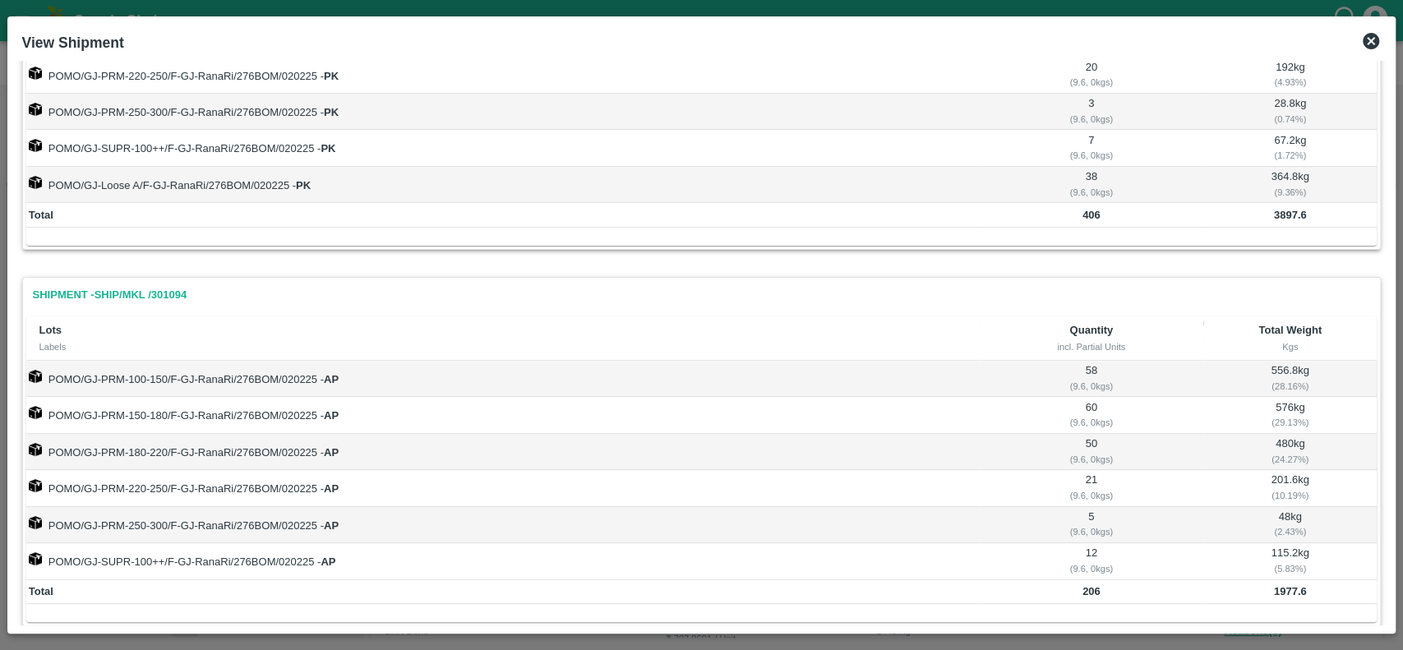
scroll to position [235, 0]
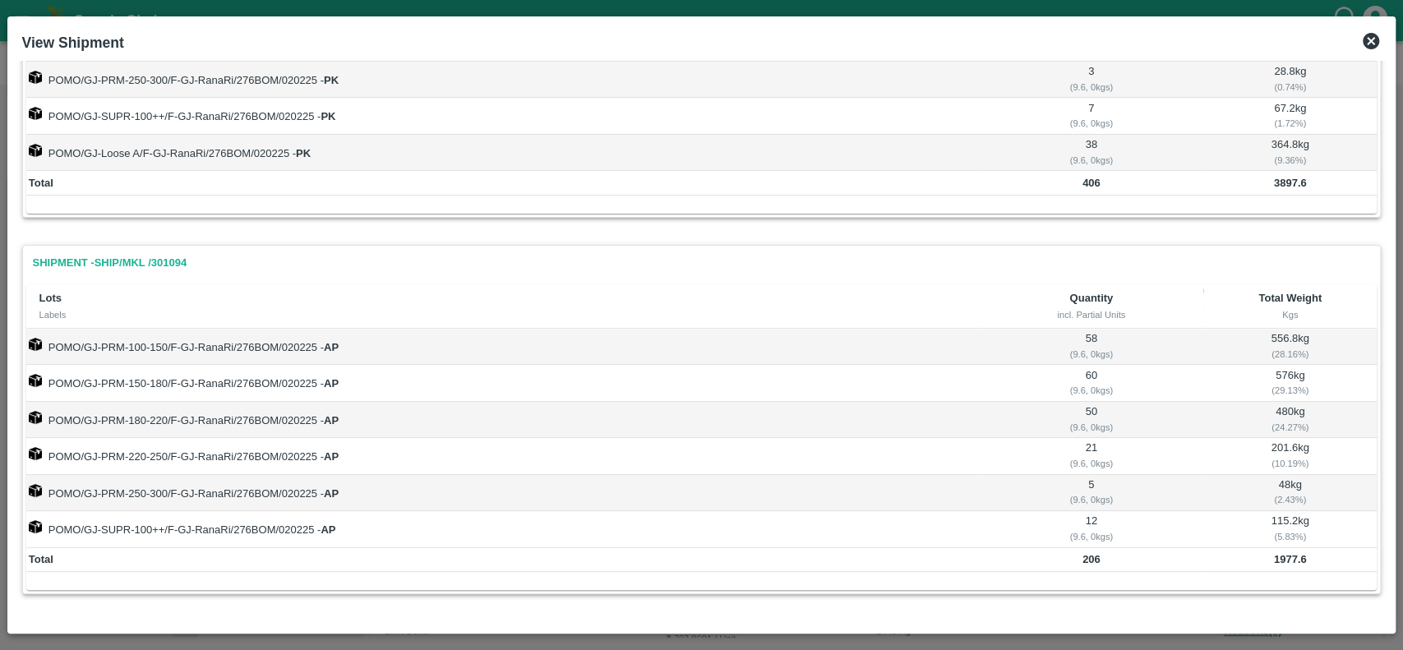
click at [1365, 31] on icon at bounding box center [1371, 41] width 20 height 20
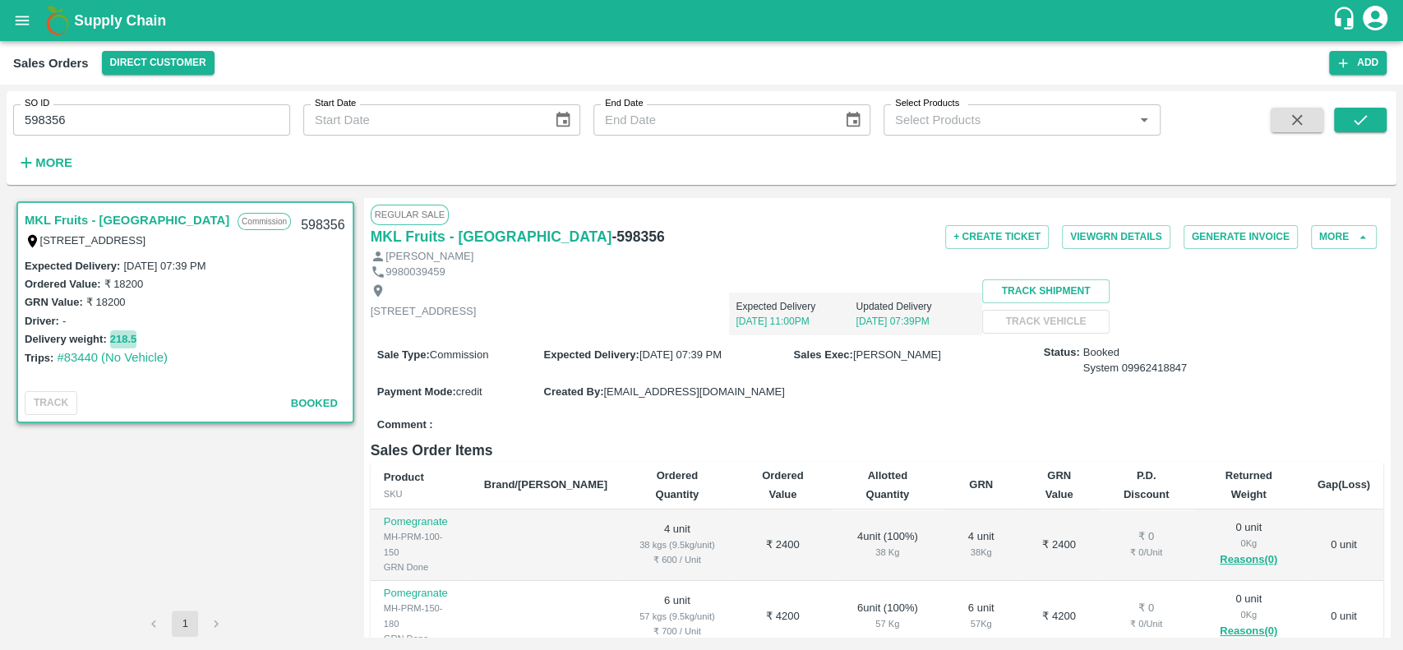
click at [125, 334] on button "218.5" at bounding box center [123, 339] width 27 height 19
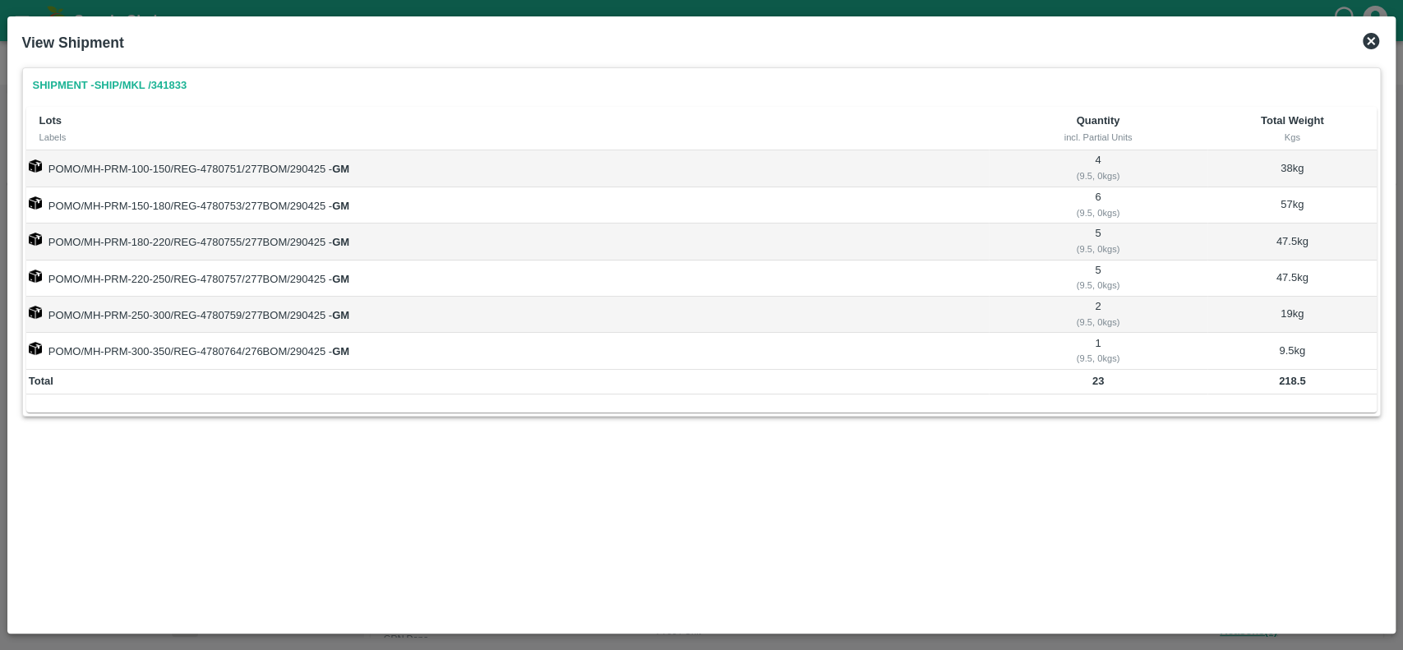
click at [1367, 35] on icon at bounding box center [1371, 41] width 16 height 16
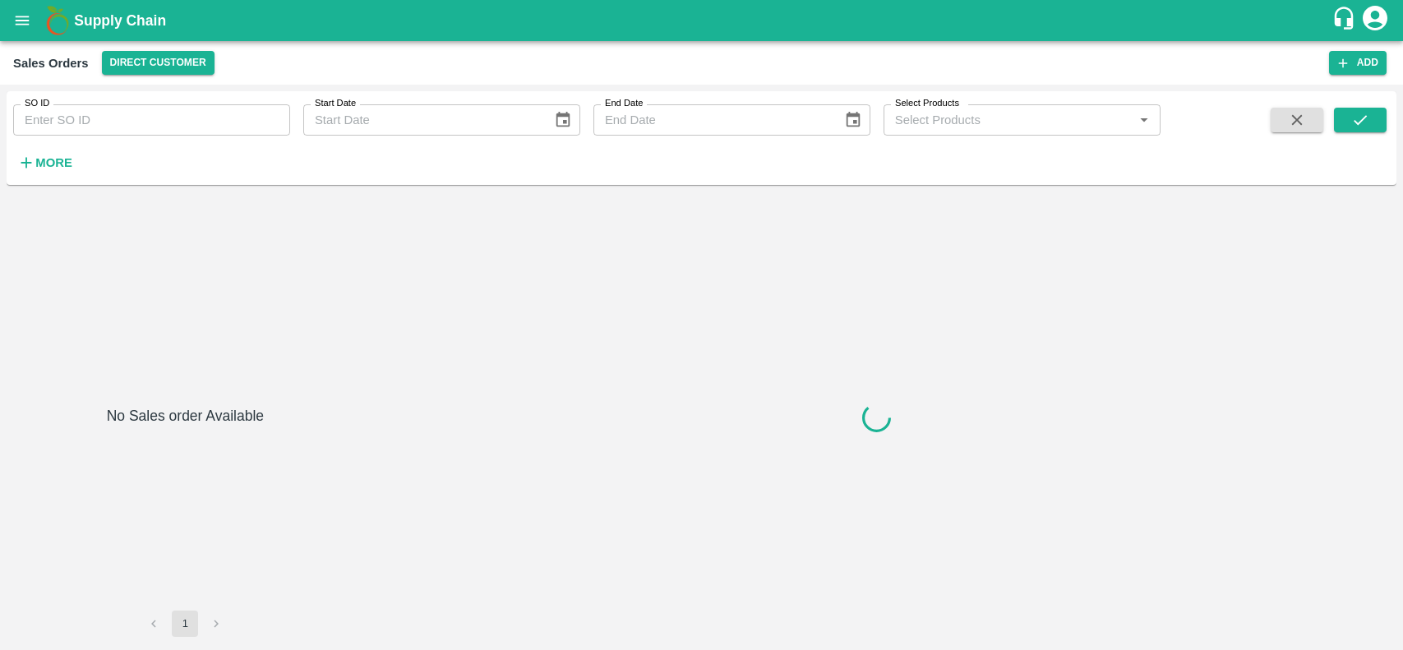
type input "595032"
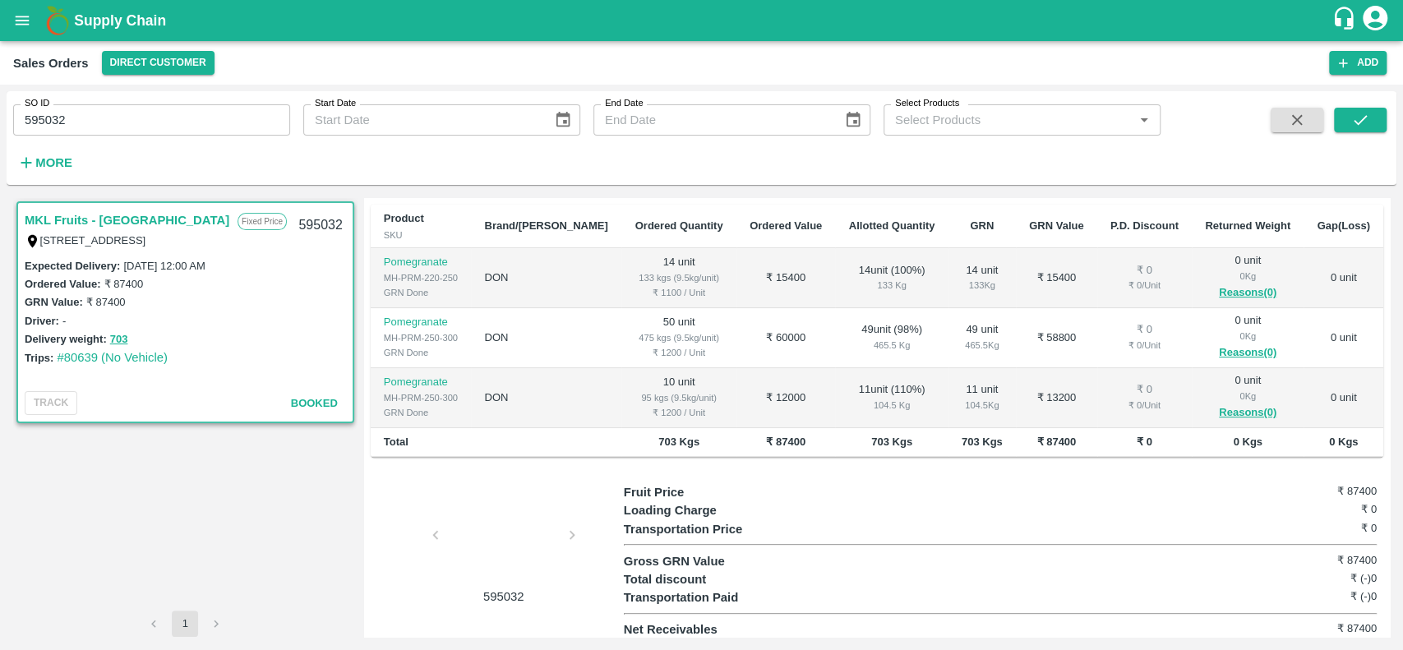
scroll to position [270, 0]
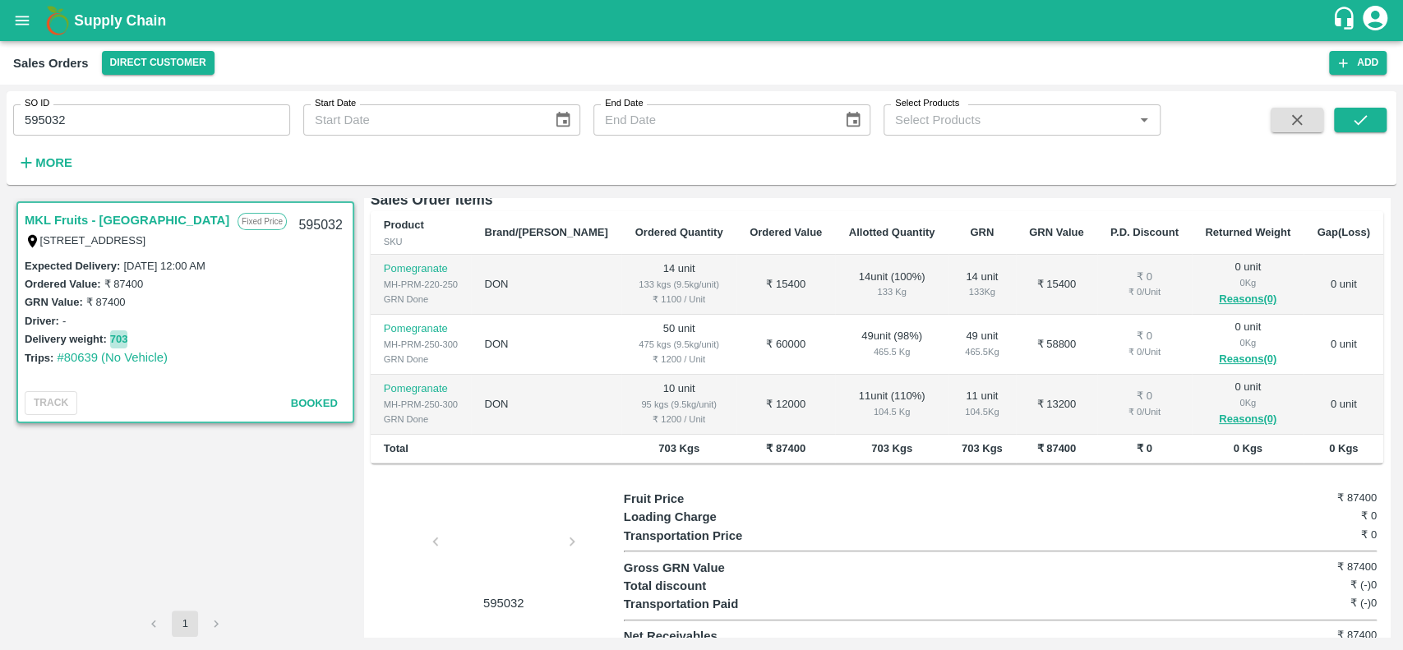
click at [113, 335] on button "703" at bounding box center [119, 339] width 18 height 19
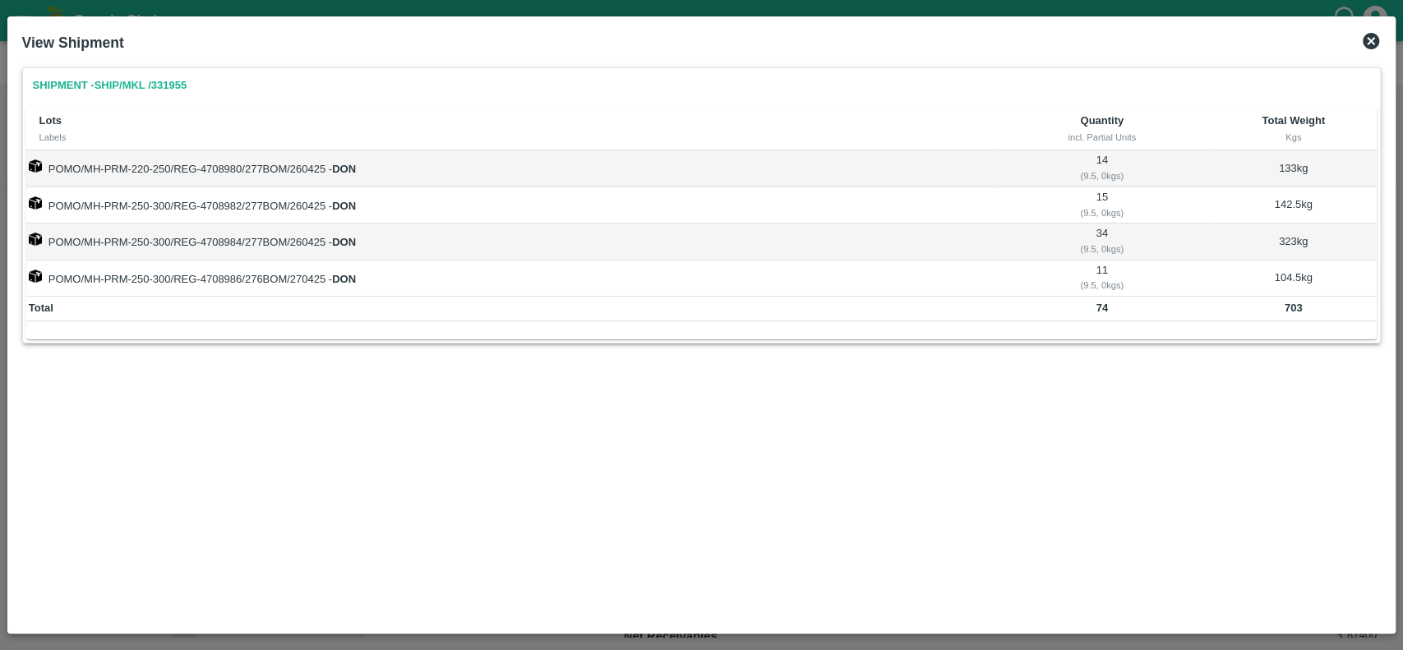
click at [1374, 36] on icon at bounding box center [1371, 41] width 16 height 16
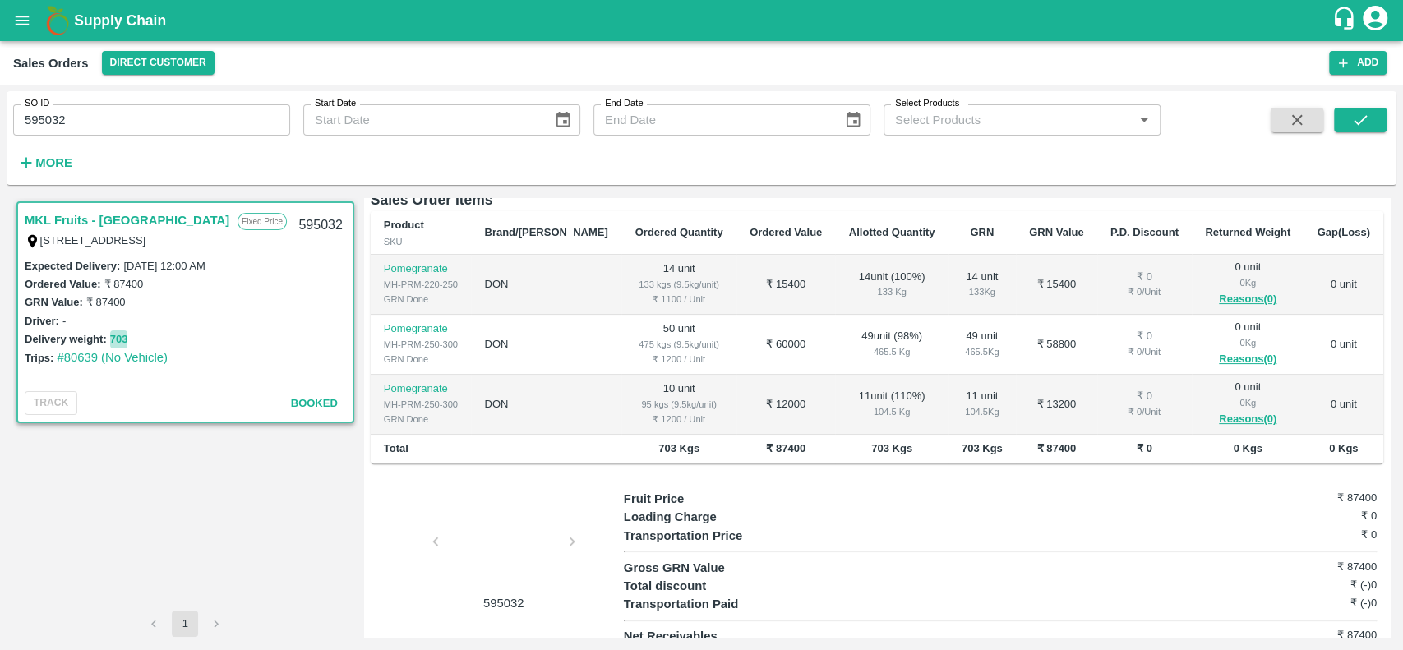
click at [123, 339] on button "703" at bounding box center [119, 339] width 18 height 19
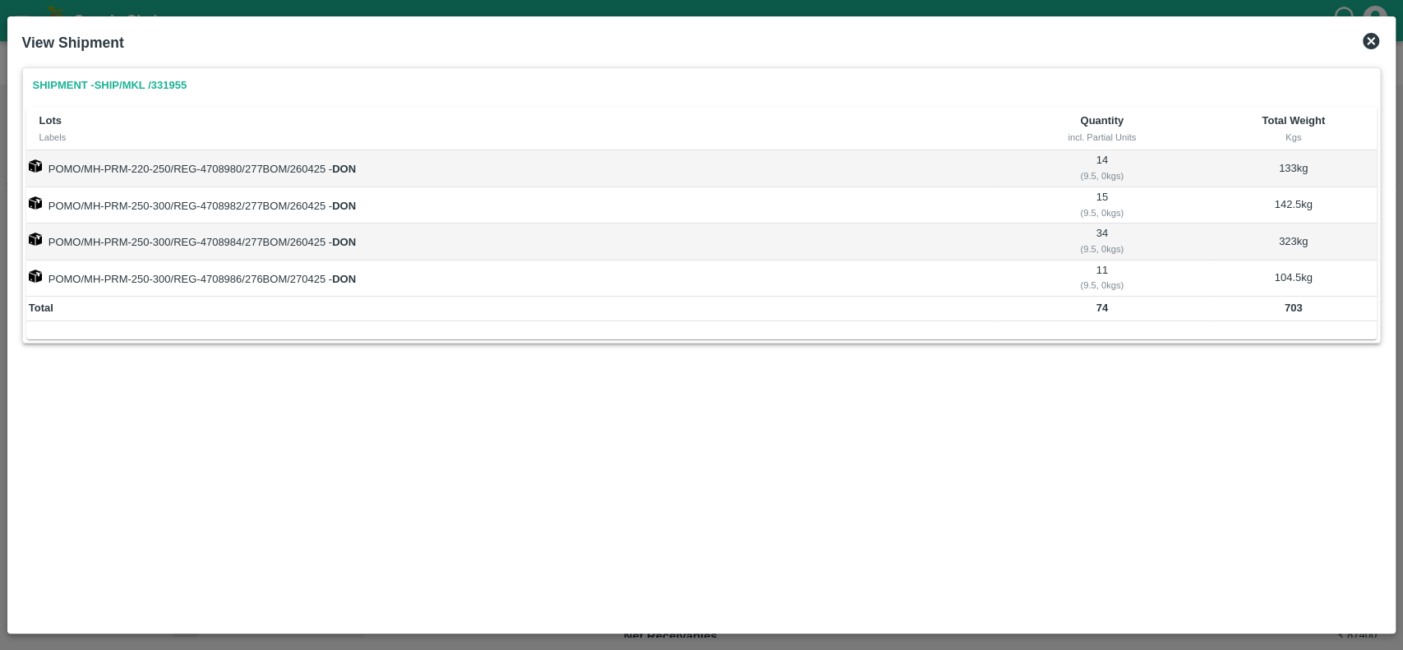
click at [1370, 43] on icon at bounding box center [1371, 41] width 16 height 16
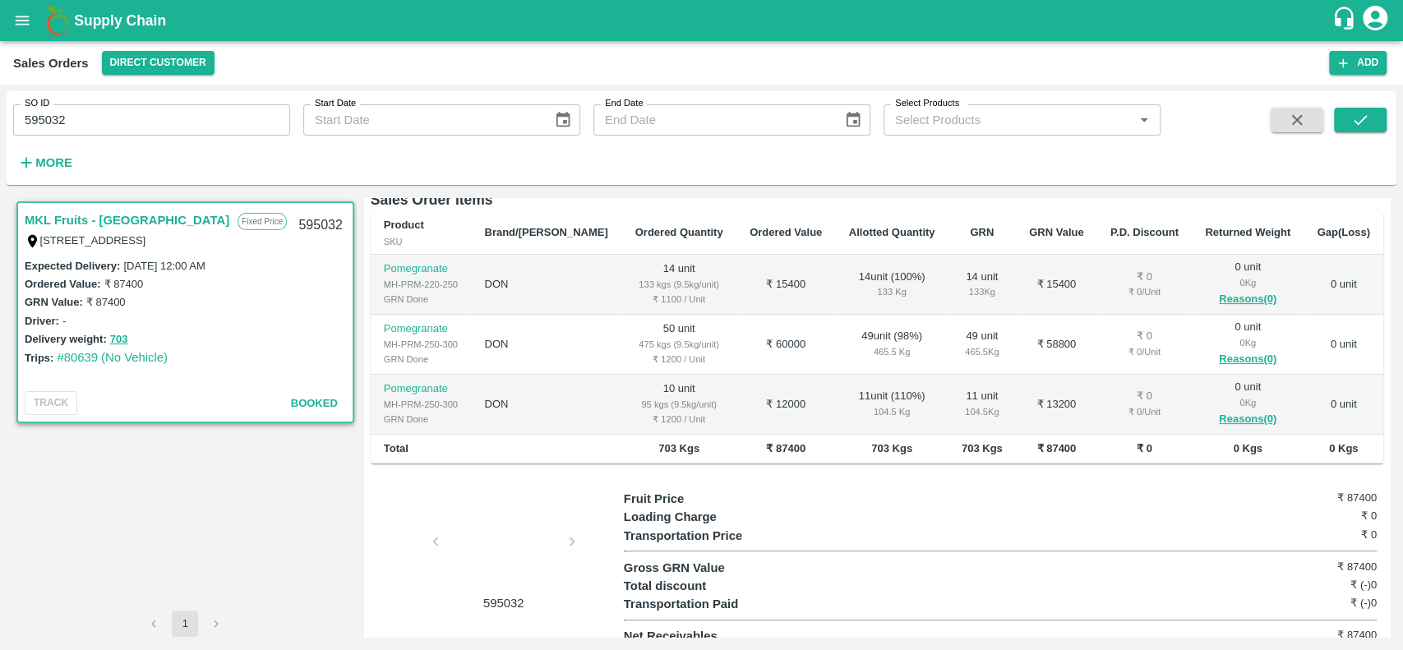
click at [487, 552] on div at bounding box center [503, 546] width 123 height 87
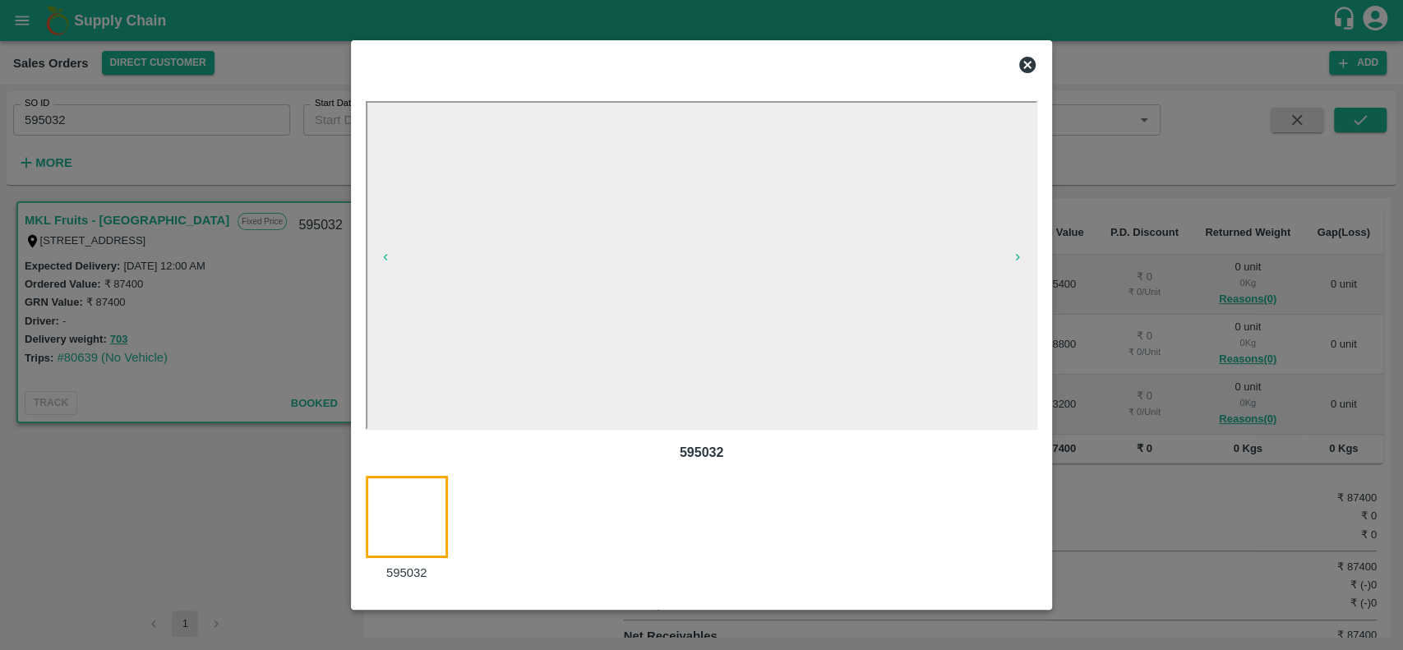
click at [1024, 69] on icon at bounding box center [1027, 65] width 16 height 16
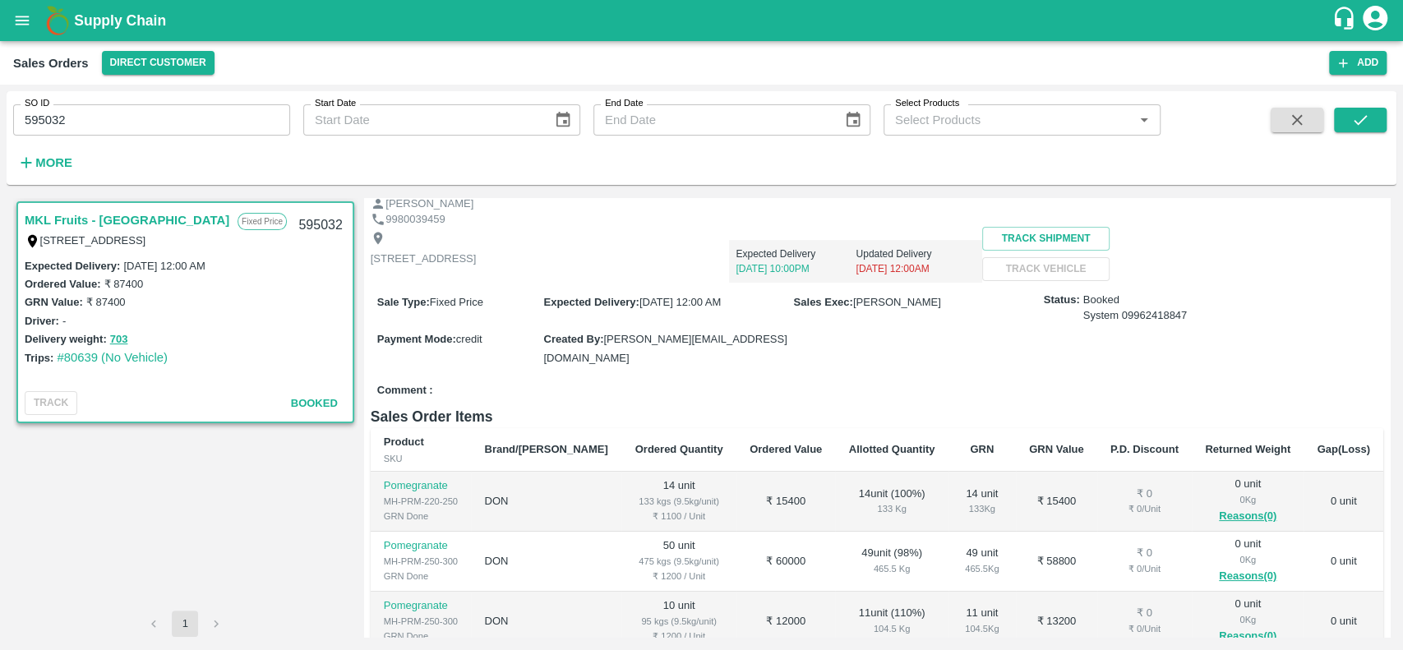
scroll to position [0, 0]
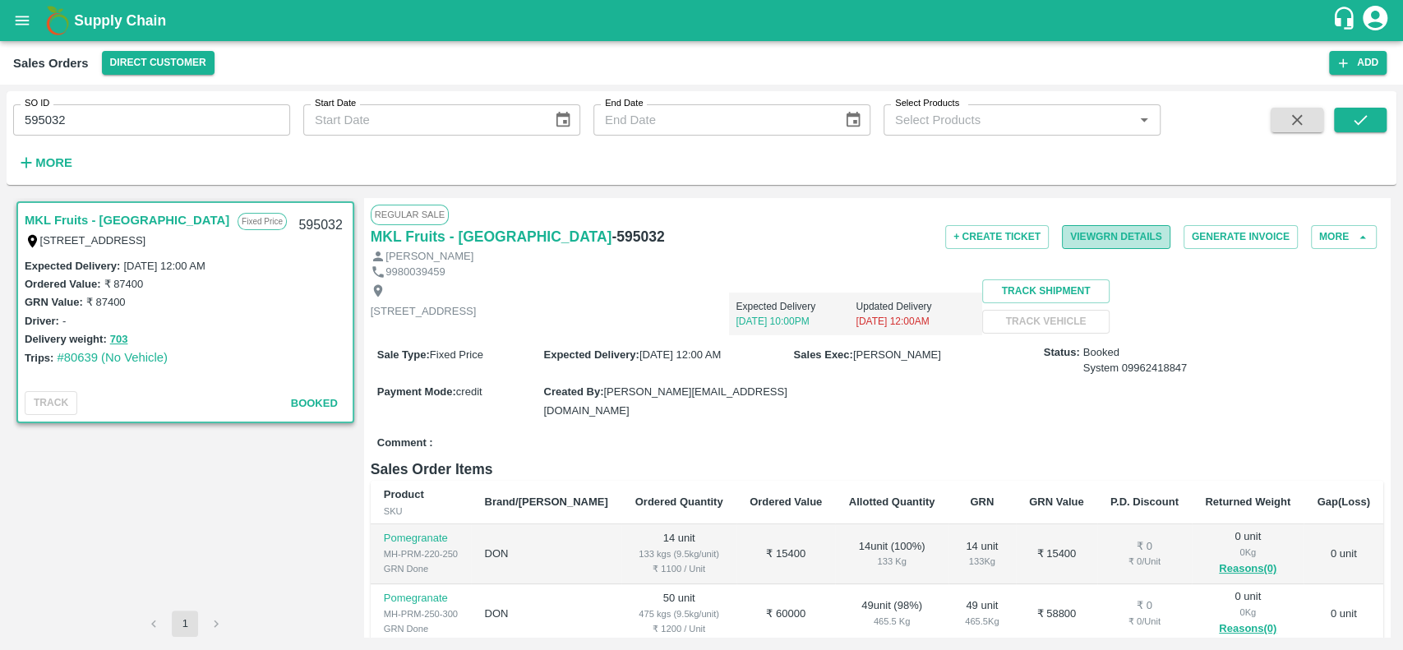
click at [1074, 236] on button "View GRN Details" at bounding box center [1116, 237] width 109 height 24
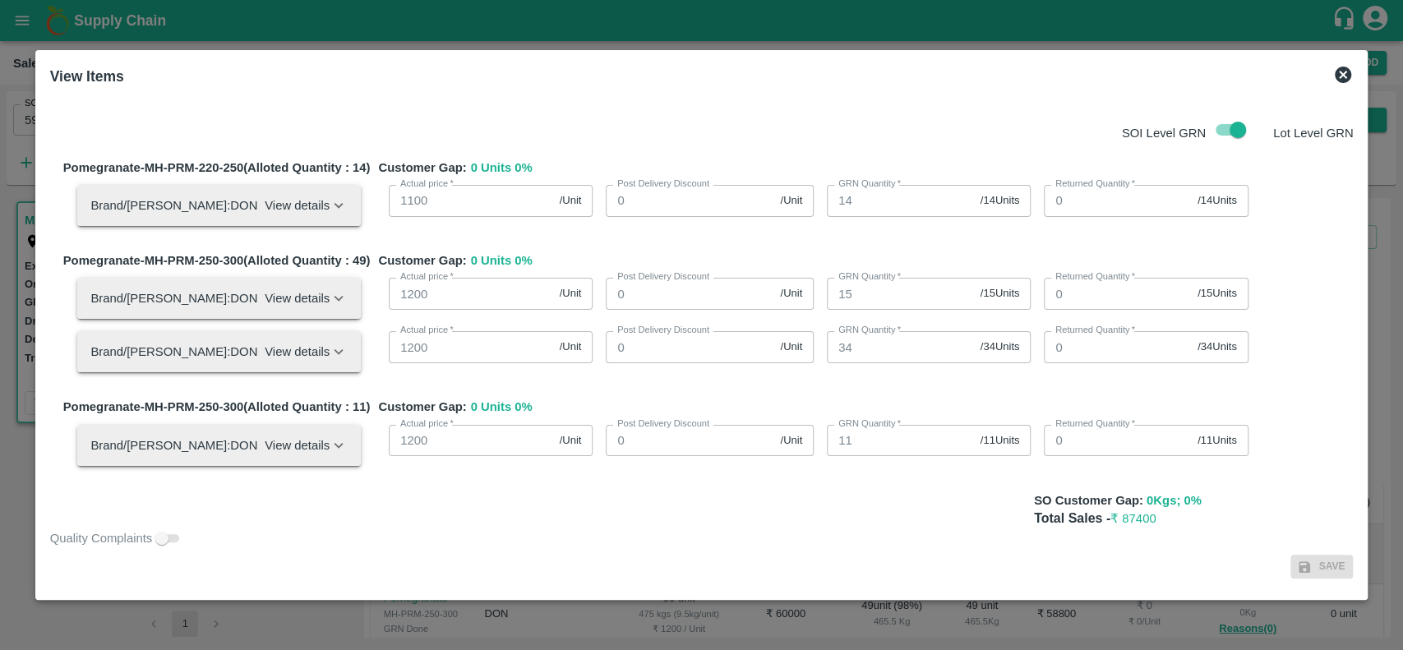
click at [1348, 72] on icon at bounding box center [1343, 75] width 16 height 16
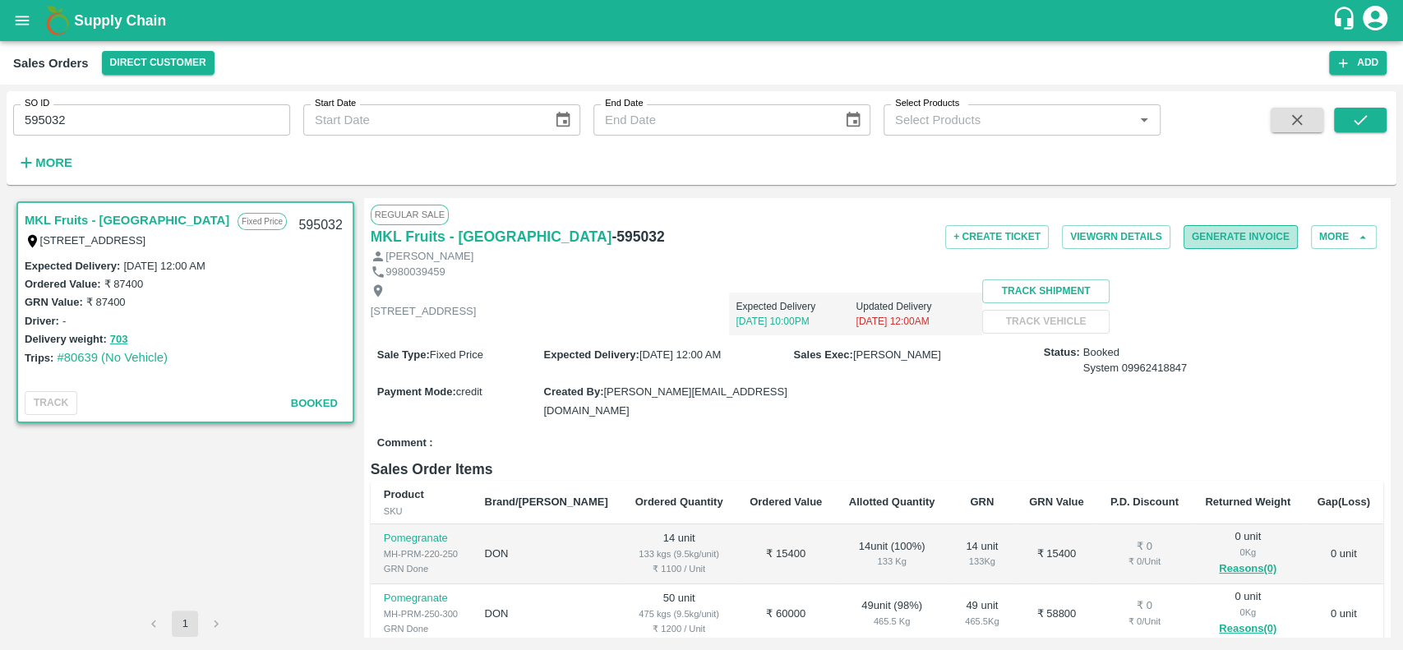
click at [1200, 234] on button "Generate Invoice" at bounding box center [1241, 237] width 114 height 24
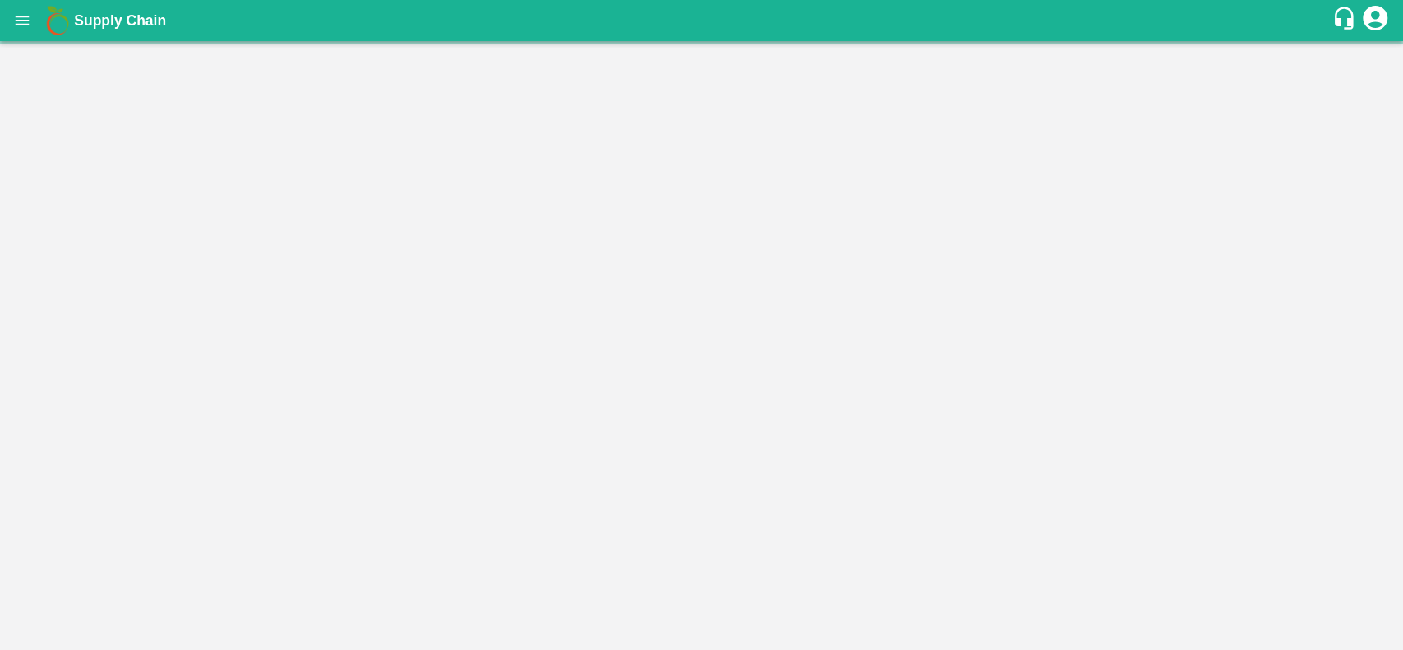
click at [595, 211] on main at bounding box center [701, 345] width 1403 height 609
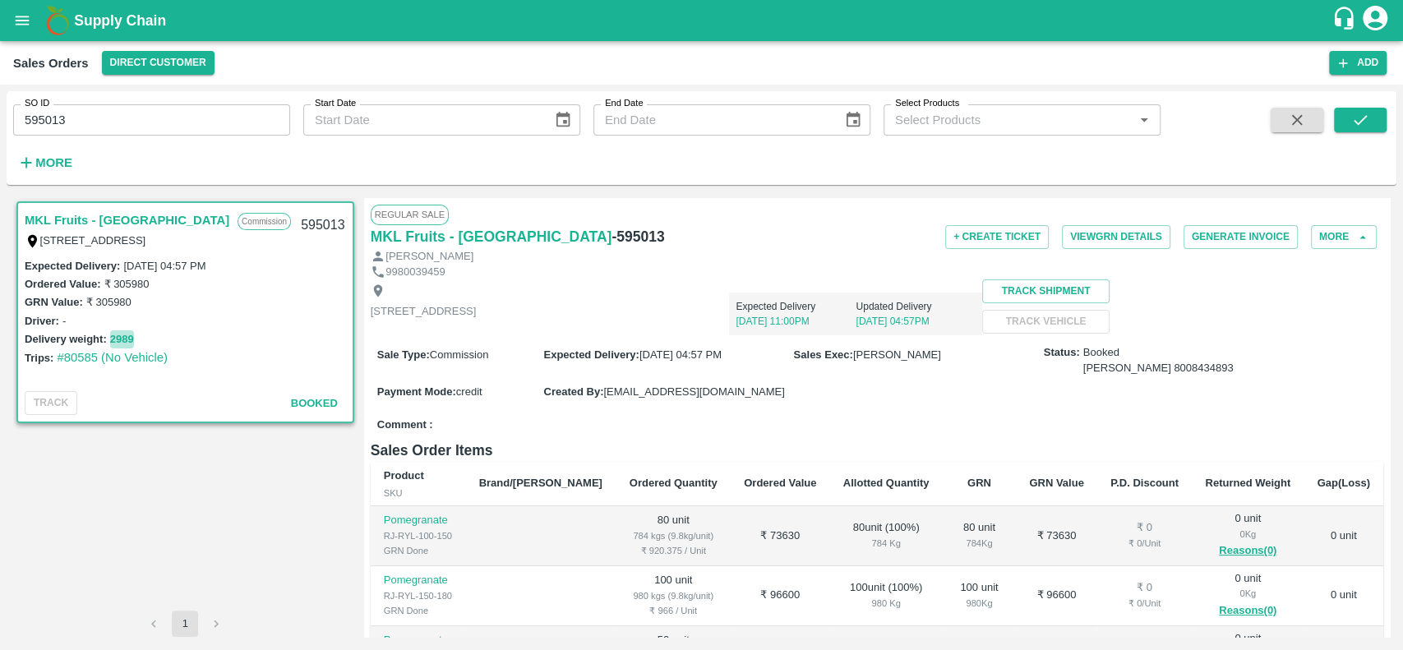
click at [111, 332] on button "2989" at bounding box center [122, 339] width 24 height 19
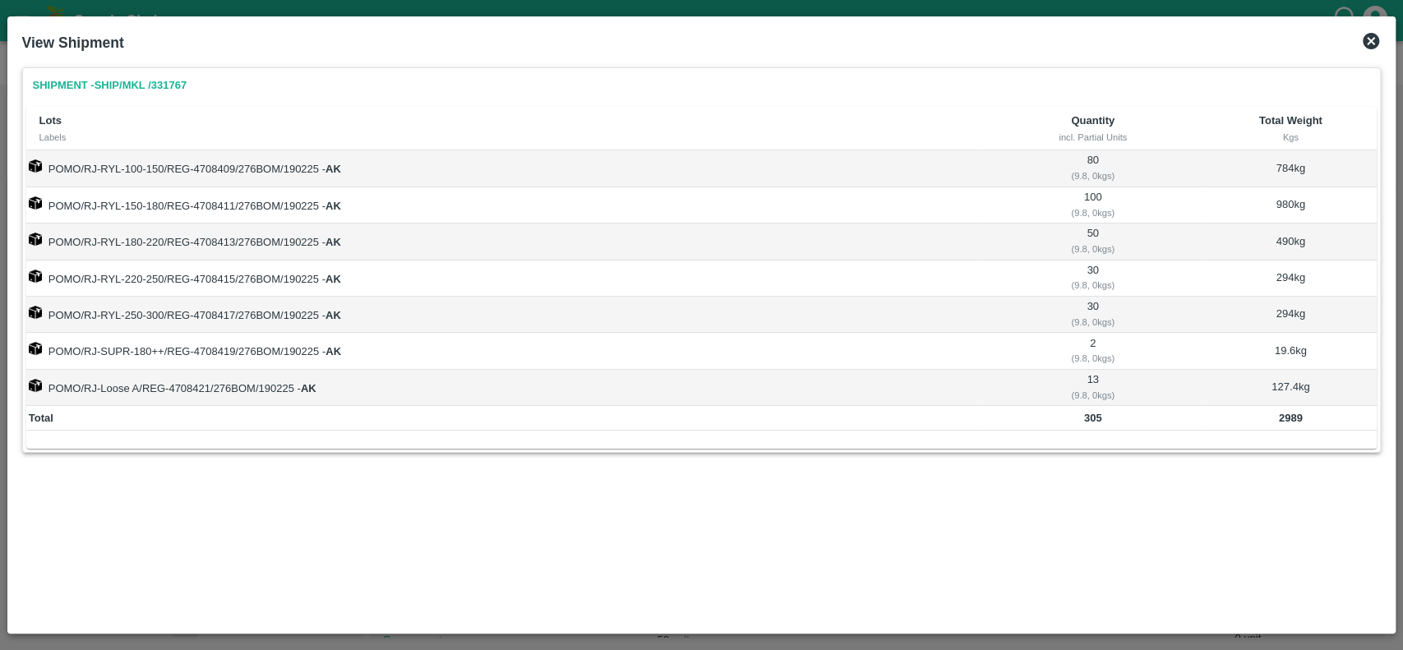
click at [1372, 44] on icon at bounding box center [1371, 41] width 16 height 16
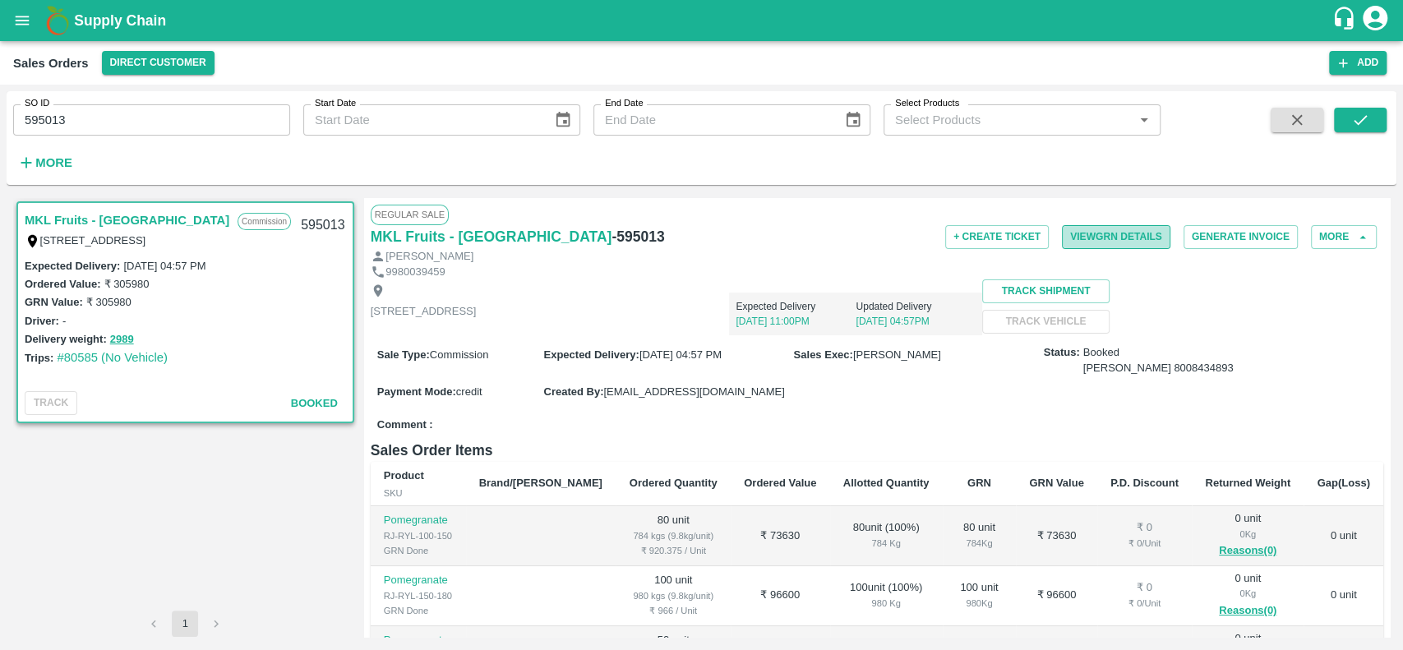
click at [1065, 239] on button "View GRN Details" at bounding box center [1116, 237] width 109 height 24
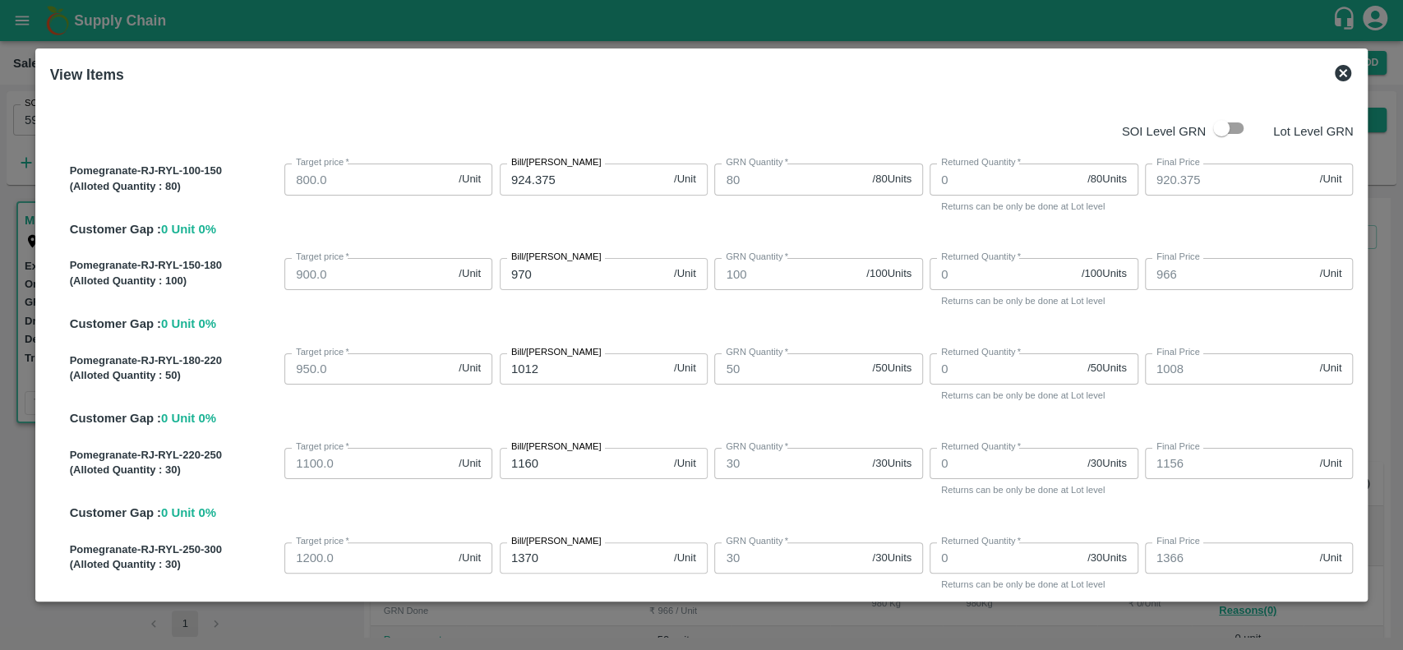
scroll to position [471, 0]
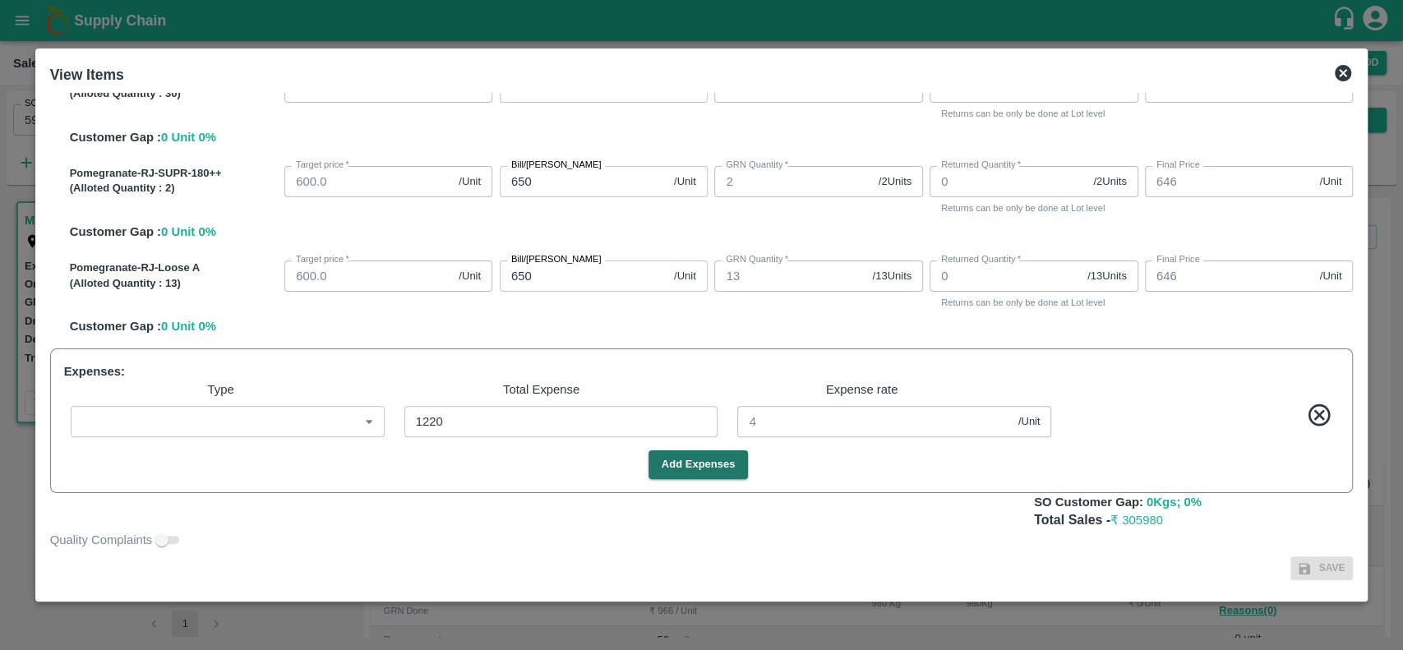
click at [1346, 68] on icon at bounding box center [1343, 73] width 16 height 16
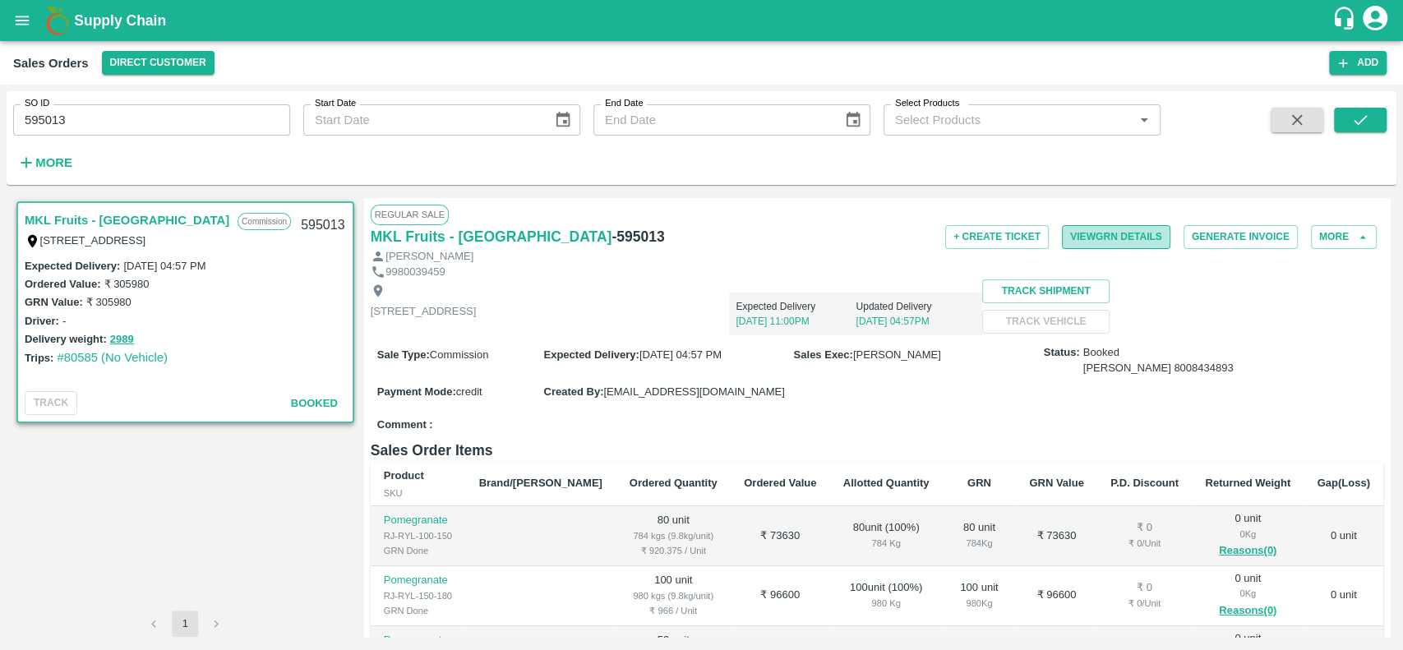
click at [1115, 227] on button "View GRN Details" at bounding box center [1116, 237] width 109 height 24
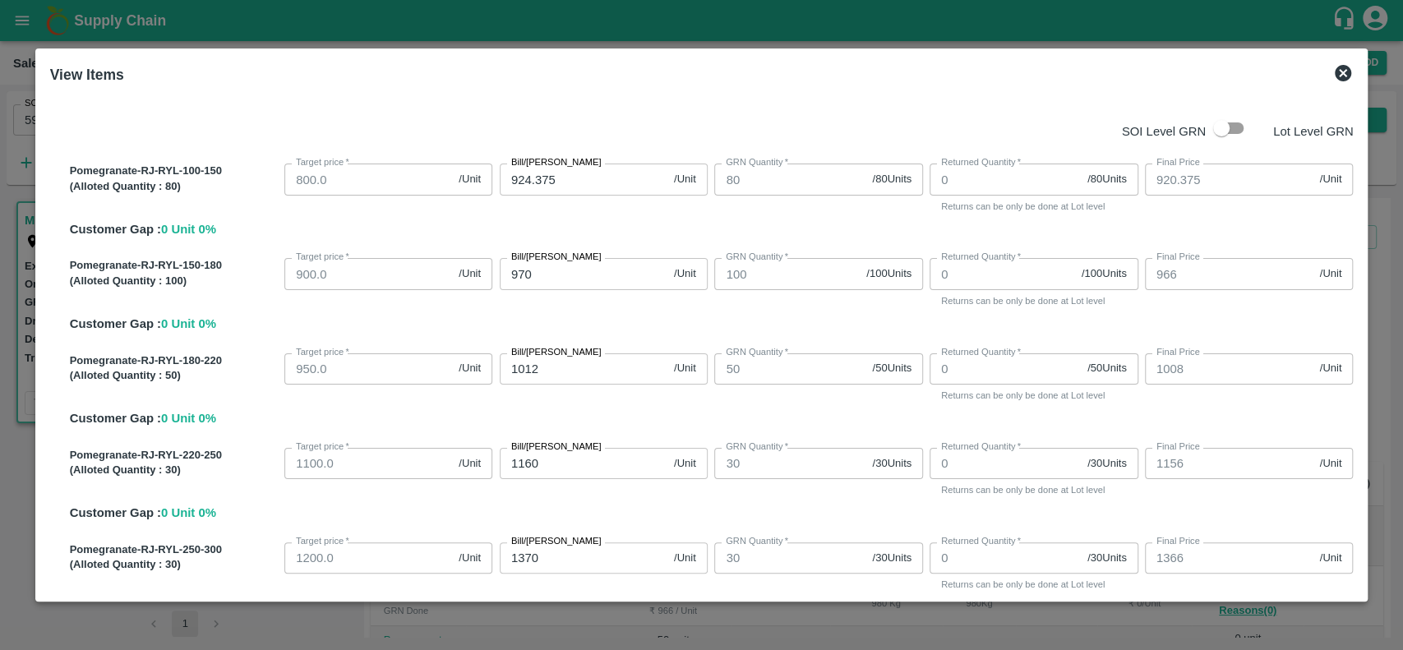
click at [1340, 77] on icon at bounding box center [1343, 73] width 16 height 16
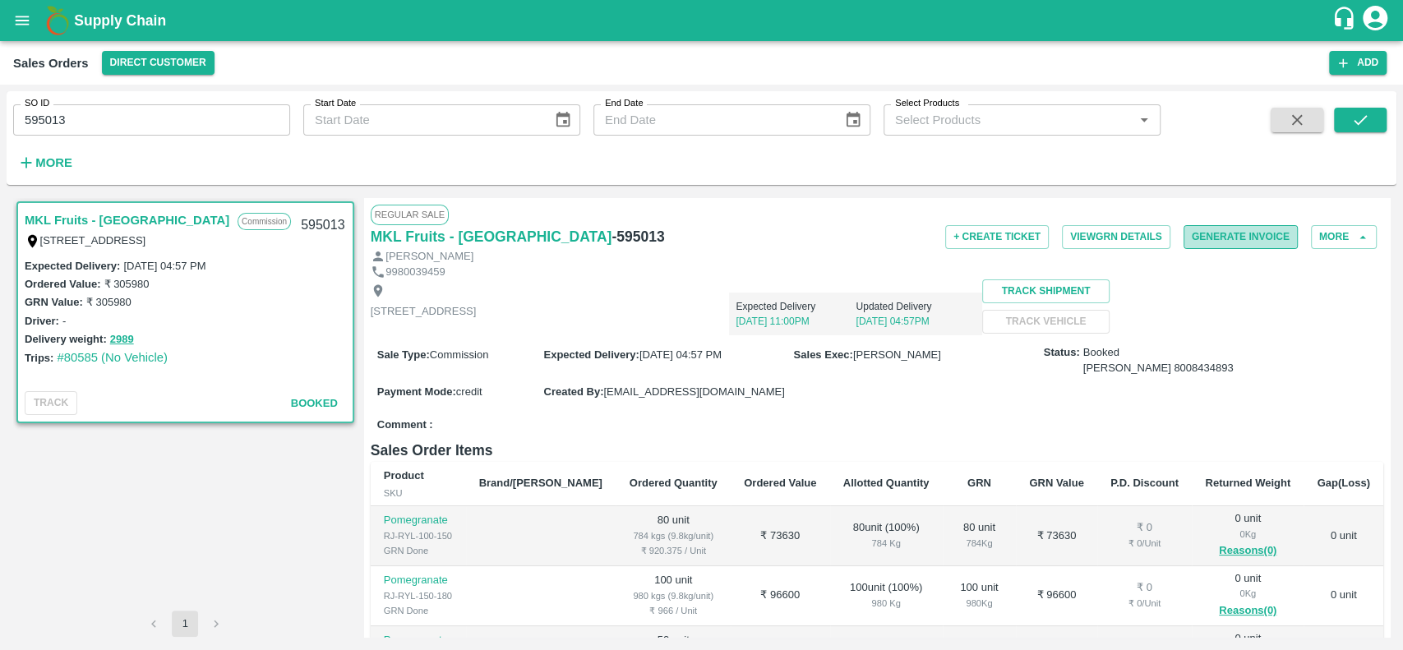
click at [1194, 238] on button "Generate Invoice" at bounding box center [1241, 237] width 114 height 24
click at [1328, 239] on button "More" at bounding box center [1344, 237] width 66 height 24
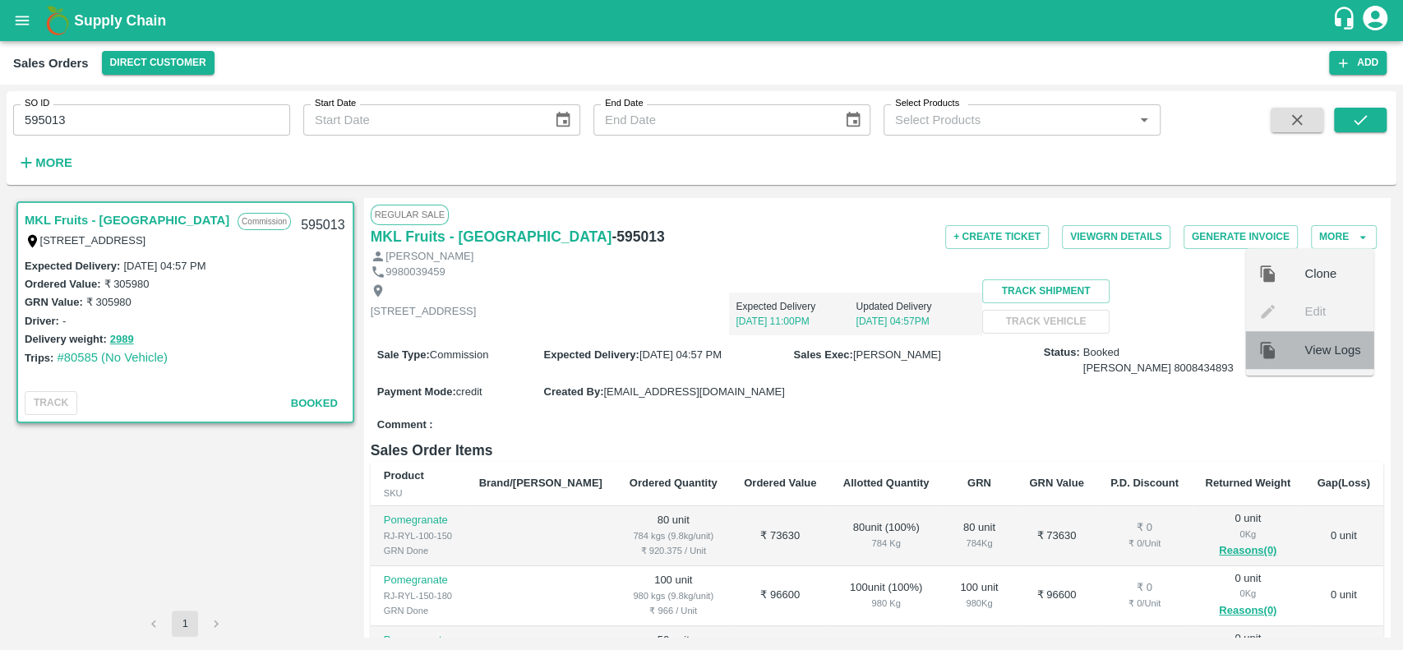
click at [1305, 358] on span "View Logs" at bounding box center [1333, 350] width 56 height 18
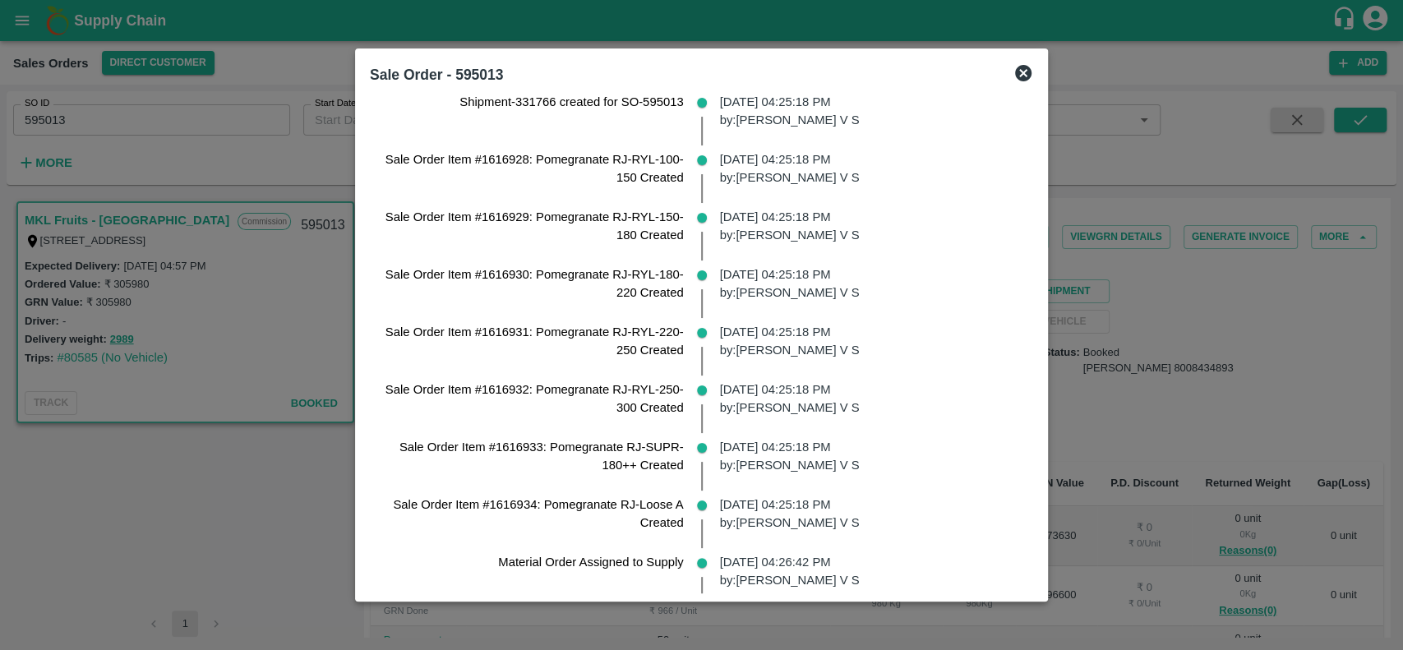
scroll to position [0, 0]
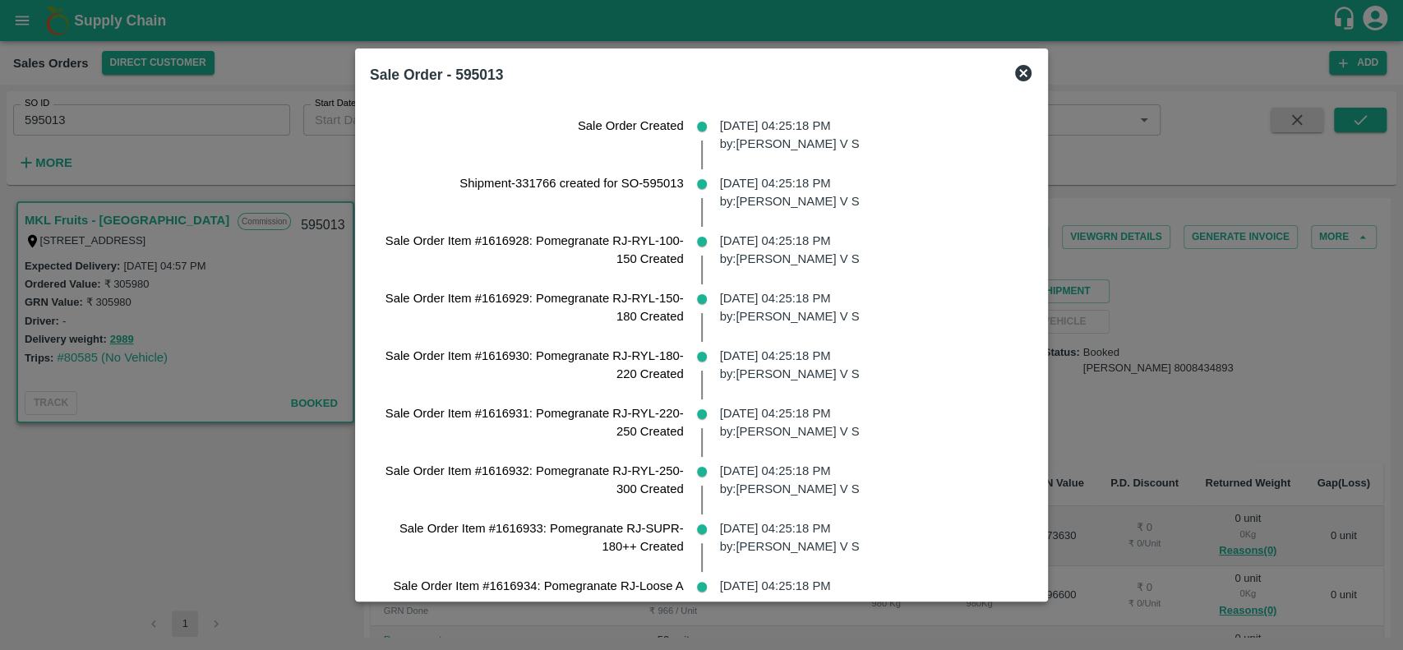
click at [1026, 72] on icon at bounding box center [1024, 73] width 20 height 20
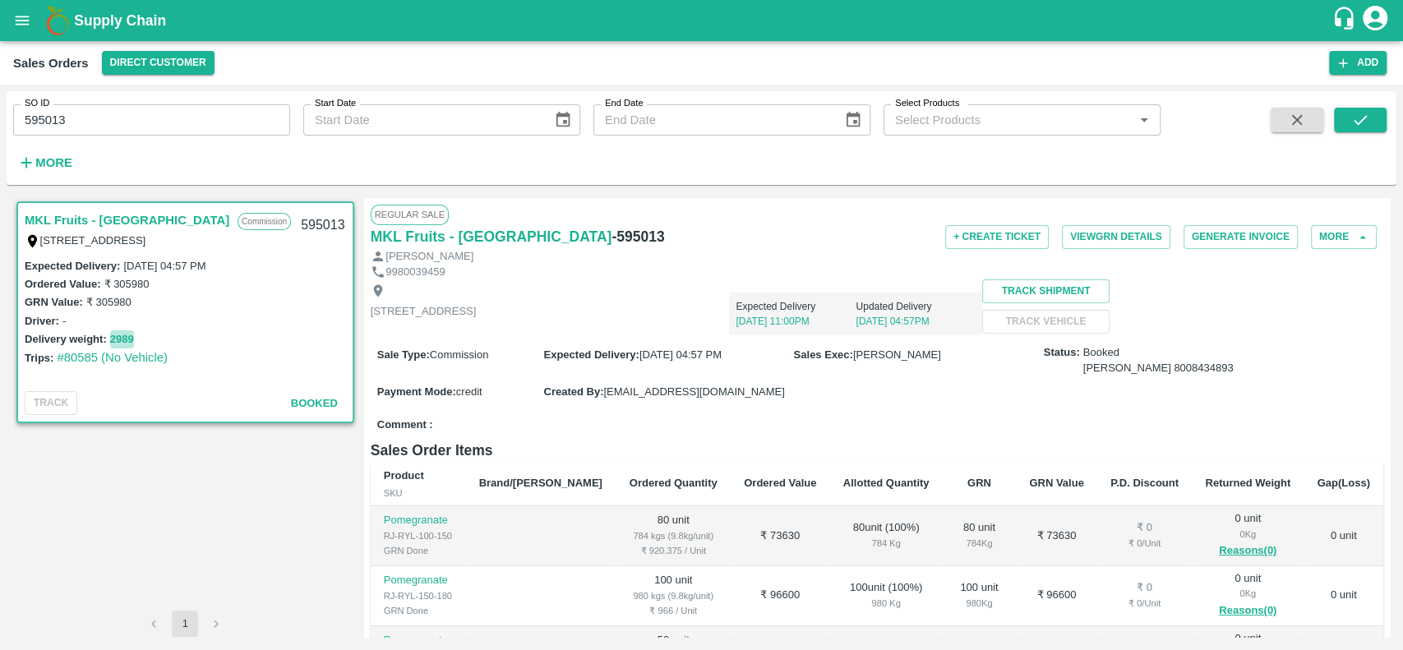
click at [122, 332] on button "2989" at bounding box center [122, 339] width 24 height 19
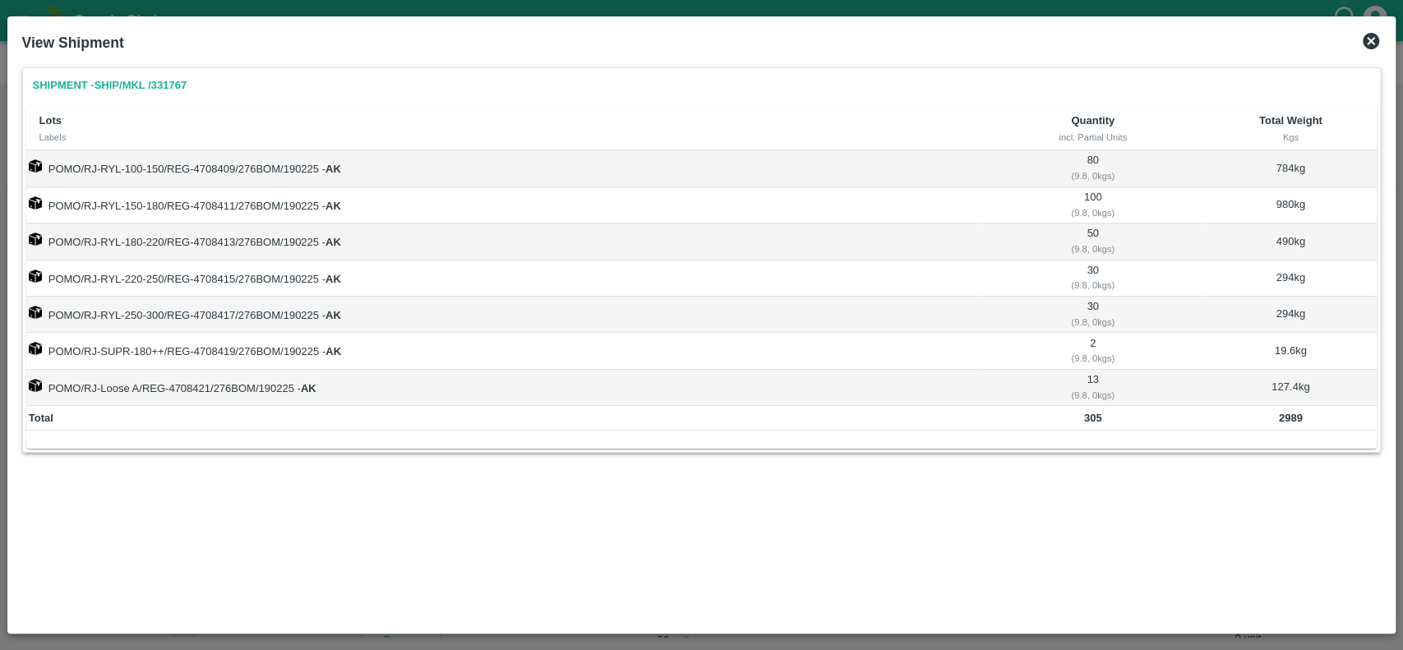
click at [1367, 36] on icon at bounding box center [1371, 41] width 16 height 16
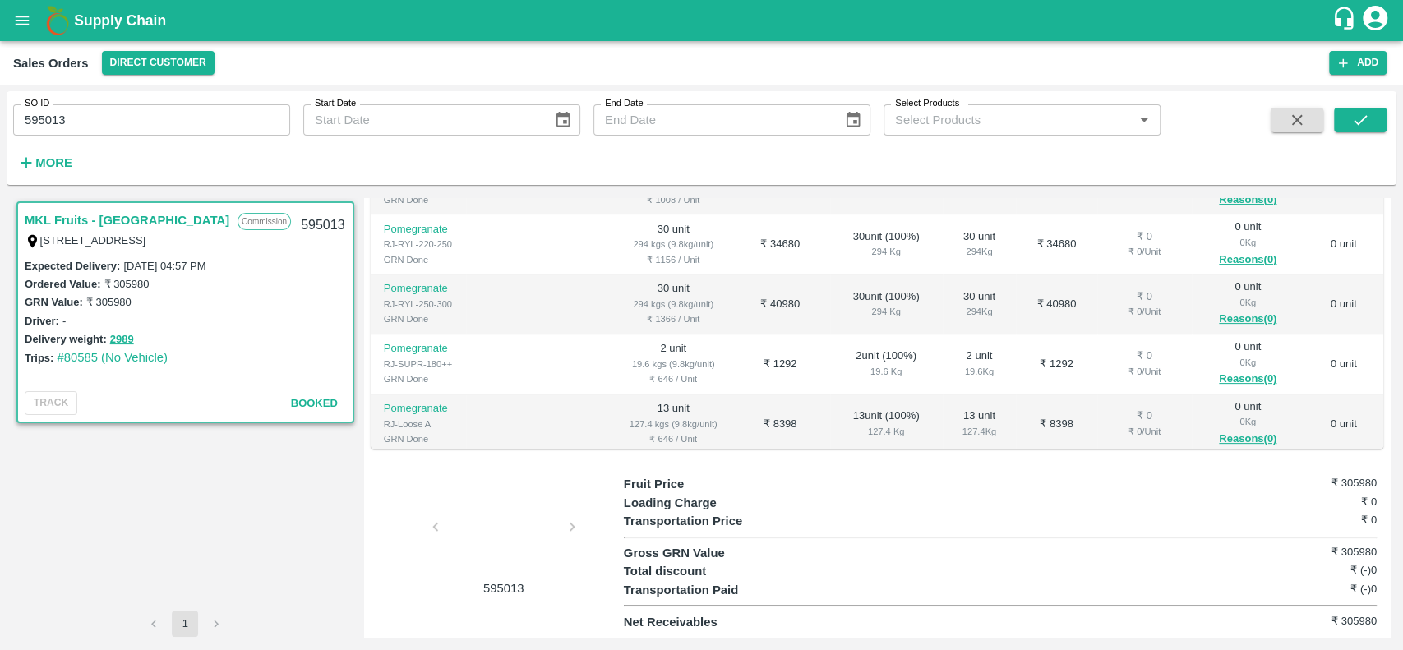
scroll to position [162, 0]
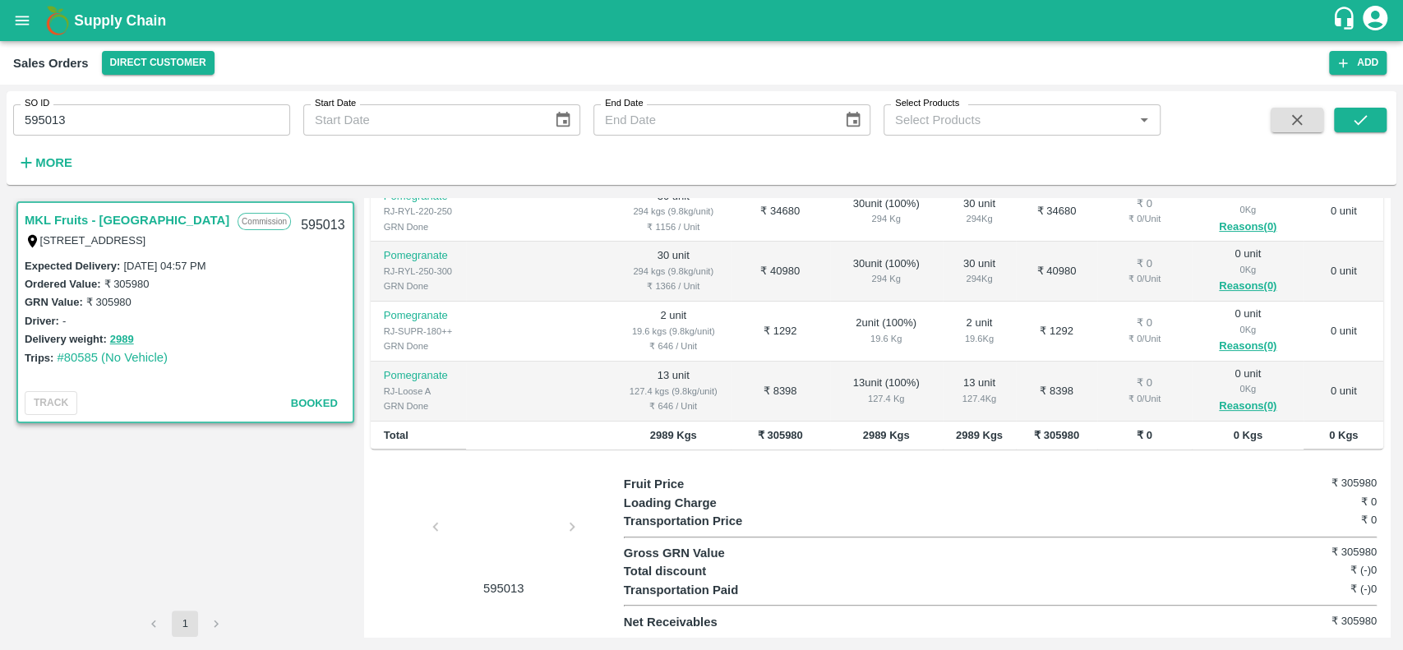
click at [566, 523] on div "595013" at bounding box center [497, 536] width 253 height 122
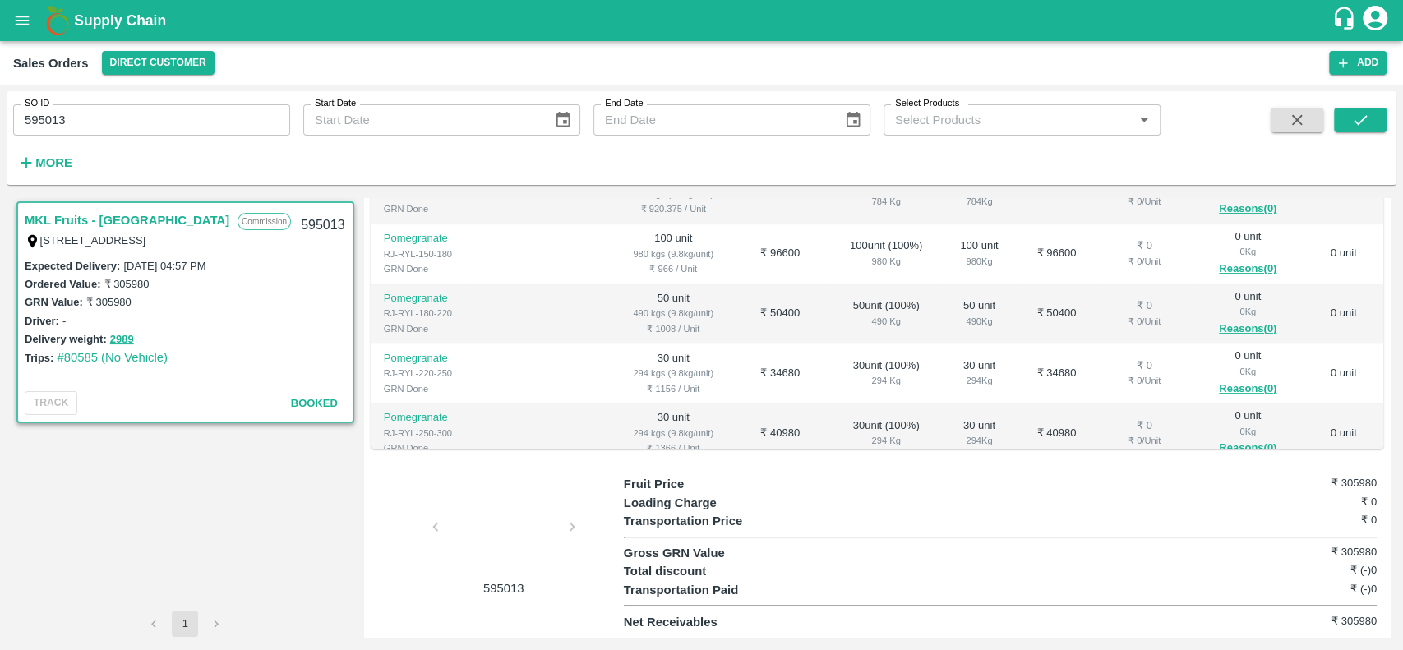
scroll to position [0, 0]
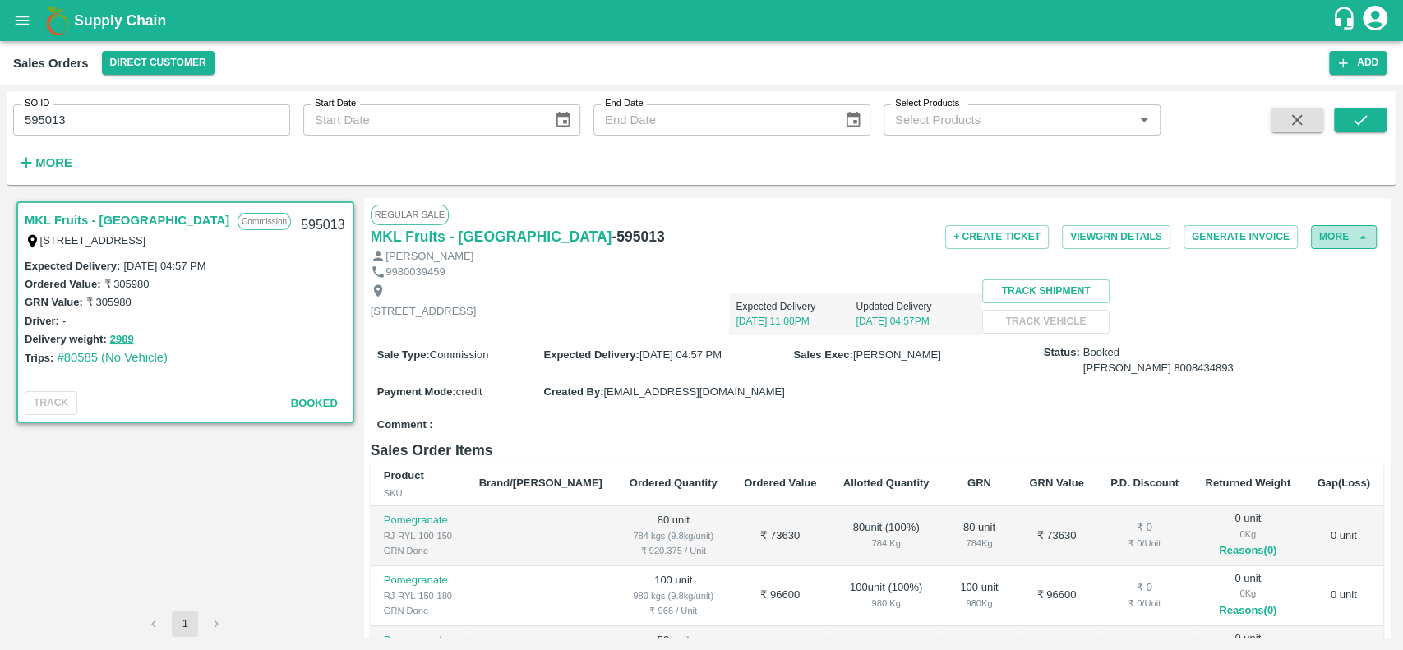
click at [1313, 239] on button "More" at bounding box center [1344, 237] width 66 height 24
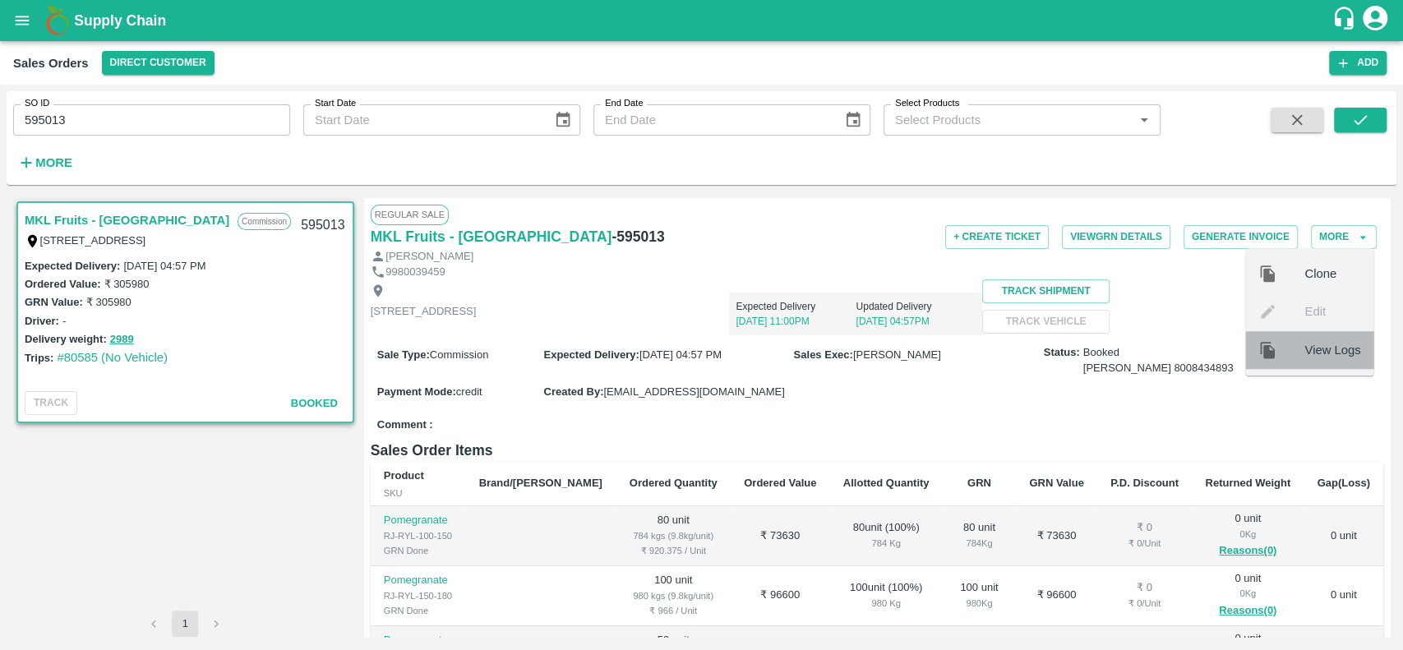
click at [1305, 344] on span "View Logs" at bounding box center [1333, 350] width 56 height 18
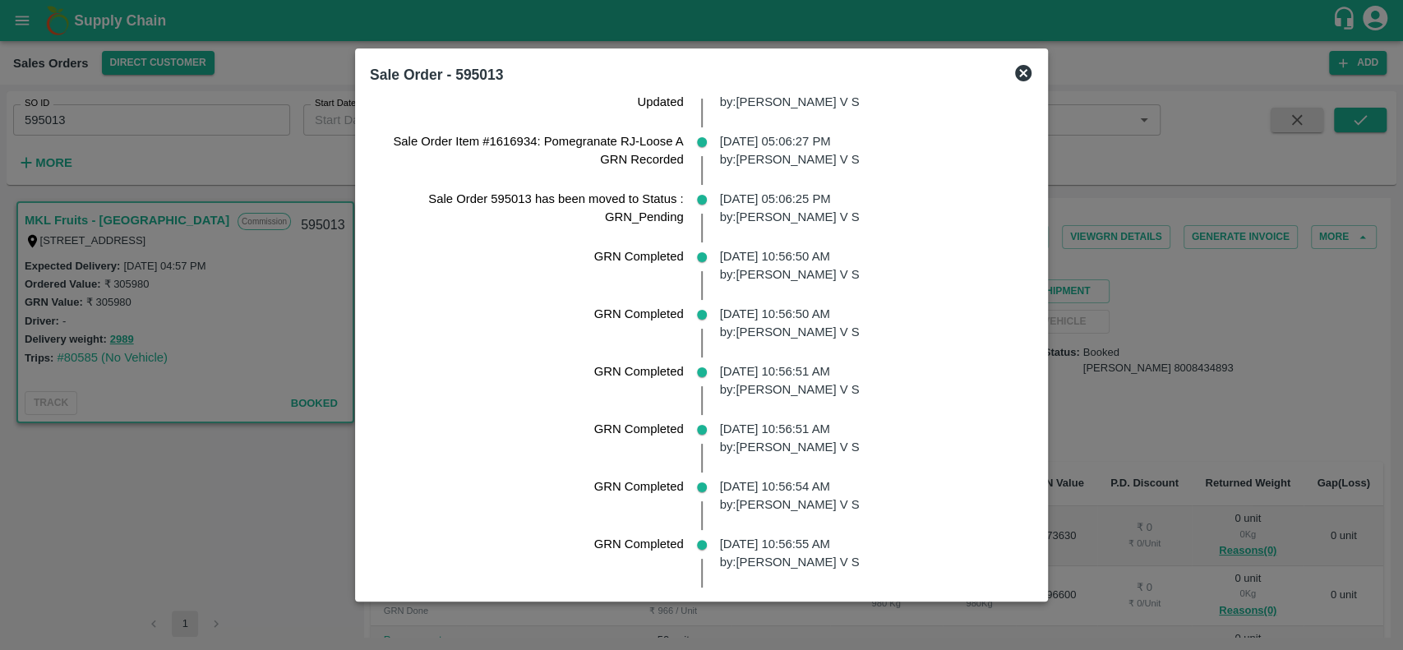
scroll to position [1943, 0]
click at [1019, 74] on icon at bounding box center [1023, 73] width 16 height 16
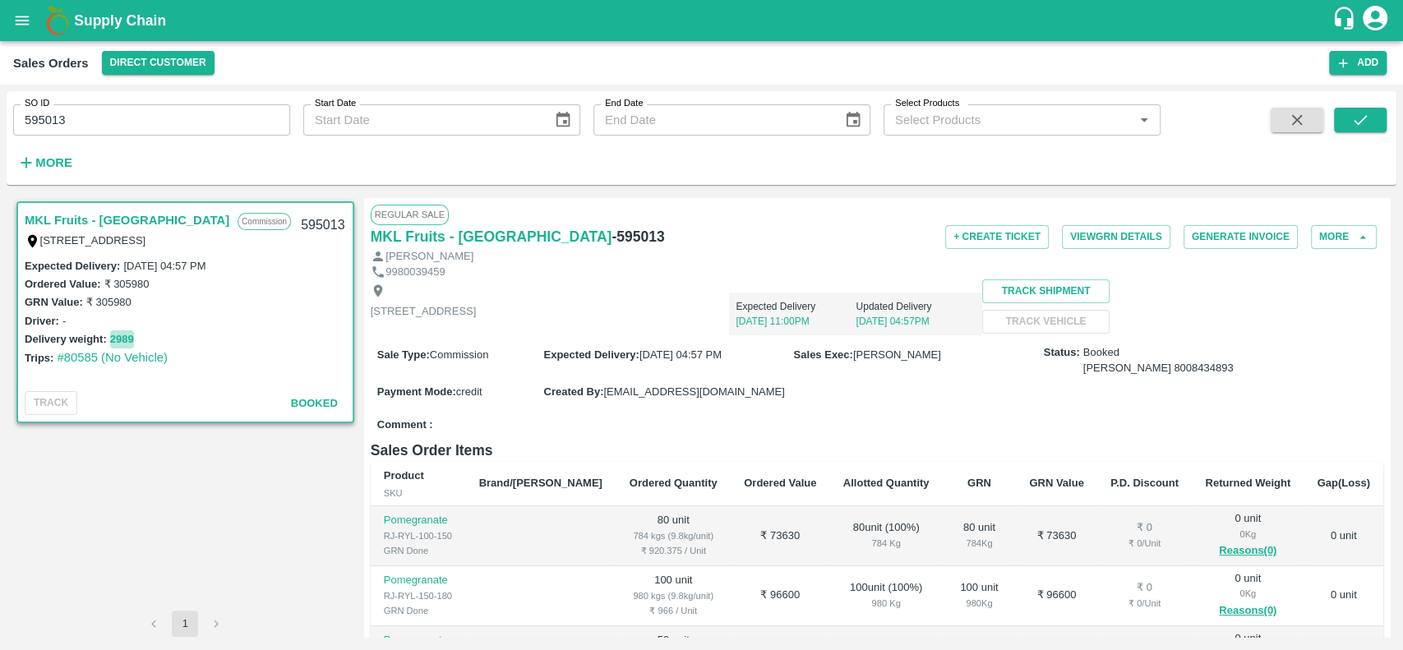
click at [128, 339] on button "2989" at bounding box center [122, 339] width 24 height 19
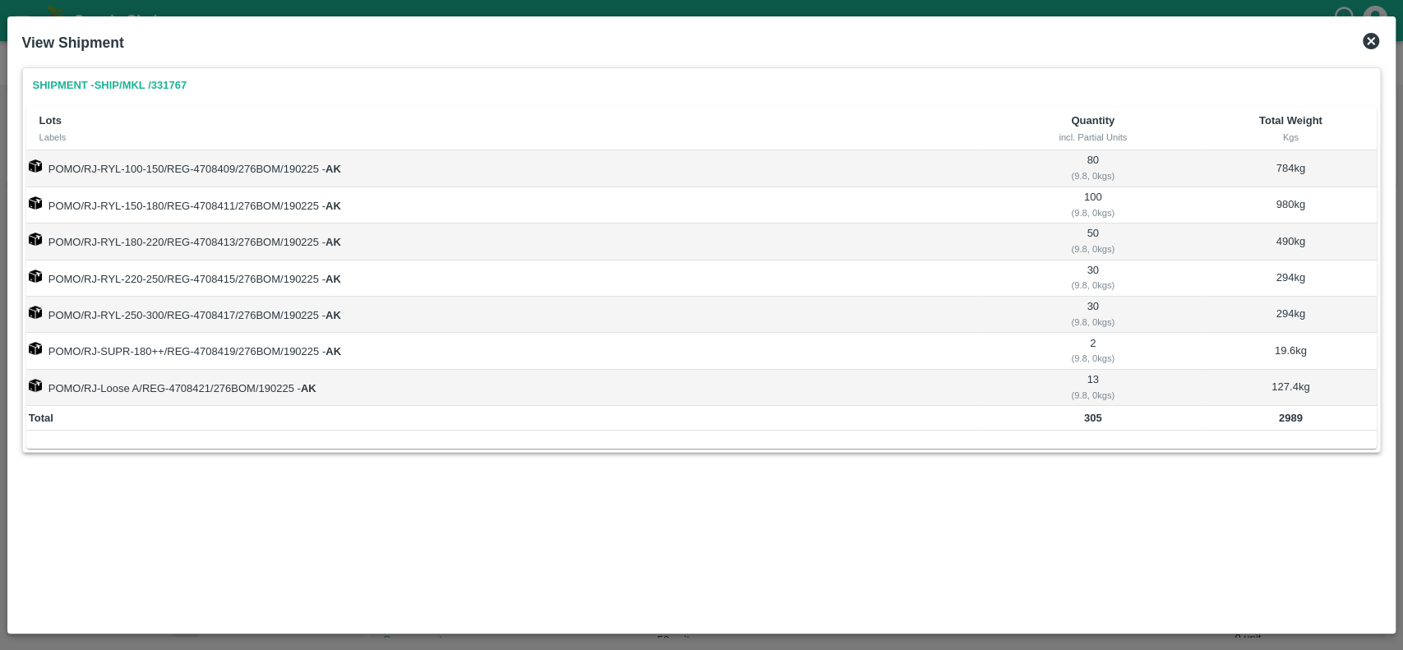
click at [1369, 40] on icon at bounding box center [1371, 41] width 16 height 16
